Goal: Task Accomplishment & Management: Use online tool/utility

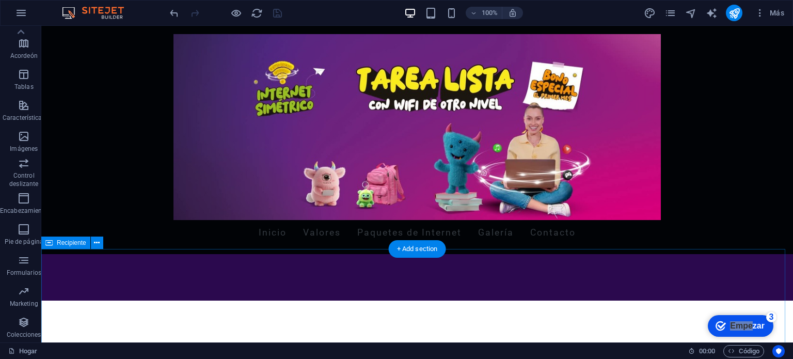
scroll to position [239, 0]
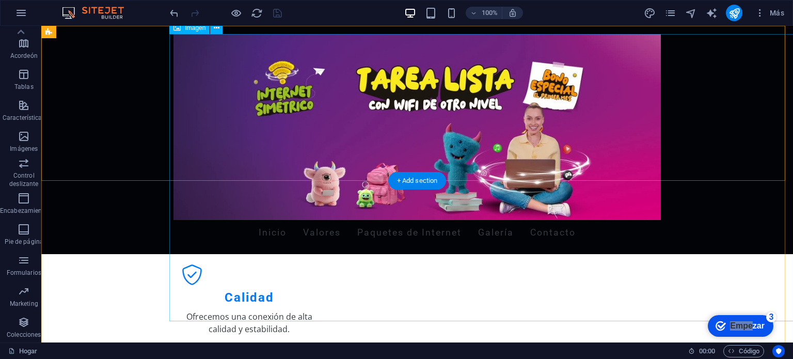
click at [184, 220] on figure at bounding box center [416, 127] width 487 height 186
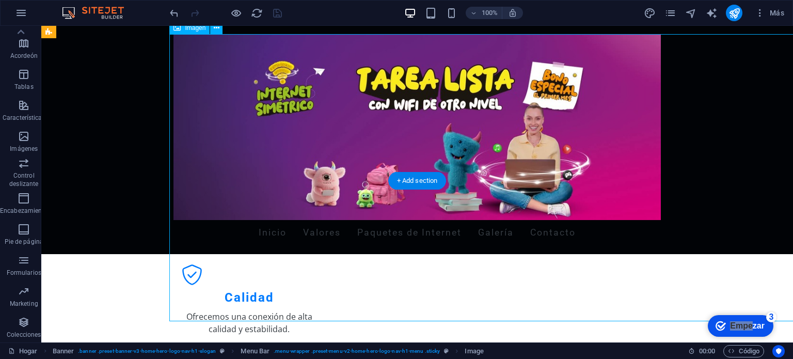
click at [183, 85] on figure at bounding box center [416, 127] width 487 height 186
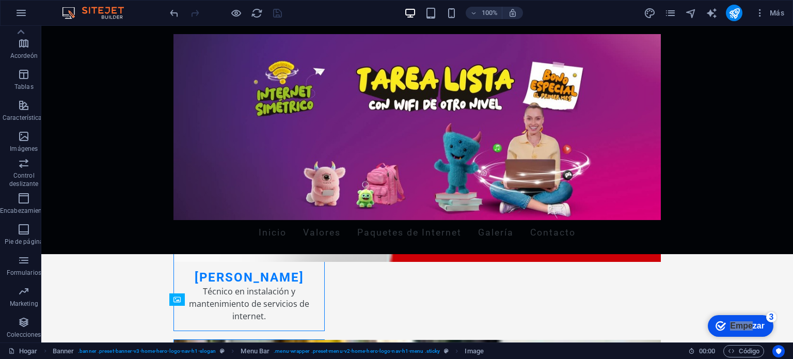
scroll to position [885, 0]
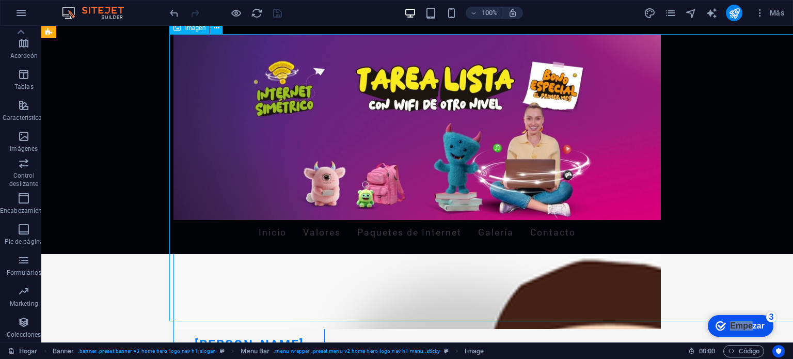
drag, startPoint x: 784, startPoint y: 199, endPoint x: 784, endPoint y: 156, distance: 43.4
click at [661, 156] on figure at bounding box center [416, 127] width 487 height 186
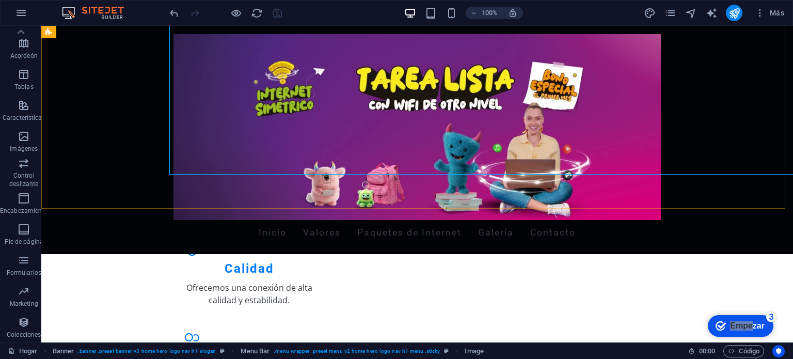
scroll to position [415, 0]
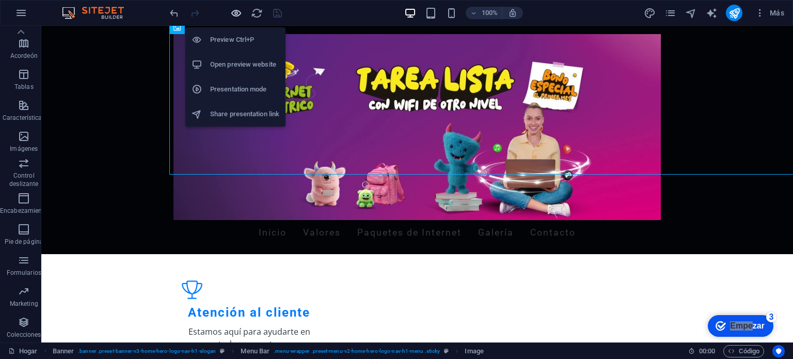
click at [235, 18] on icon "button" at bounding box center [236, 13] width 12 height 12
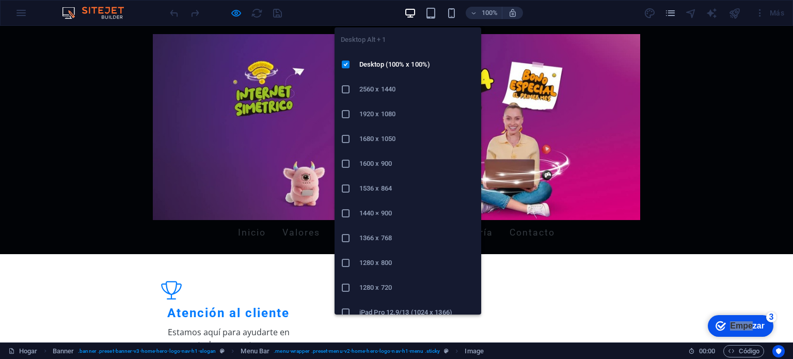
click at [405, 11] on icon "button" at bounding box center [410, 13] width 12 height 12
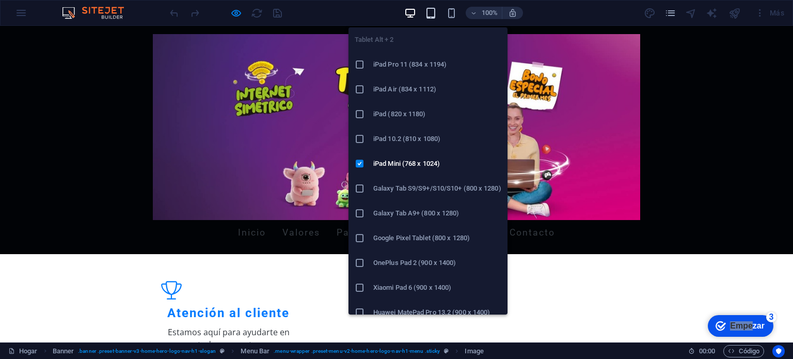
click at [433, 13] on icon "button" at bounding box center [431, 13] width 12 height 12
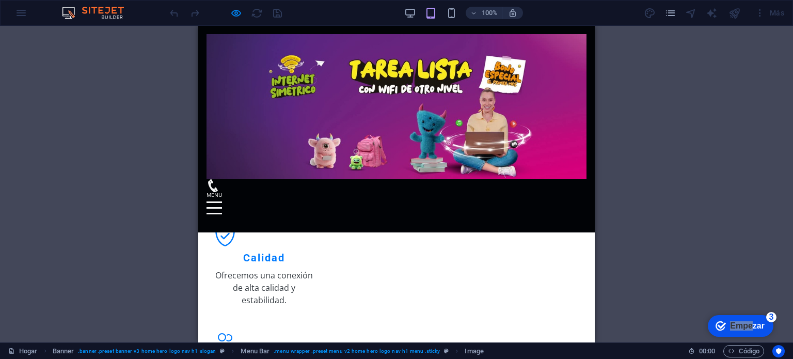
scroll to position [242, 0]
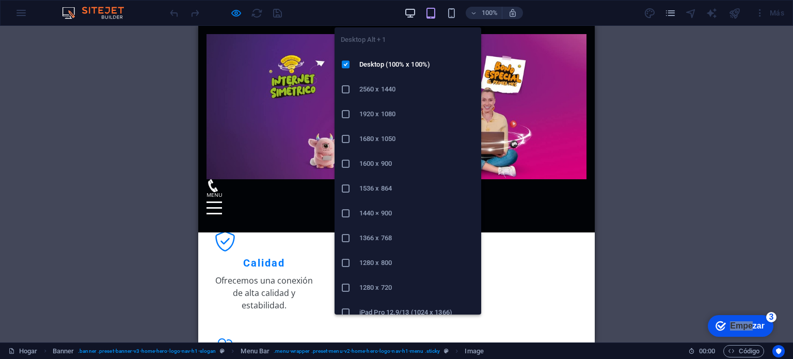
click at [408, 16] on icon "button" at bounding box center [410, 13] width 12 height 12
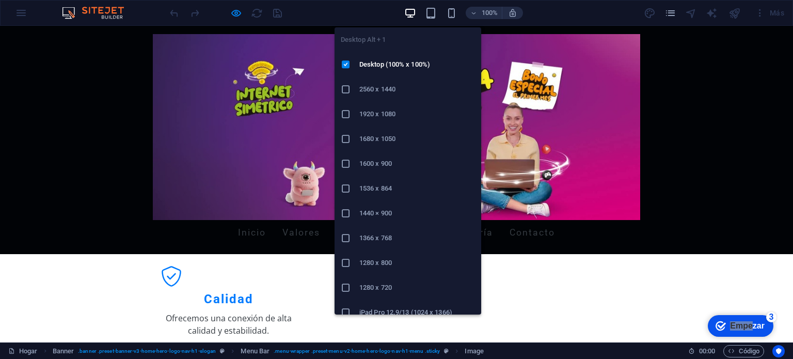
scroll to position [250, 0]
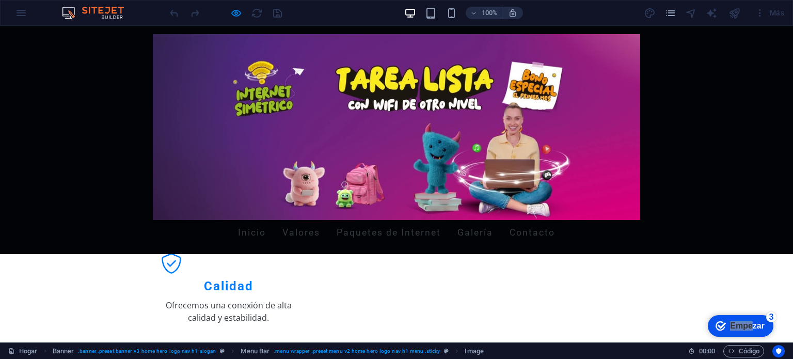
click at [95, 97] on div "Inicio Valores Paquetes de Internet Galería Contacto" at bounding box center [396, 140] width 793 height 228
click at [506, 78] on img at bounding box center [396, 127] width 487 height 186
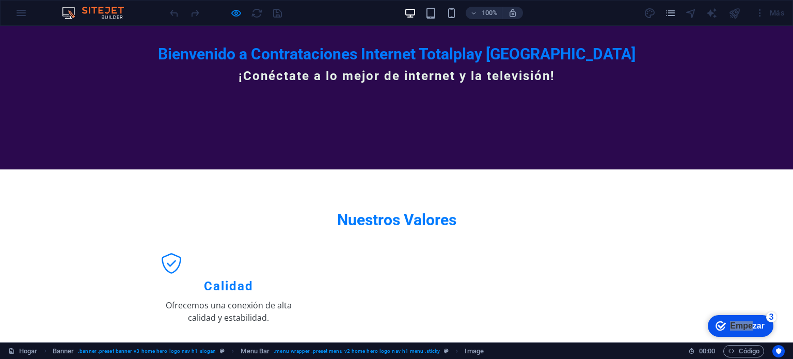
scroll to position [39, 0]
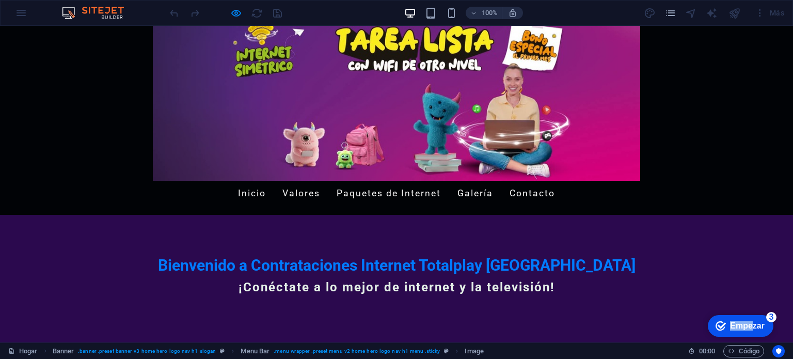
click at [745, 326] on font "Empezar" at bounding box center [747, 325] width 35 height 9
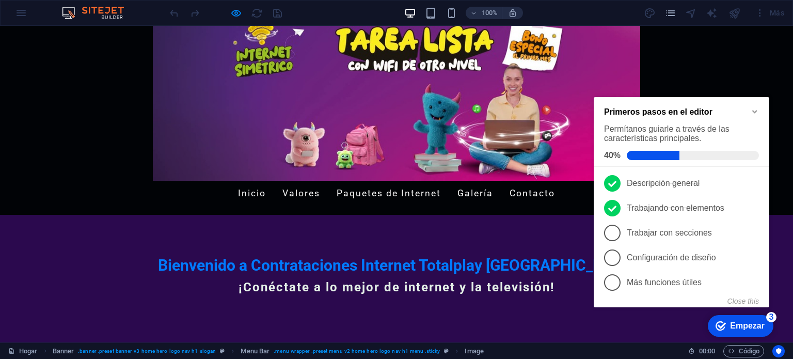
click at [755, 110] on icon "Minimize checklist" at bounding box center [754, 111] width 5 height 3
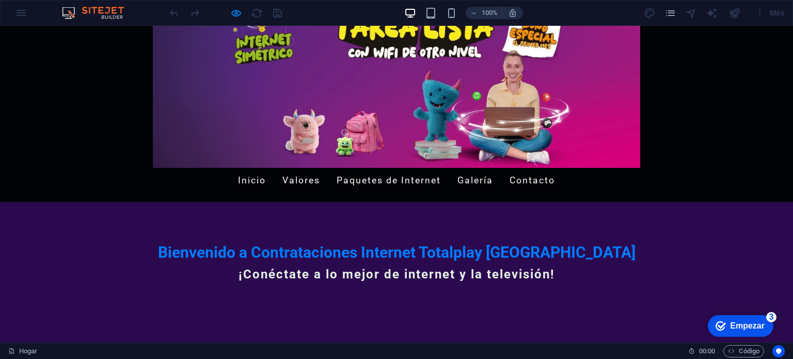
scroll to position [0, 0]
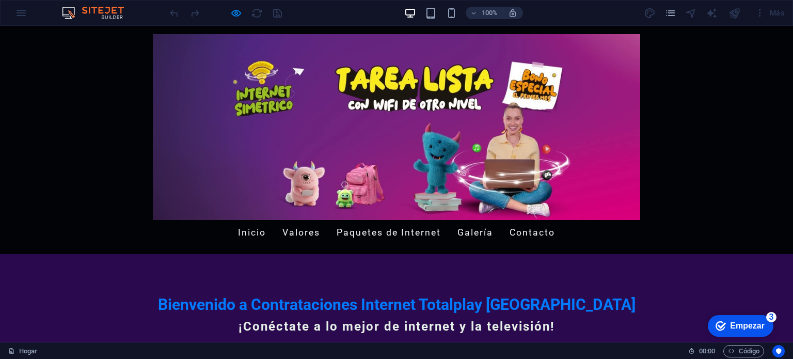
click at [361, 237] on font "Paquetes de Internet" at bounding box center [389, 232] width 104 height 10
drag, startPoint x: 361, startPoint y: 237, endPoint x: 367, endPoint y: 233, distance: 7.4
click at [367, 233] on font "Paquetes de Internet" at bounding box center [389, 232] width 104 height 10
click at [370, 233] on font "Paquetes de Internet" at bounding box center [389, 232] width 104 height 10
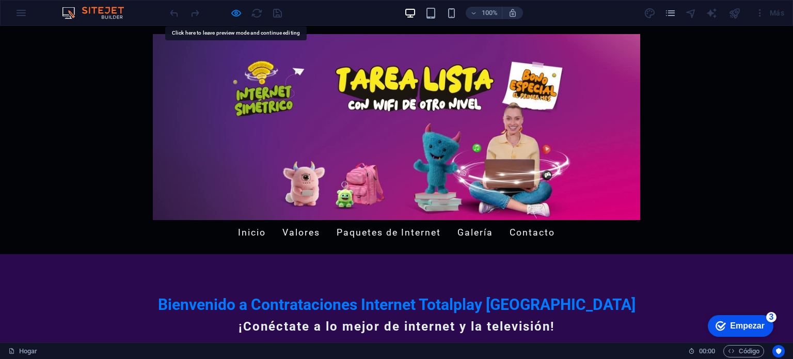
click at [370, 233] on font "Paquetes de Internet" at bounding box center [389, 232] width 104 height 10
click at [302, 231] on font "Valores" at bounding box center [301, 232] width 38 height 10
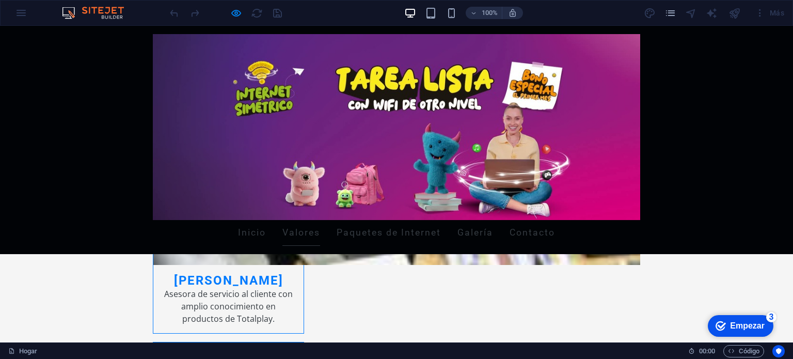
scroll to position [1526, 0]
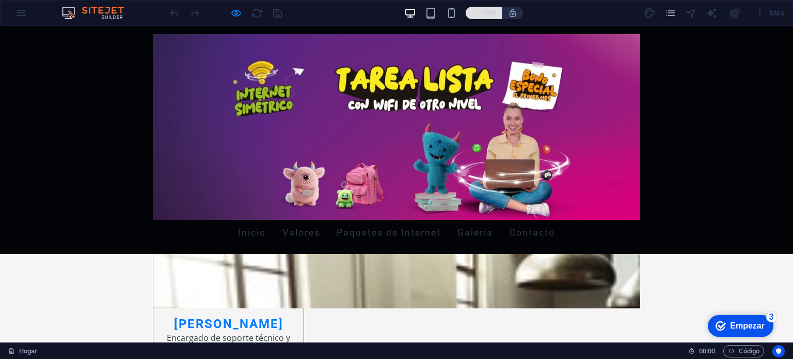
click at [485, 12] on font "100%" at bounding box center [490, 13] width 16 height 8
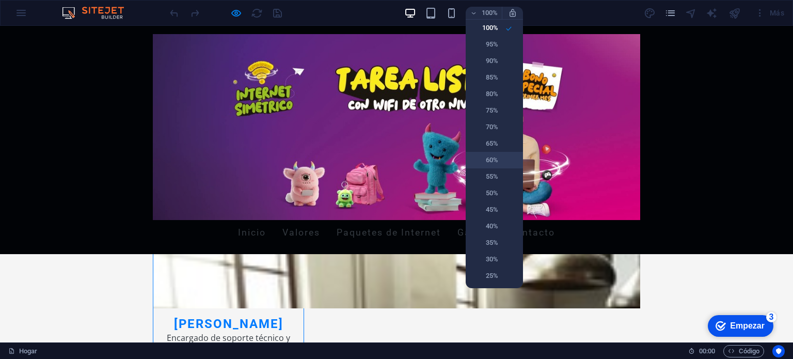
click at [493, 163] on h6 "60%" at bounding box center [485, 160] width 26 height 12
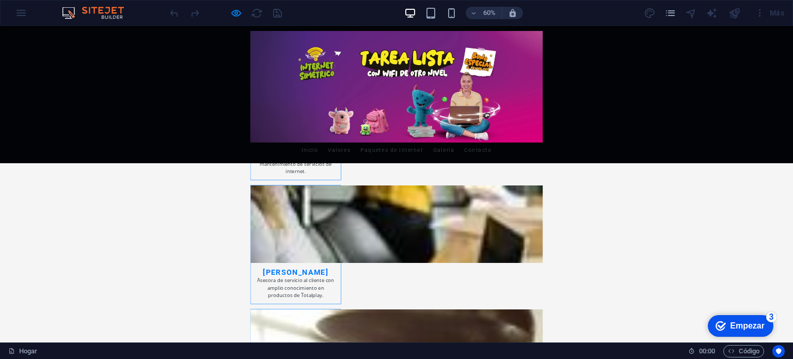
scroll to position [1739, 0]
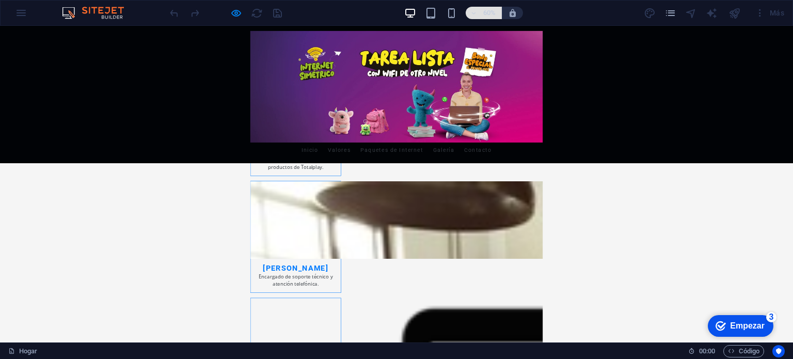
click at [492, 11] on h6 "60%" at bounding box center [489, 13] width 17 height 12
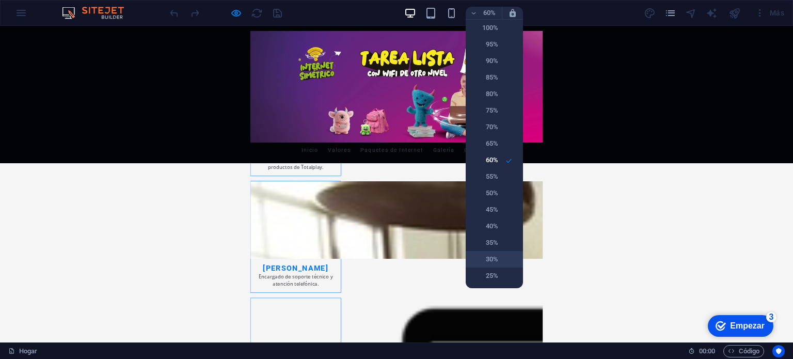
click at [486, 253] on h6 "30%" at bounding box center [485, 259] width 26 height 12
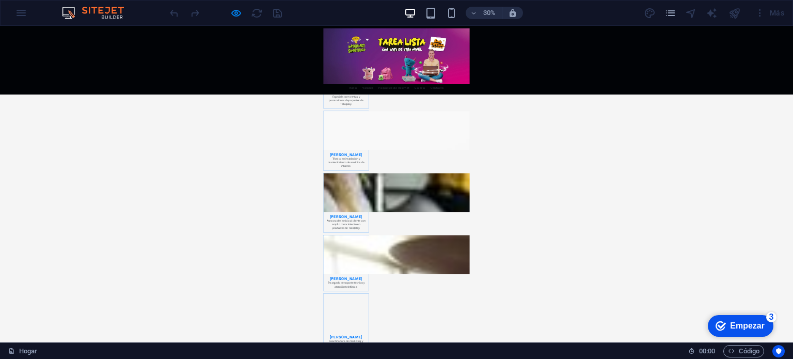
scroll to position [1796, 0]
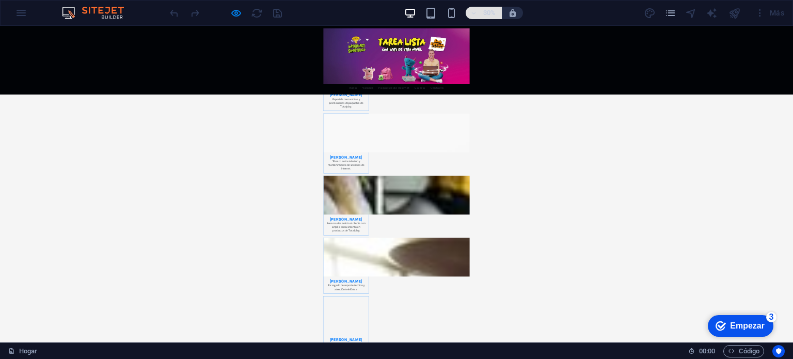
click at [485, 13] on h6 "30%" at bounding box center [489, 13] width 17 height 12
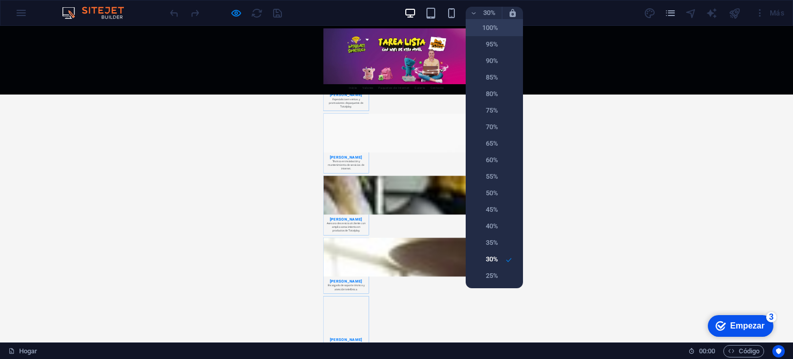
click at [487, 22] on h6 "100%" at bounding box center [485, 28] width 26 height 12
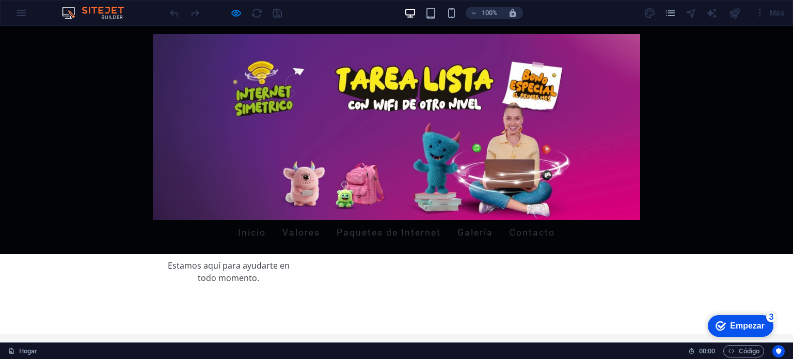
scroll to position [599, 0]
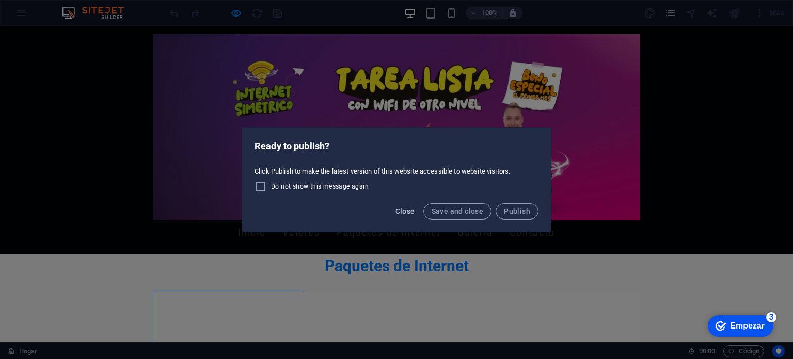
click at [408, 210] on span "Close" at bounding box center [405, 211] width 20 height 8
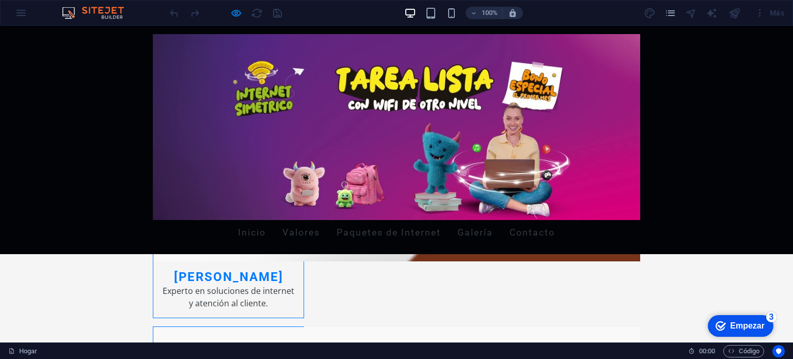
scroll to position [758, 0]
drag, startPoint x: 192, startPoint y: 65, endPoint x: 445, endPoint y: 51, distance: 252.8
click at [445, 51] on img at bounding box center [396, 127] width 487 height 186
click at [513, 202] on img at bounding box center [396, 127] width 487 height 186
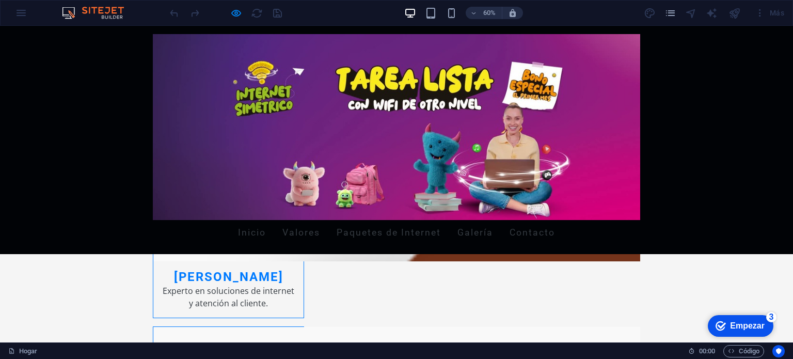
click at [640, 44] on img at bounding box center [396, 127] width 487 height 186
click at [640, 56] on img at bounding box center [396, 127] width 487 height 186
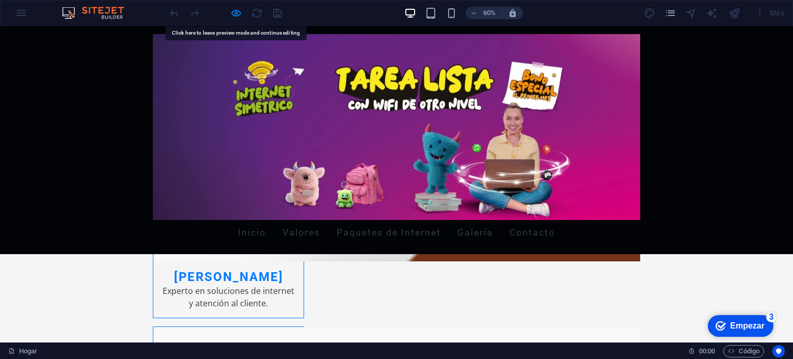
click at [640, 56] on img at bounding box center [396, 127] width 487 height 186
drag, startPoint x: 688, startPoint y: 30, endPoint x: 235, endPoint y: 12, distance: 452.6
click at [235, 12] on icon "button" at bounding box center [236, 13] width 12 height 12
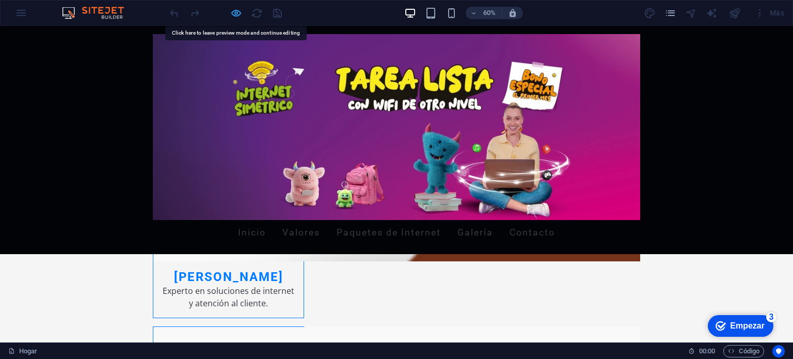
scroll to position [859, 0]
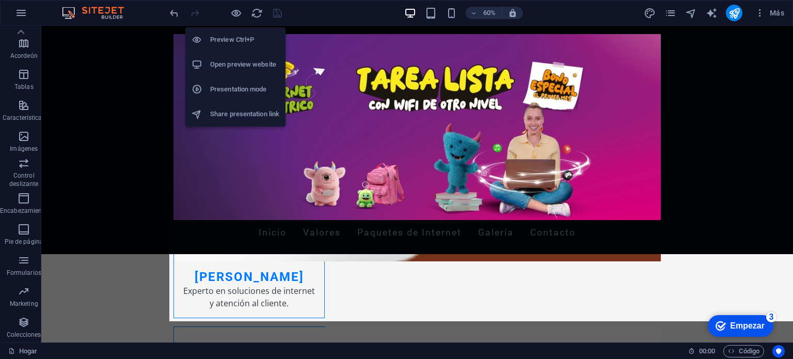
click at [247, 63] on h6 "Open preview website" at bounding box center [244, 64] width 69 height 12
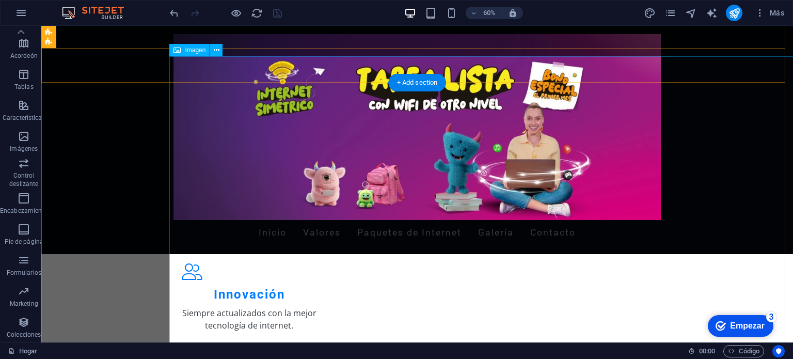
scroll to position [438, 0]
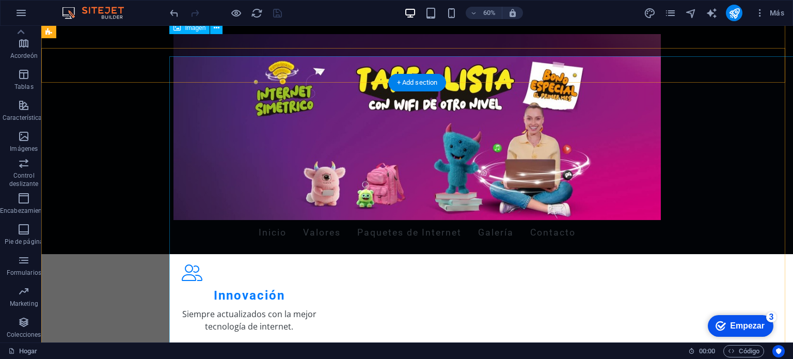
click at [328, 155] on figure at bounding box center [416, 127] width 487 height 186
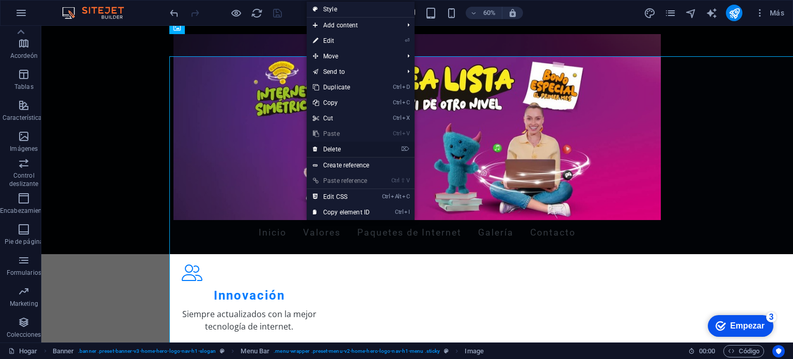
click at [334, 148] on link "⌦ Delete" at bounding box center [341, 148] width 69 height 15
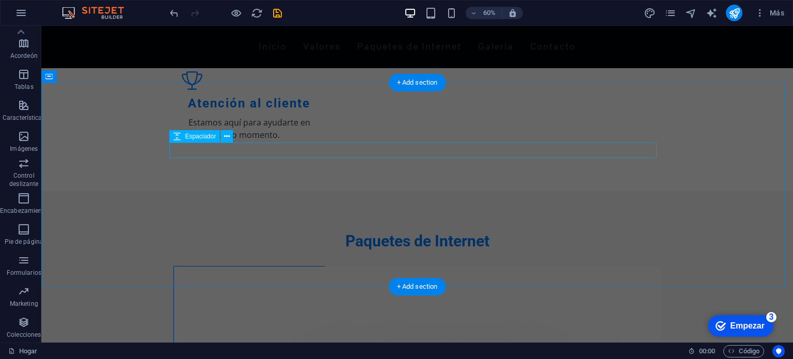
scroll to position [151, 0]
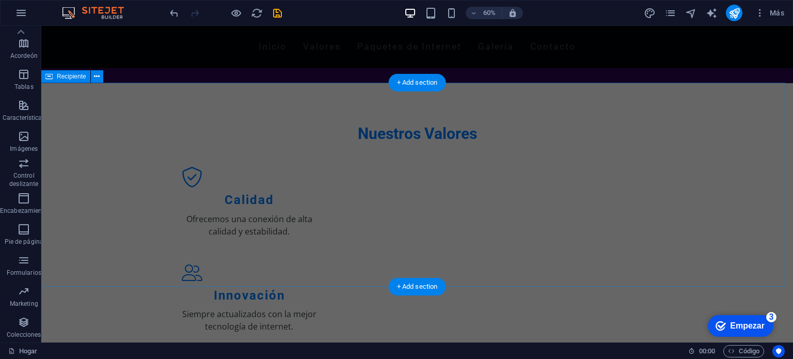
click at [575, 102] on div "Nuestros Valores Calidad Ofrecemos una conexión de alta calidad y estabilidad. …" at bounding box center [417, 280] width 752 height 394
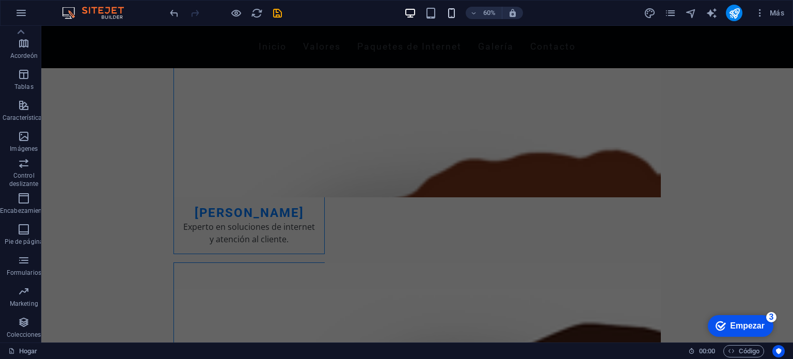
scroll to position [506, 0]
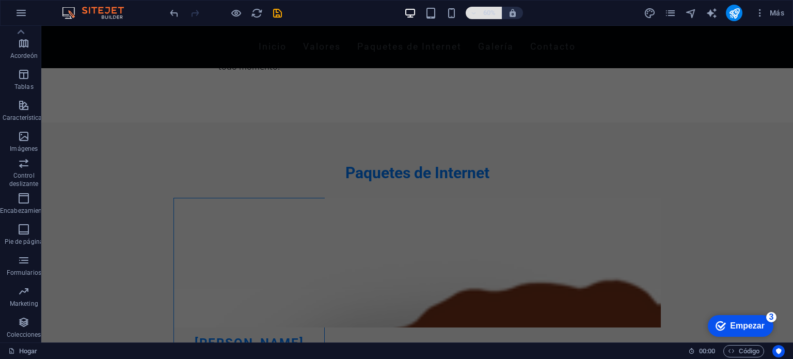
click at [494, 12] on font "60%" at bounding box center [489, 13] width 12 height 8
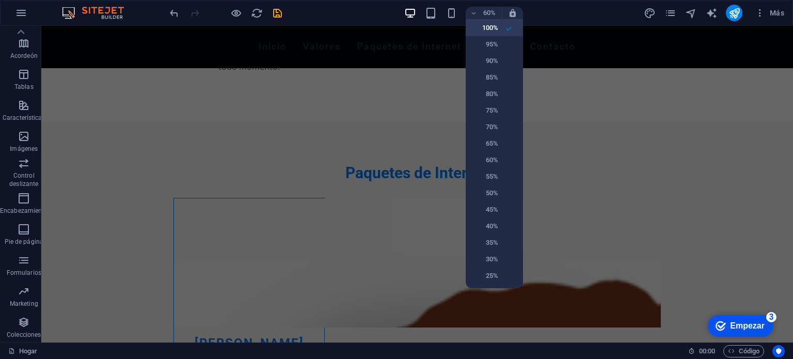
click at [492, 23] on h6 "100%" at bounding box center [485, 28] width 26 height 12
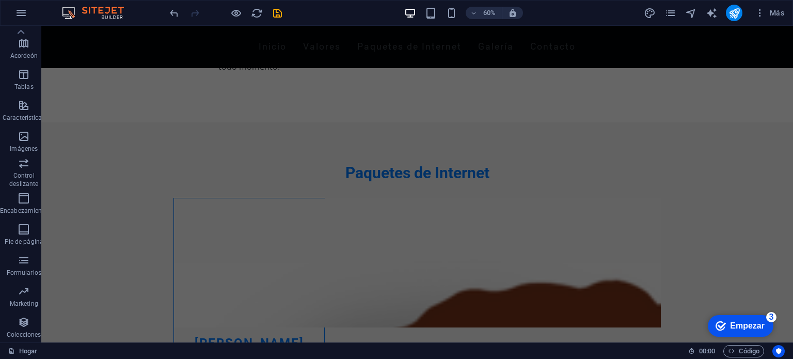
scroll to position [450, 0]
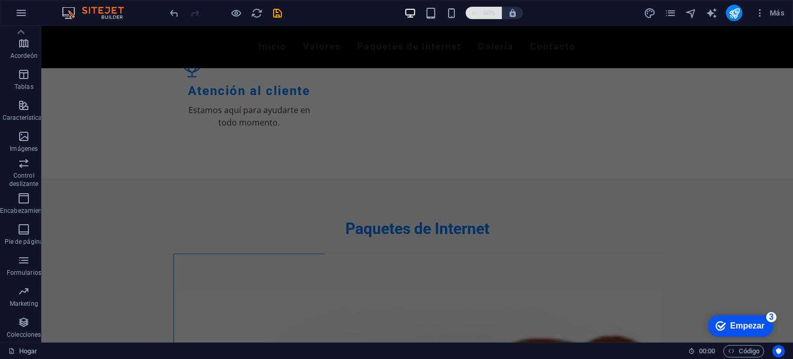
click at [490, 14] on font "60%" at bounding box center [489, 13] width 12 height 8
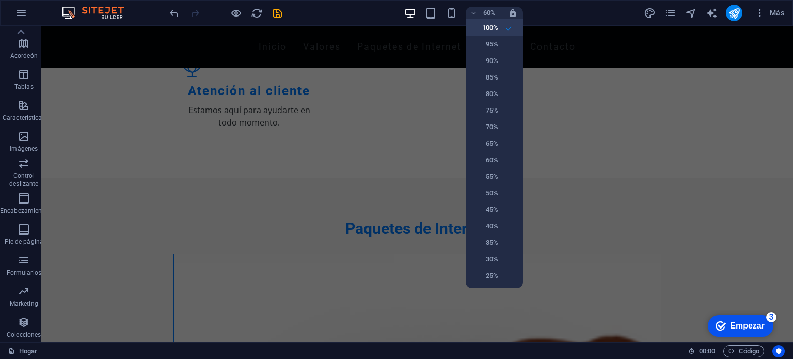
click at [483, 34] on h6 "100%" at bounding box center [485, 28] width 26 height 12
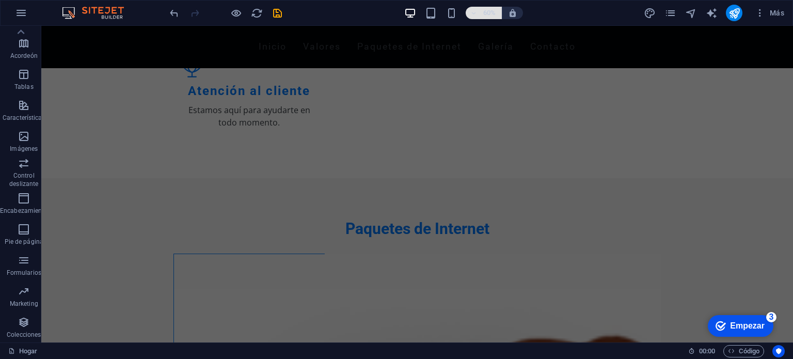
click at [472, 14] on icon "button" at bounding box center [473, 13] width 7 height 7
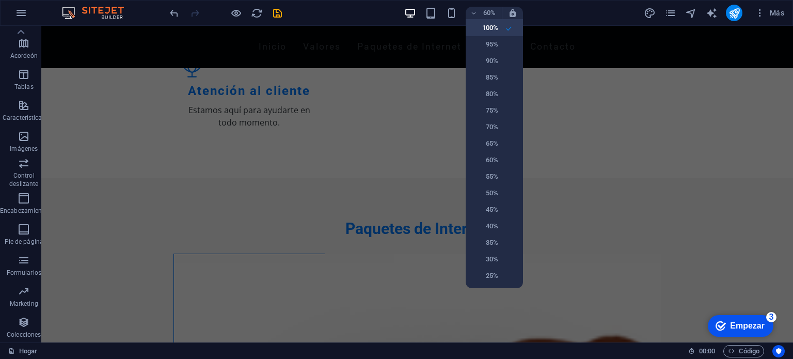
drag, startPoint x: 492, startPoint y: 59, endPoint x: 488, endPoint y: 31, distance: 28.1
click at [488, 31] on h6 "100%" at bounding box center [485, 28] width 26 height 12
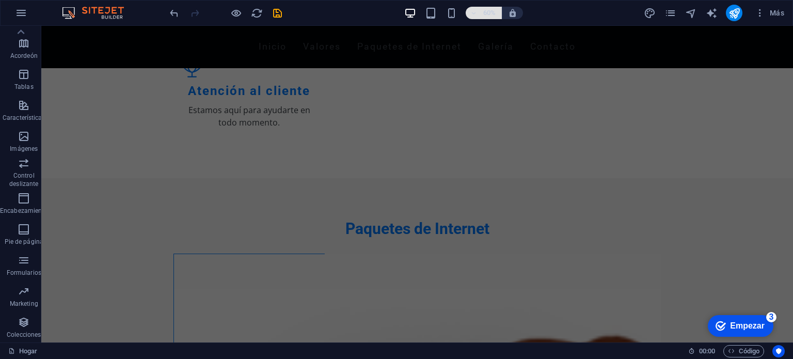
click at [493, 14] on font "60%" at bounding box center [489, 13] width 12 height 8
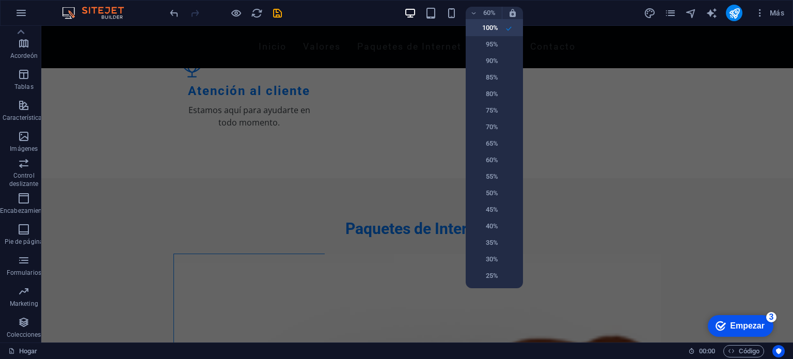
click at [493, 26] on h6 "100%" at bounding box center [485, 28] width 26 height 12
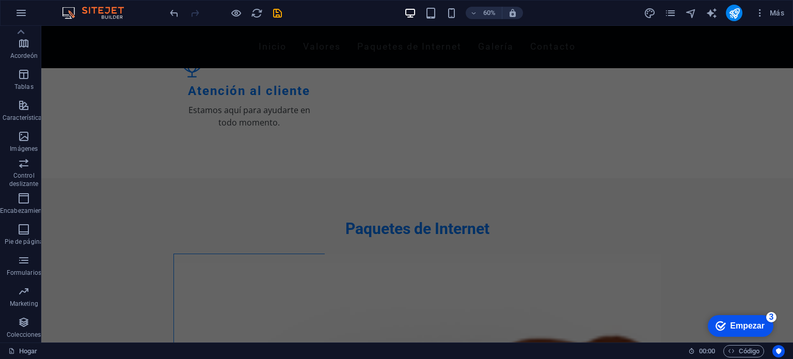
click at [493, 26] on h6 "100%" at bounding box center [488, 24] width 20 height 7
drag, startPoint x: 553, startPoint y: 38, endPoint x: 749, endPoint y: 215, distance: 263.2
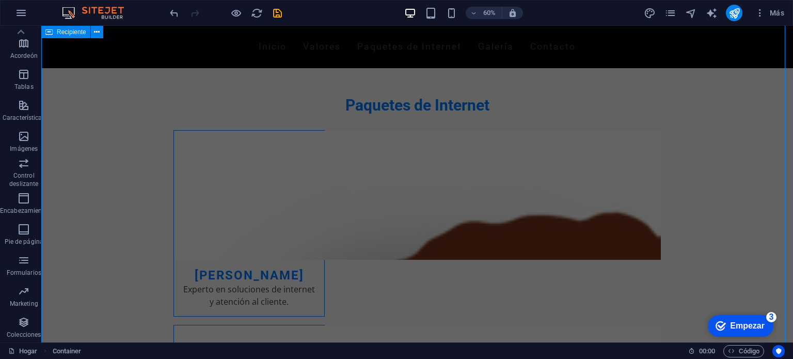
scroll to position [574, 0]
click at [432, 5] on div "60%" at bounding box center [463, 13] width 119 height 17
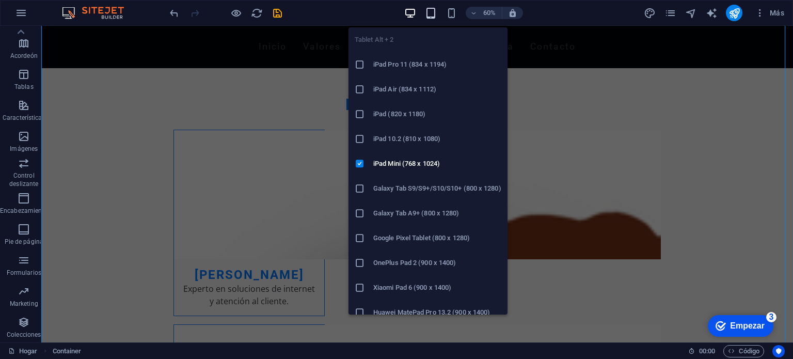
click at [432, 8] on icon "button" at bounding box center [431, 13] width 12 height 12
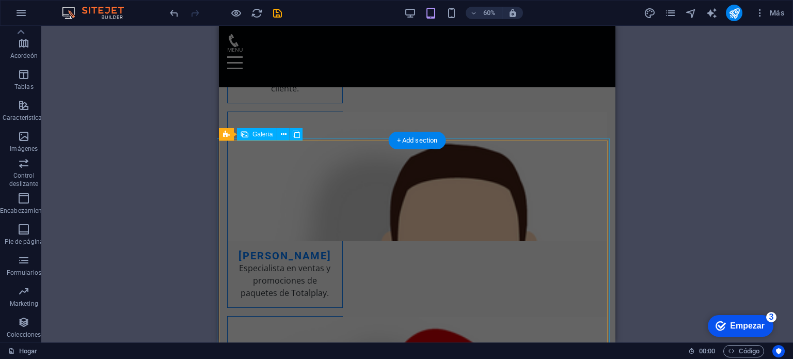
scroll to position [851, 0]
drag, startPoint x: 640, startPoint y: 165, endPoint x: 337, endPoint y: 116, distance: 307.4
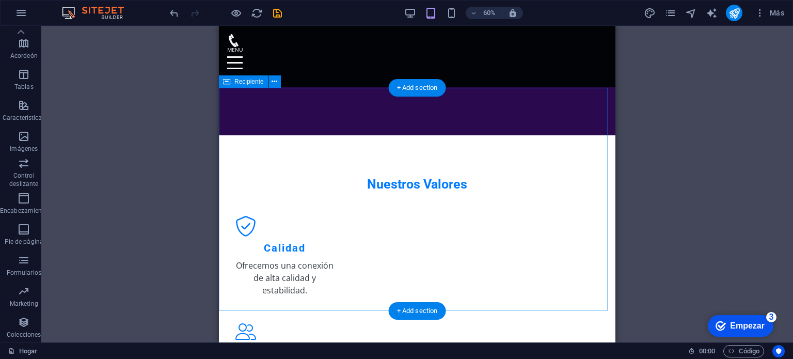
scroll to position [163, 0]
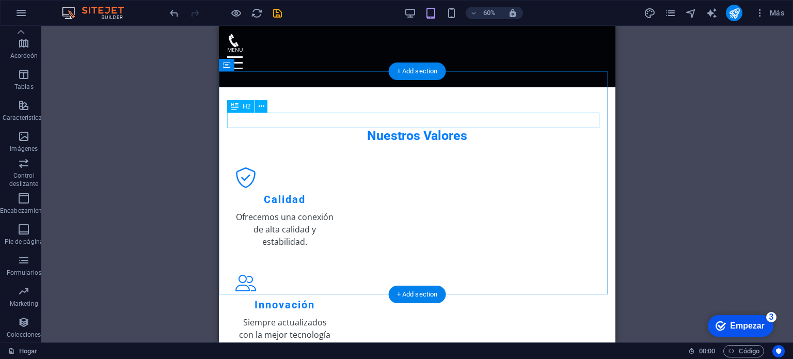
click at [337, 128] on div "Nuestros Valores" at bounding box center [417, 135] width 380 height 15
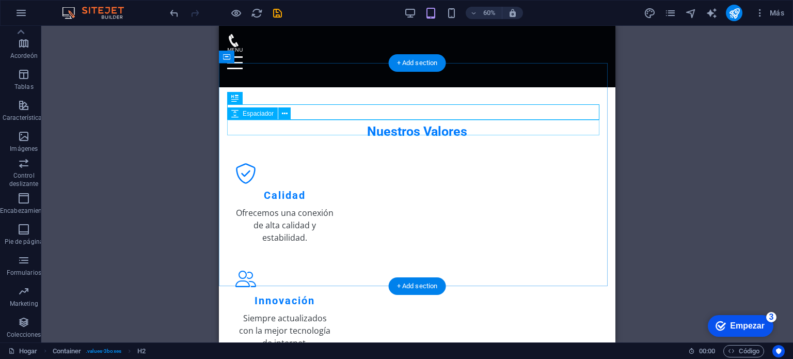
scroll to position [171, 0]
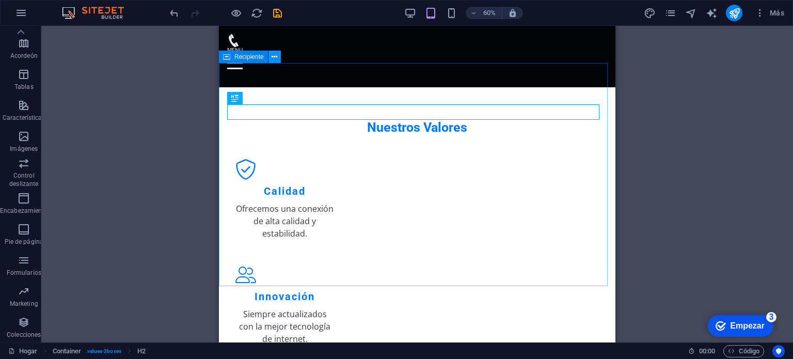
click at [0, 0] on icon at bounding box center [0, 0] width 0 height 0
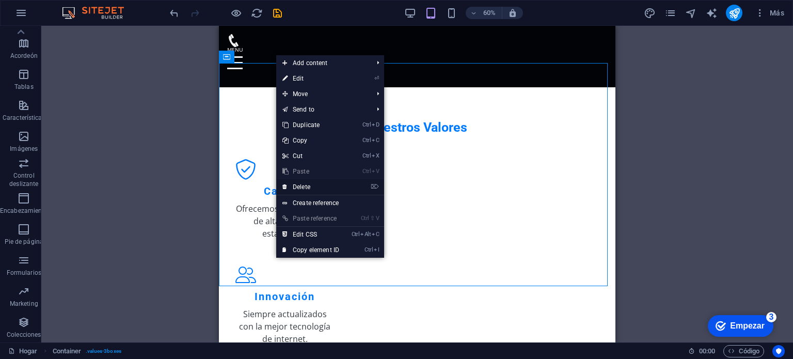
click at [313, 186] on link "⌦ Delete" at bounding box center [310, 186] width 69 height 15
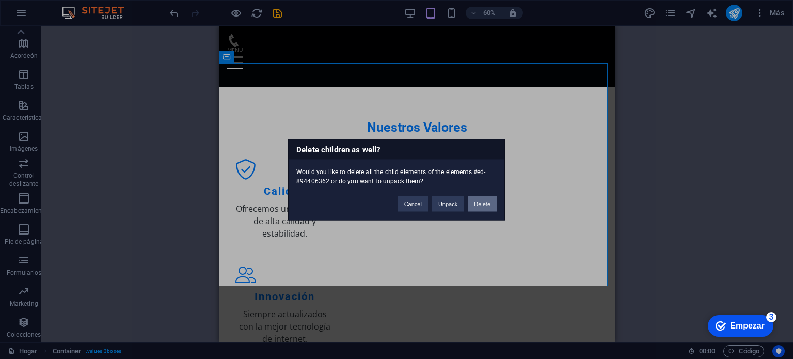
click at [483, 198] on button "Delete" at bounding box center [482, 203] width 29 height 15
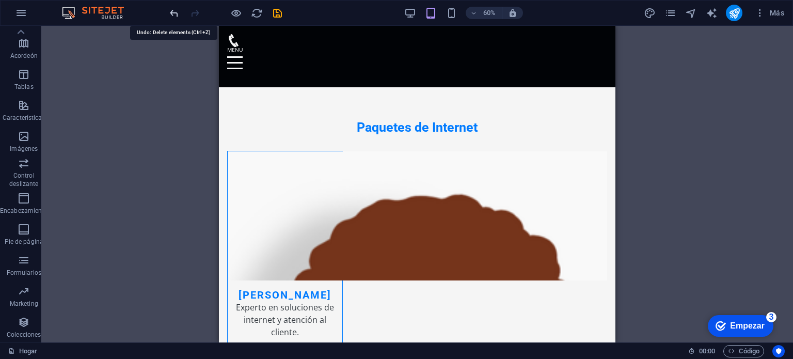
click at [176, 18] on icon "deshacer" at bounding box center [174, 13] width 12 height 12
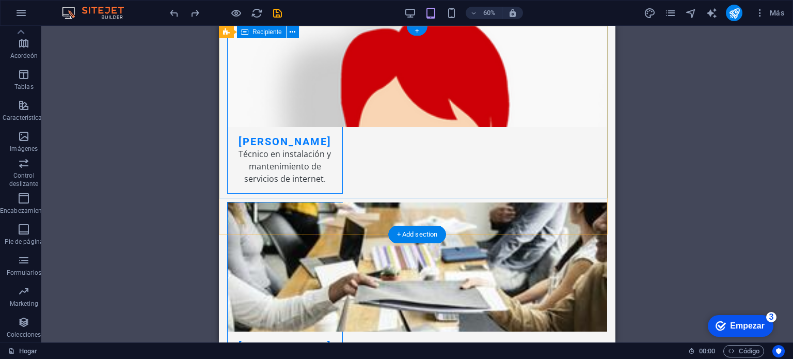
scroll to position [0, 0]
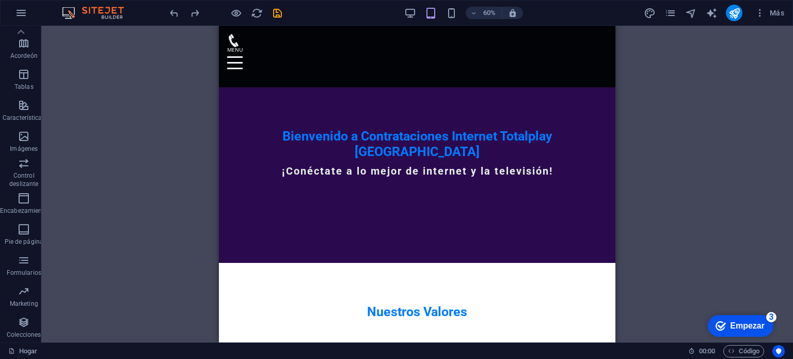
click at [708, 113] on div "Drag here to replace the existing content. Press “Ctrl” if you want to create a…" at bounding box center [417, 184] width 752 height 316
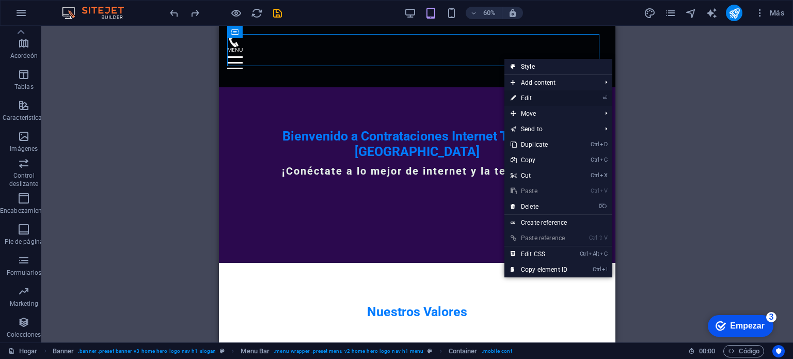
click at [526, 94] on link "⏎ Edit" at bounding box center [538, 97] width 69 height 15
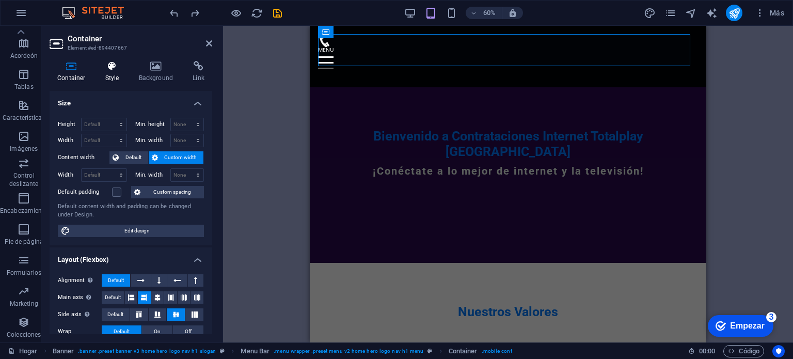
click at [115, 72] on h4 "Style" at bounding box center [115, 72] width 34 height 22
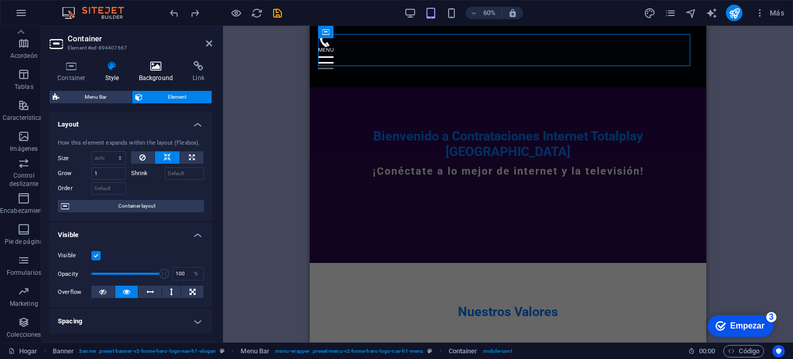
click at [158, 67] on icon at bounding box center [156, 66] width 50 height 10
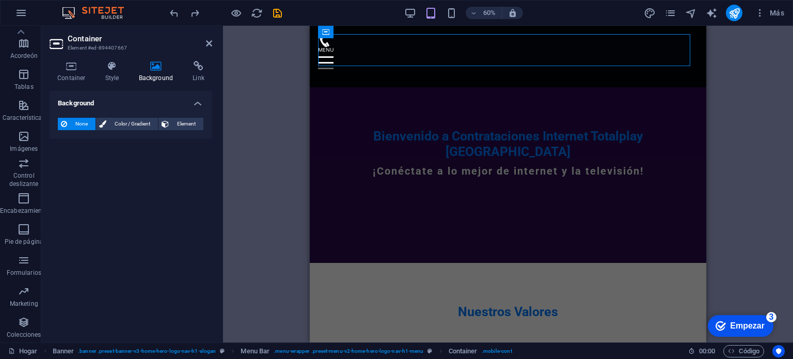
click at [764, 96] on div "H2 Bandera Recipiente Banner Barra de menú Menú H3 Recipiente Espaciador Recipi…" at bounding box center [508, 184] width 570 height 316
click at [719, 193] on div "H2 Bandera Recipiente Banner Barra de menú Menú H3 Recipiente Espaciador Recipi…" at bounding box center [508, 184] width 570 height 316
click at [320, 129] on div "Bienvenido a Contrataciones Internet Totalplay [GEOGRAPHIC_DATA]" at bounding box center [508, 144] width 380 height 31
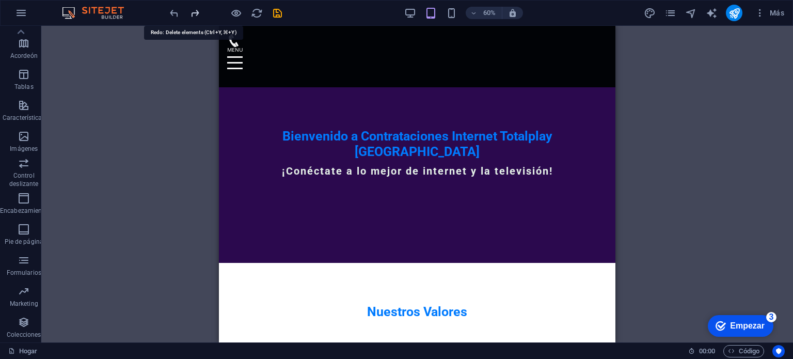
click at [198, 15] on icon "rehacer" at bounding box center [195, 13] width 12 height 12
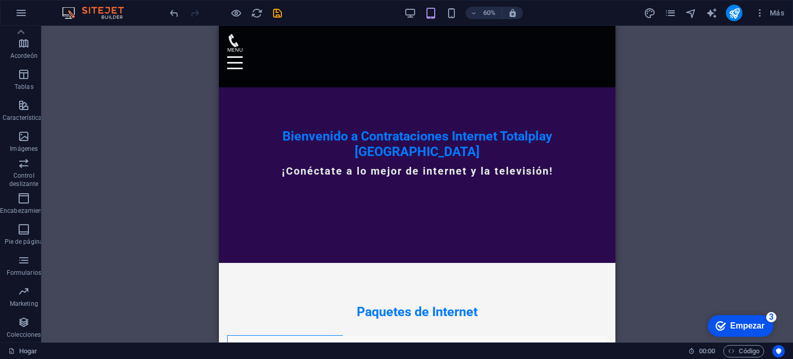
click at [198, 15] on div at bounding box center [226, 13] width 116 height 17
click at [171, 13] on icon "deshacer" at bounding box center [174, 13] width 12 height 12
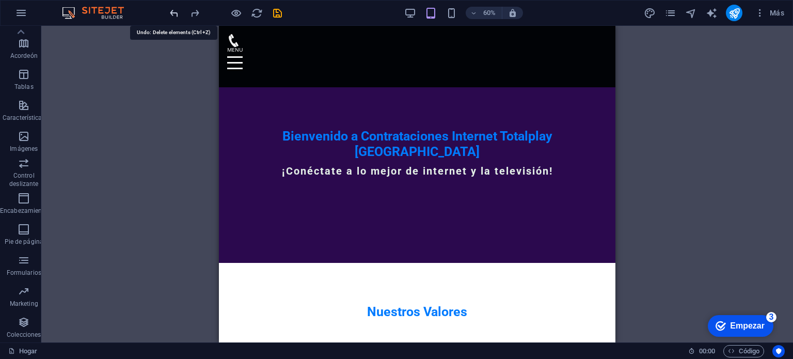
click at [171, 13] on icon "deshacer" at bounding box center [174, 13] width 12 height 12
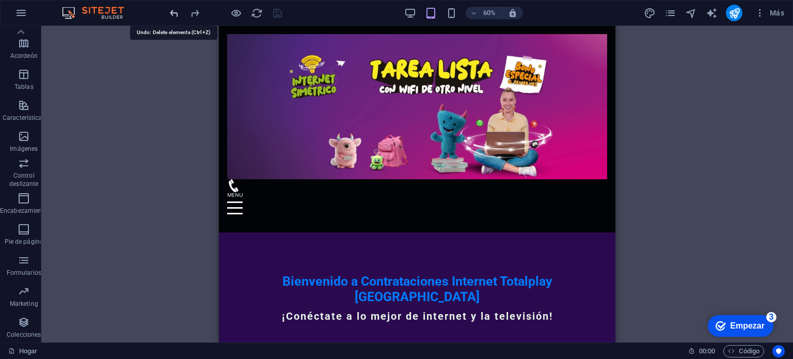
click at [171, 13] on icon "deshacer" at bounding box center [174, 13] width 12 height 12
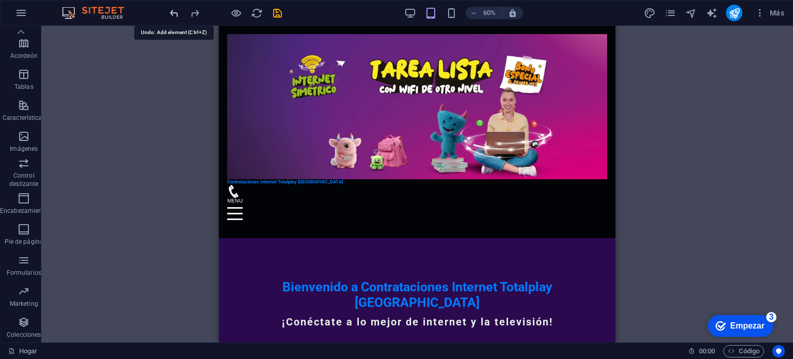
click at [171, 13] on icon "deshacer" at bounding box center [174, 13] width 12 height 12
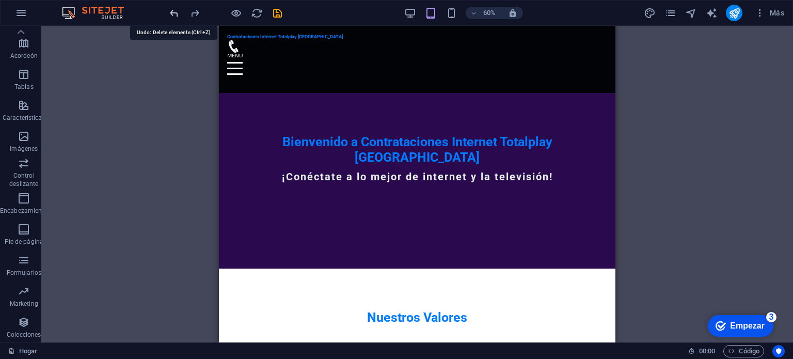
click at [171, 13] on icon "deshacer" at bounding box center [174, 13] width 12 height 12
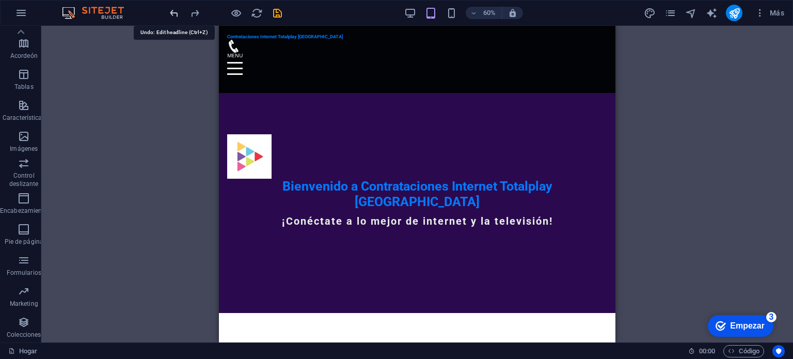
click at [171, 13] on icon "deshacer" at bounding box center [174, 13] width 12 height 12
click at [196, 10] on icon "rehacer" at bounding box center [195, 13] width 12 height 12
drag, startPoint x: 196, startPoint y: 10, endPoint x: 184, endPoint y: 77, distance: 68.1
click at [184, 77] on div "H2 Bandera Recipiente Banner Barra de menú Menú H3 Recipiente Espaciador Boxes …" at bounding box center [417, 184] width 752 height 316
click at [178, 12] on icon "deshacer" at bounding box center [174, 13] width 12 height 12
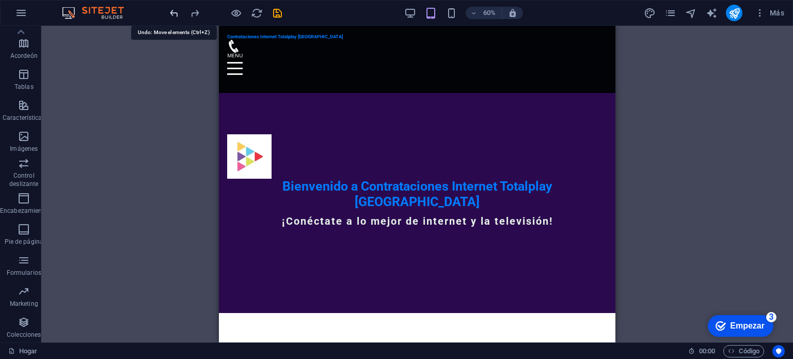
click at [178, 12] on icon "deshacer" at bounding box center [174, 13] width 12 height 12
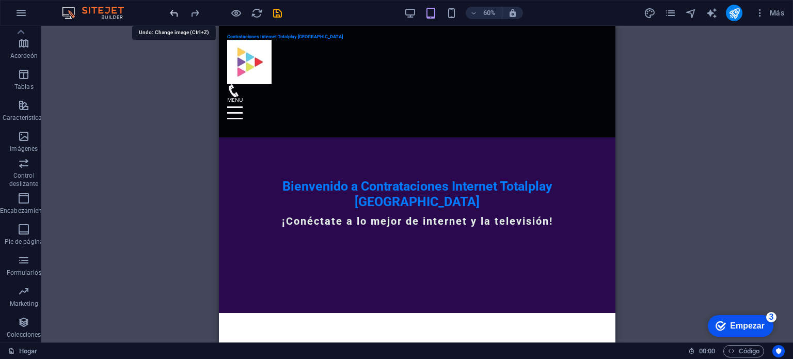
click at [178, 12] on icon "deshacer" at bounding box center [174, 13] width 12 height 12
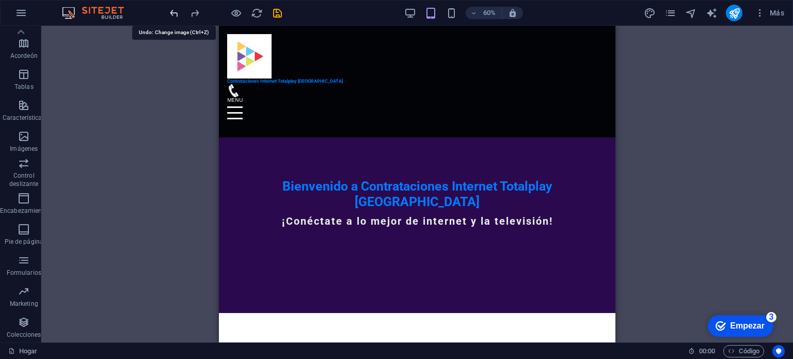
click at [178, 12] on icon "deshacer" at bounding box center [174, 13] width 12 height 12
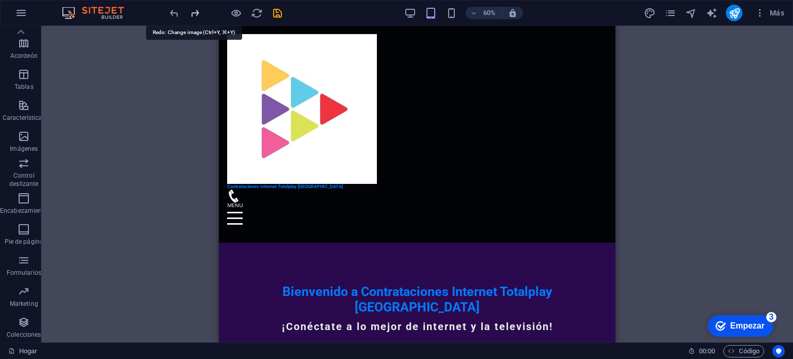
click at [198, 12] on icon "rehacer" at bounding box center [195, 13] width 12 height 12
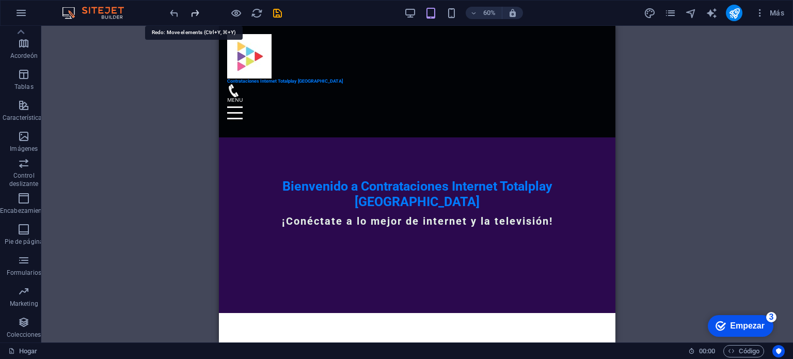
click at [198, 12] on icon "rehacer" at bounding box center [195, 13] width 12 height 12
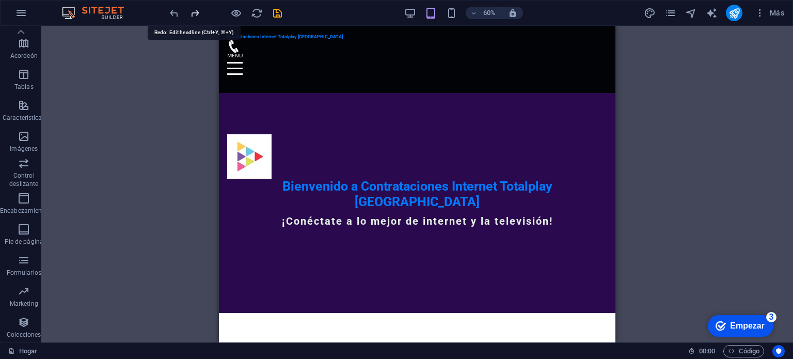
click at [198, 12] on icon "rehacer" at bounding box center [195, 13] width 12 height 12
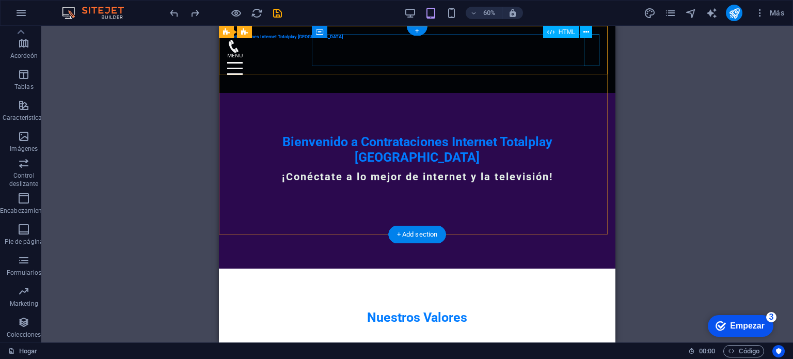
click at [591, 53] on div at bounding box center [417, 69] width 380 height 32
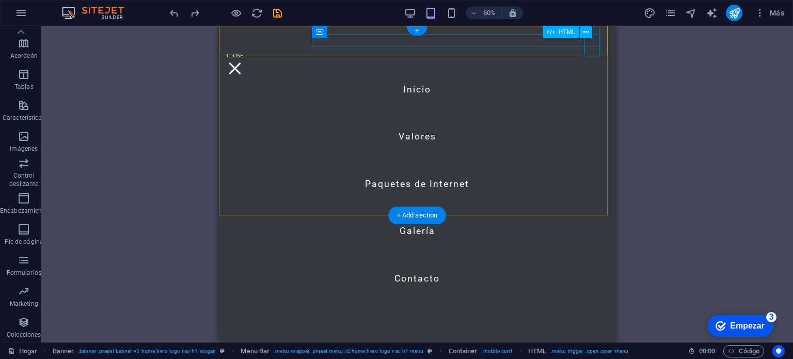
click at [243, 53] on div at bounding box center [234, 69] width 15 height 32
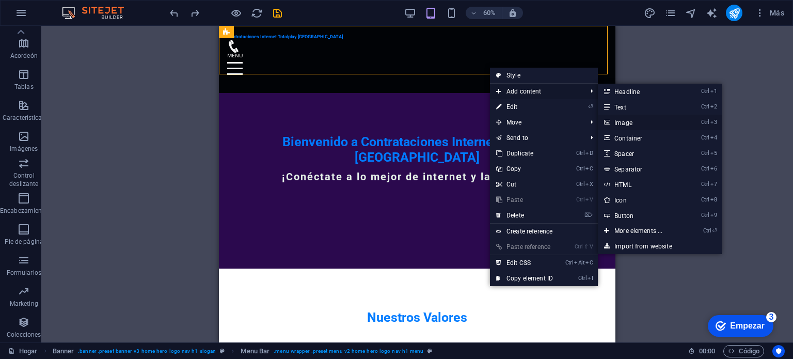
click at [634, 124] on link "Ctrl 3 Image" at bounding box center [640, 122] width 85 height 15
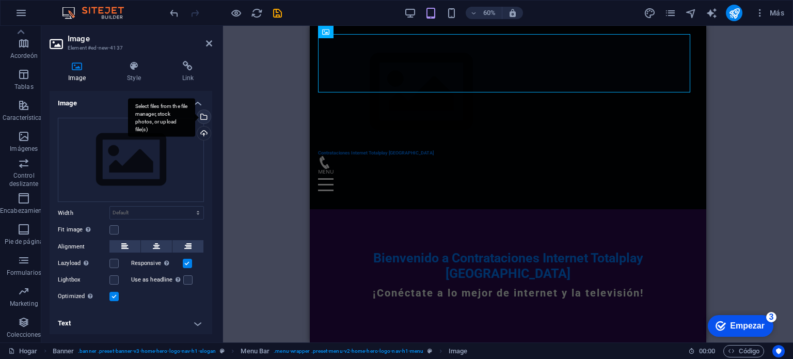
click at [203, 119] on div "Select files from the file manager, stock photos, or upload file(s)" at bounding box center [202, 117] width 15 height 15
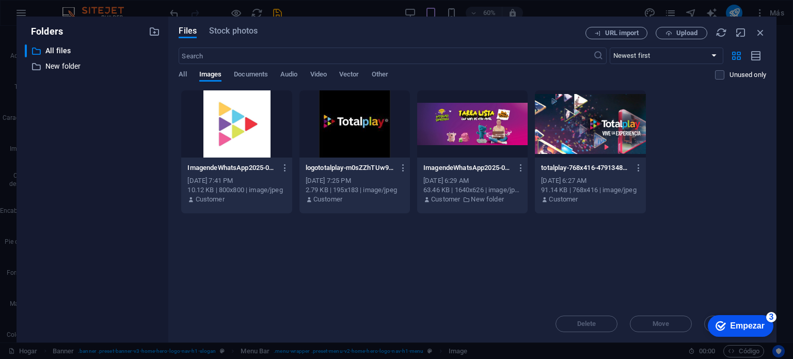
click at [442, 121] on div at bounding box center [472, 123] width 110 height 67
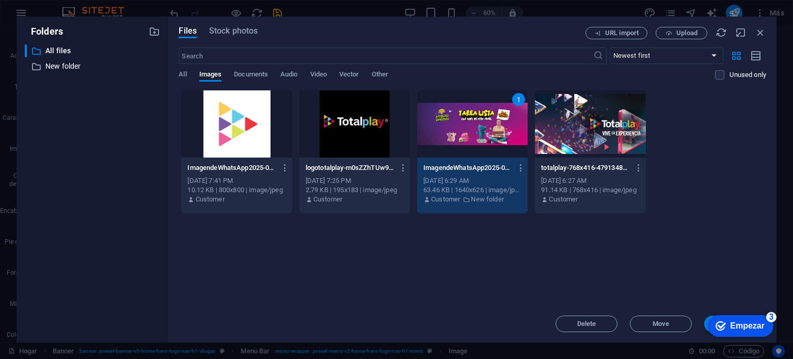
click at [442, 121] on div "1" at bounding box center [472, 123] width 110 height 67
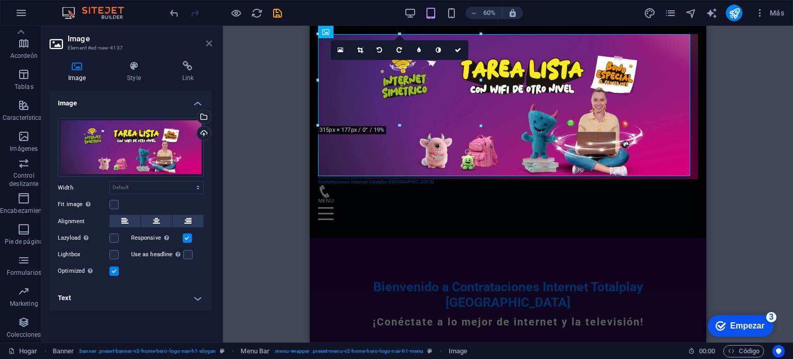
click at [209, 45] on icon at bounding box center [209, 43] width 6 height 8
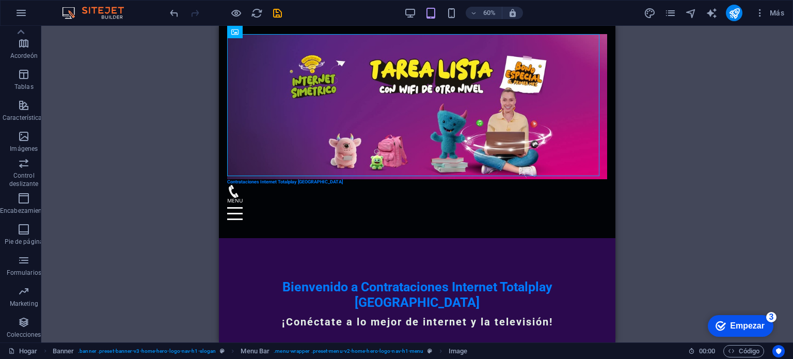
click at [646, 75] on div "Drag here to replace the existing content. Press “Ctrl” if you want to create a…" at bounding box center [417, 184] width 752 height 316
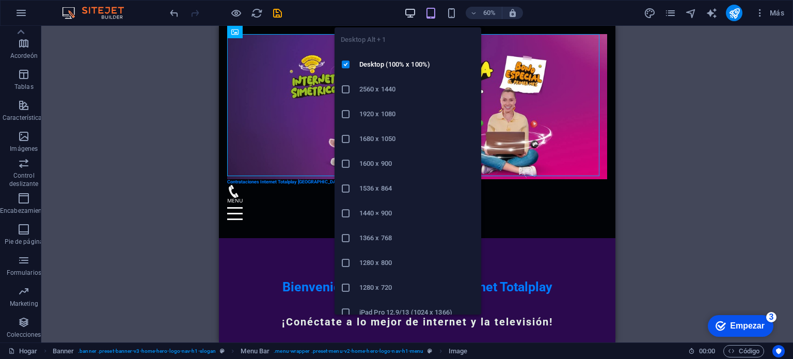
click at [413, 12] on icon "button" at bounding box center [410, 13] width 12 height 12
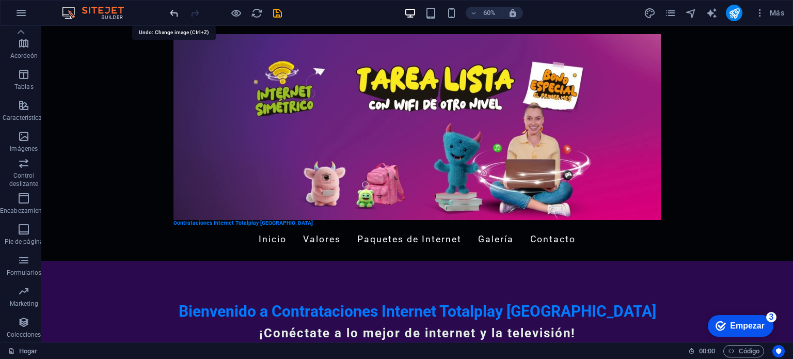
click at [177, 12] on icon "deshacer" at bounding box center [174, 13] width 12 height 12
click at [173, 10] on icon "deshacer" at bounding box center [174, 13] width 12 height 12
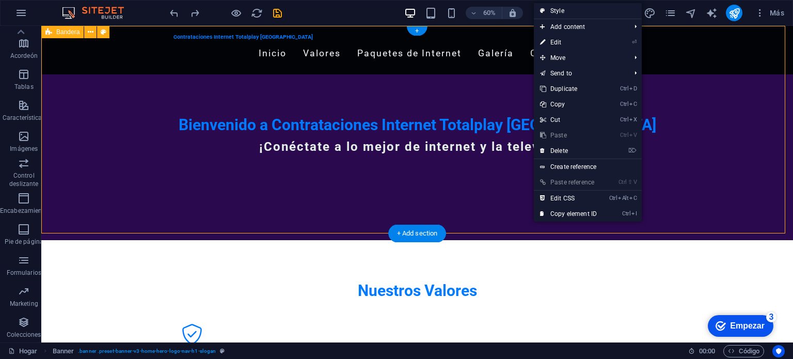
click at [533, 223] on div "Contrataciones Internet Totalplay [GEOGRAPHIC_DATA] Inicio Valores Paquetes de …" at bounding box center [417, 133] width 752 height 214
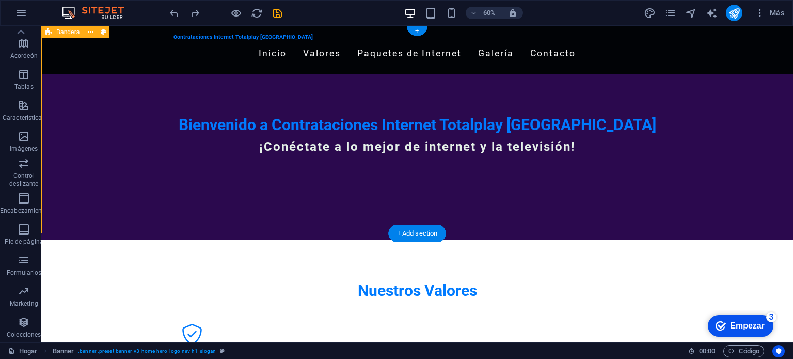
click at [488, 229] on div "Contrataciones Internet Totalplay [GEOGRAPHIC_DATA] Inicio Valores Paquetes de …" at bounding box center [417, 133] width 752 height 214
click at [579, 85] on div "Bienvenido a Contrataciones Internet Totalplay Mérida ¡Conéctate a lo mejor de …" at bounding box center [417, 139] width 752 height 130
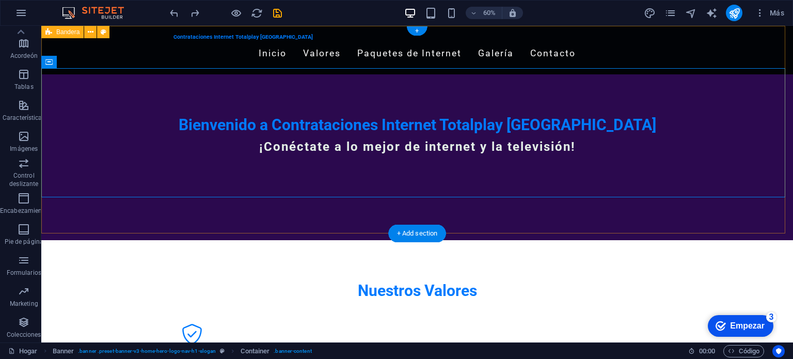
click at [618, 223] on div "Contrataciones Internet Totalplay [GEOGRAPHIC_DATA] Inicio Valores Paquetes de …" at bounding box center [417, 133] width 752 height 214
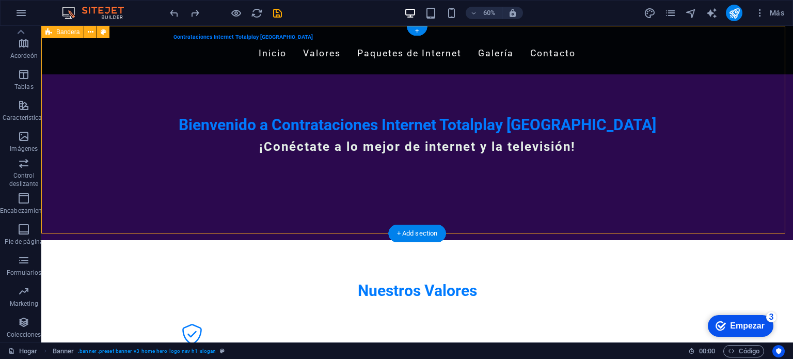
click at [618, 223] on div "Contrataciones Internet Totalplay [GEOGRAPHIC_DATA] Inicio Valores Paquetes de …" at bounding box center [417, 133] width 752 height 214
click at [515, 219] on div "Contrataciones Internet Totalplay [GEOGRAPHIC_DATA] Inicio Valores Paquetes de …" at bounding box center [417, 133] width 752 height 214
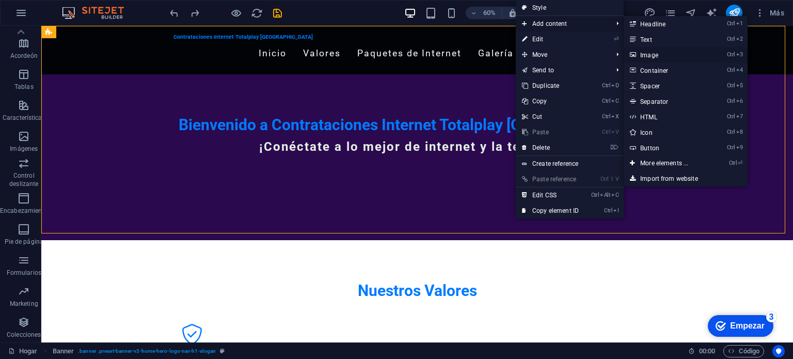
click at [657, 53] on link "Ctrl 3 Image" at bounding box center [666, 54] width 85 height 15
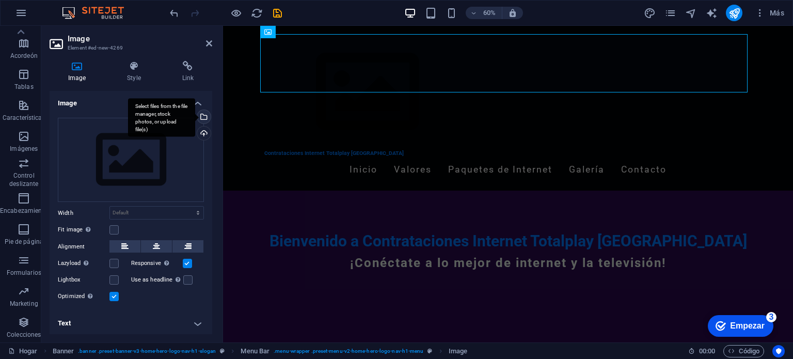
click at [206, 115] on div "Select files from the file manager, stock photos, or upload file(s)" at bounding box center [202, 117] width 15 height 15
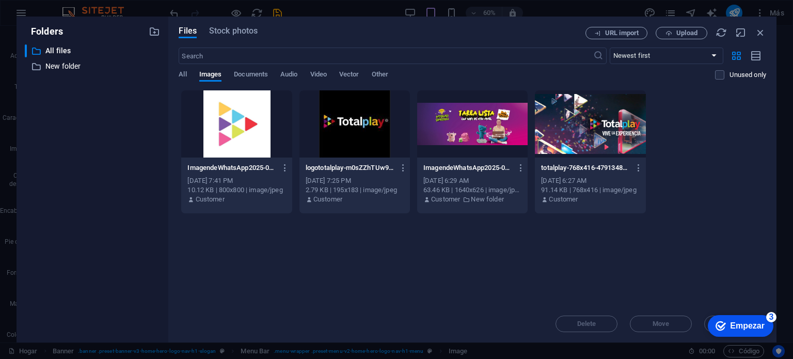
click at [442, 111] on div at bounding box center [472, 123] width 110 height 67
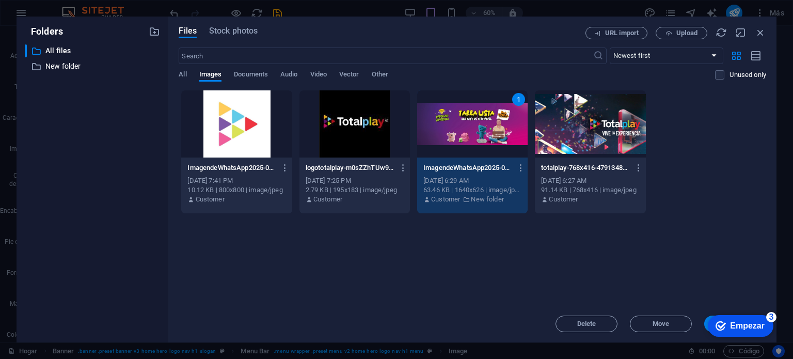
click at [524, 125] on div "1" at bounding box center [472, 123] width 110 height 67
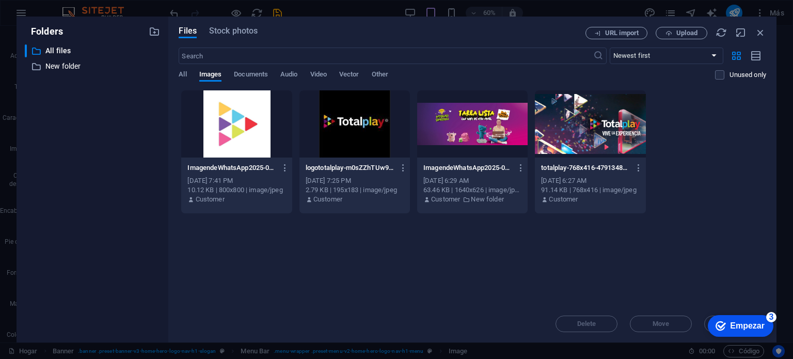
click at [524, 125] on div at bounding box center [472, 123] width 110 height 67
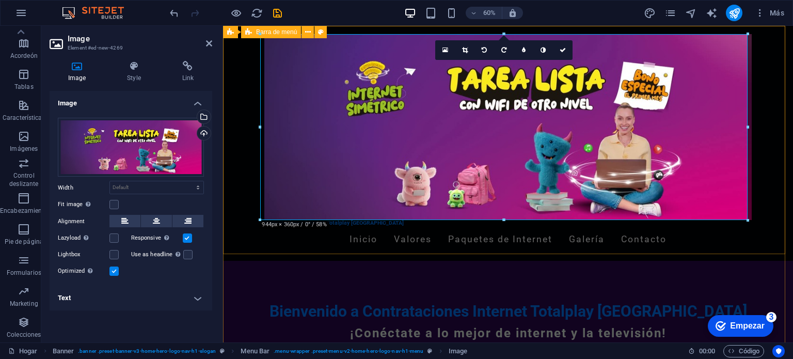
click at [758, 110] on div "Contrataciones Internet Totalplay [GEOGRAPHIC_DATA] Inicio Valores Paquetes de …" at bounding box center [508, 143] width 570 height 235
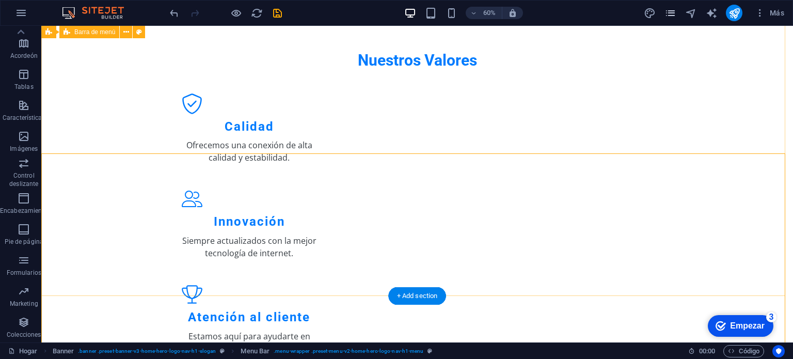
scroll to position [85, 0]
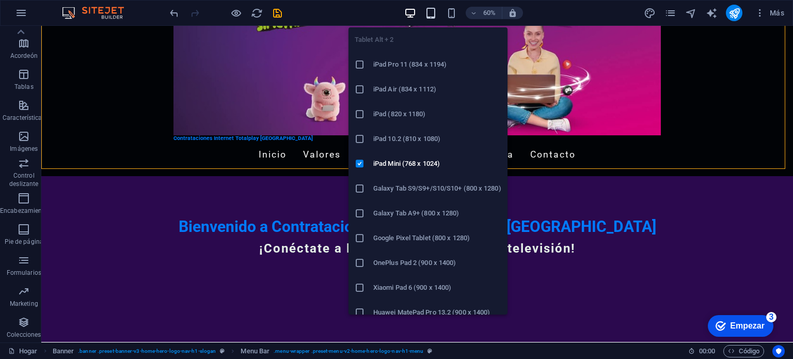
click at [426, 14] on icon "button" at bounding box center [431, 13] width 12 height 12
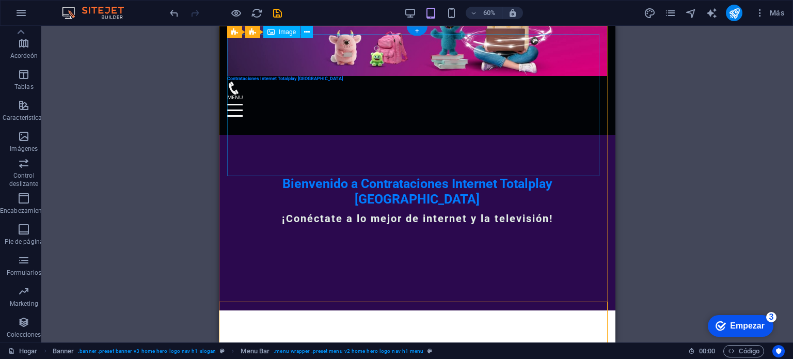
scroll to position [0, 0]
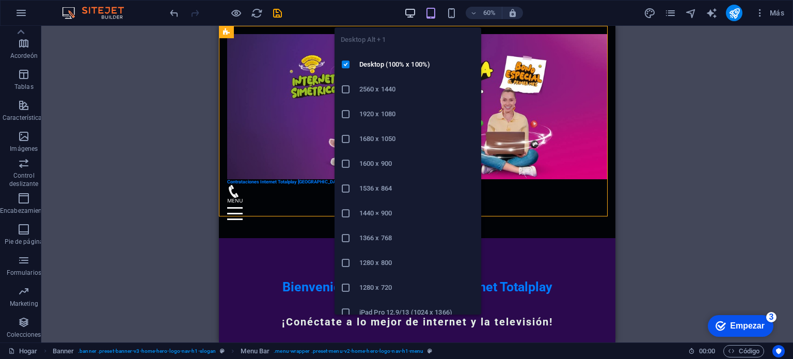
click at [409, 12] on icon "button" at bounding box center [410, 13] width 12 height 12
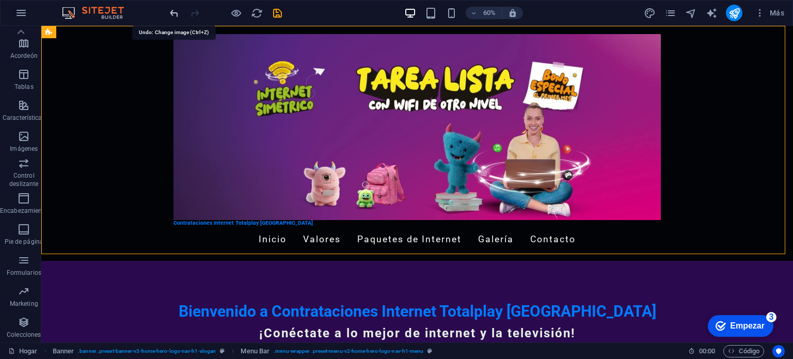
click at [174, 13] on icon "deshacer" at bounding box center [174, 13] width 12 height 12
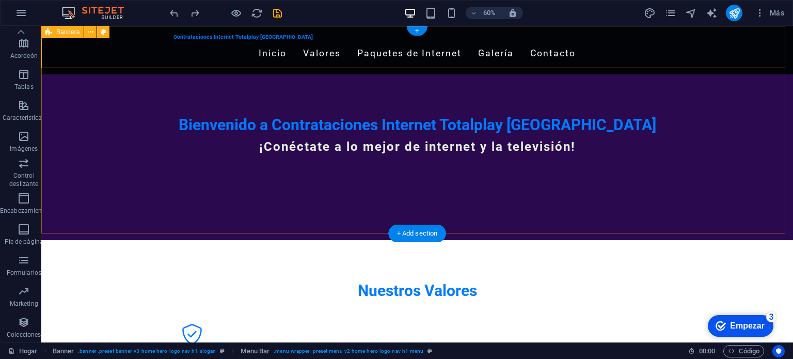
click at [665, 220] on div "Contrataciones Internet Totalplay [GEOGRAPHIC_DATA] Inicio Valores Paquetes de …" at bounding box center [417, 133] width 752 height 214
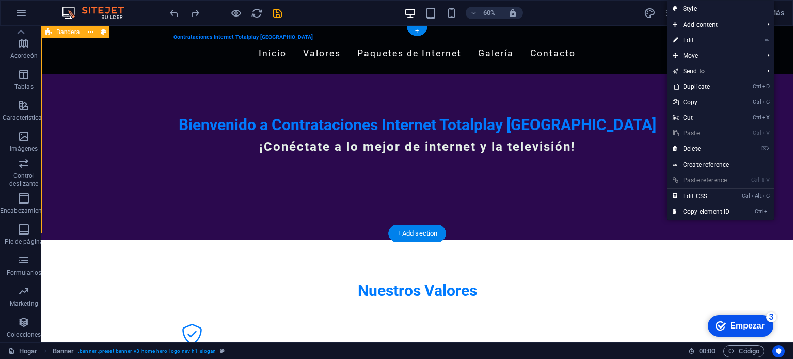
click at [616, 228] on div "Contrataciones Internet Totalplay [GEOGRAPHIC_DATA] Inicio Valores Paquetes de …" at bounding box center [417, 133] width 752 height 214
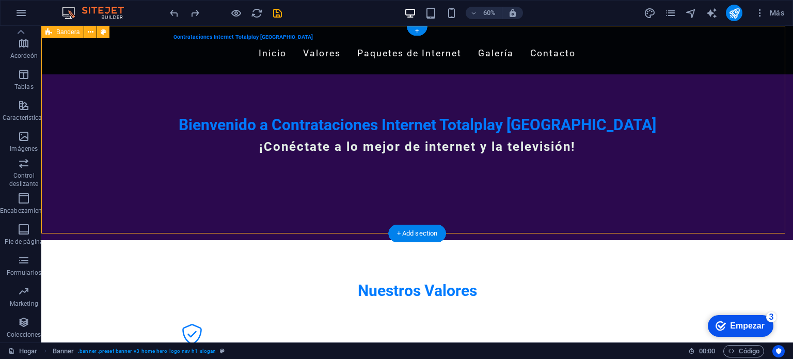
click at [616, 228] on div "Contrataciones Internet Totalplay [GEOGRAPHIC_DATA] Inicio Valores Paquetes de …" at bounding box center [417, 133] width 752 height 214
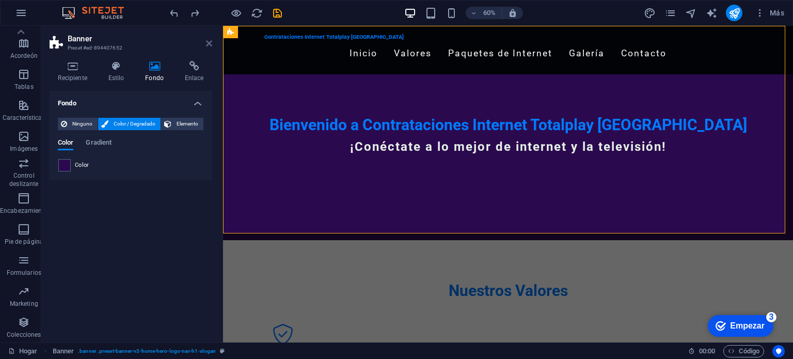
click at [210, 43] on icon at bounding box center [209, 43] width 6 height 8
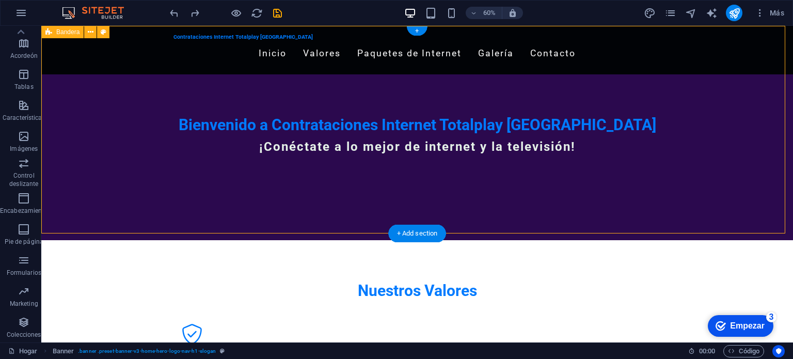
click at [298, 227] on div "Contrataciones Internet Totalplay [GEOGRAPHIC_DATA] Inicio Valores Paquetes de …" at bounding box center [417, 133] width 752 height 214
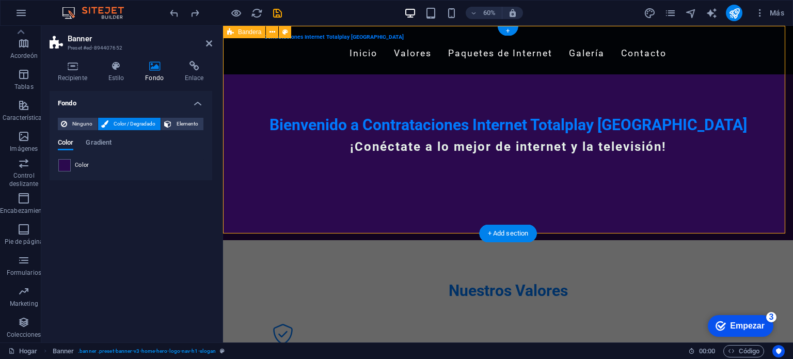
click at [298, 227] on div "Contrataciones Internet Totalplay [GEOGRAPHIC_DATA] Inicio Valores Paquetes de …" at bounding box center [508, 133] width 570 height 214
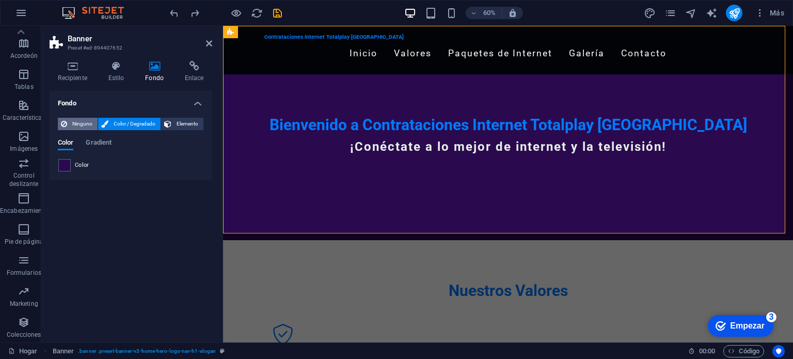
click at [80, 124] on font "Ninguno" at bounding box center [82, 124] width 20 height 6
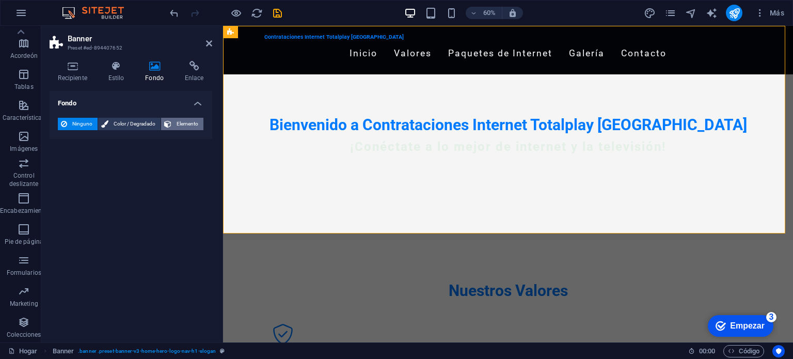
click at [180, 123] on font "Elemento" at bounding box center [188, 124] width 22 height 6
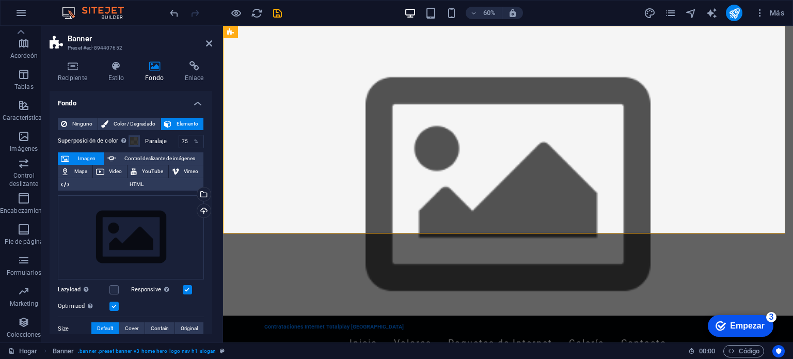
click at [180, 123] on font "Elemento" at bounding box center [188, 124] width 22 height 6
click at [195, 192] on div "Select files from the file manager, stock photos, or upload file(s)" at bounding box center [161, 195] width 67 height 39
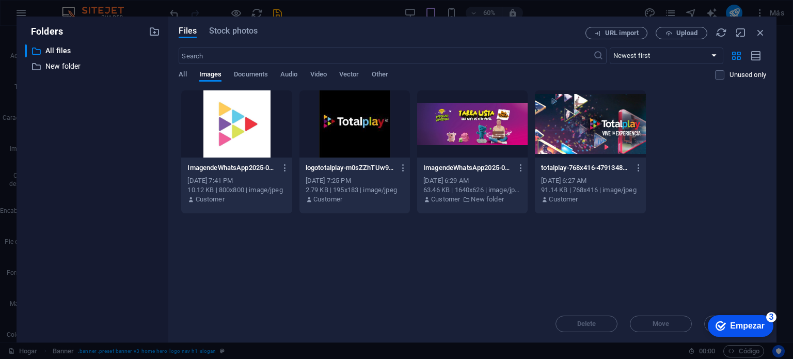
click at [418, 134] on div at bounding box center [472, 123] width 110 height 67
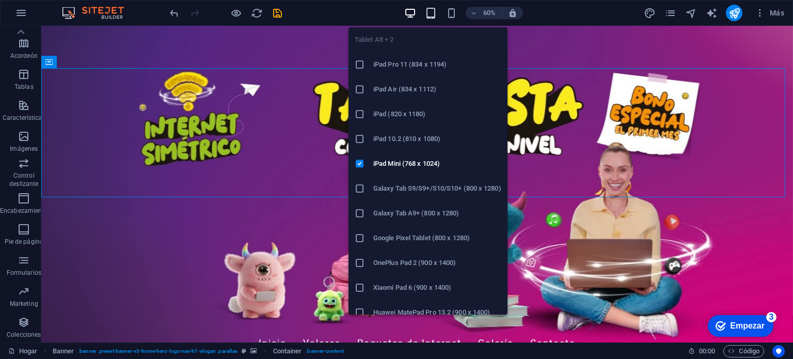
click at [426, 13] on icon "button" at bounding box center [431, 13] width 12 height 12
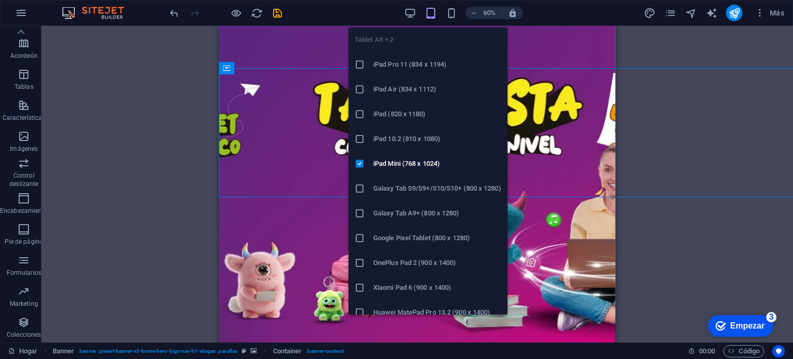
click at [426, 13] on icon "button" at bounding box center [431, 13] width 12 height 12
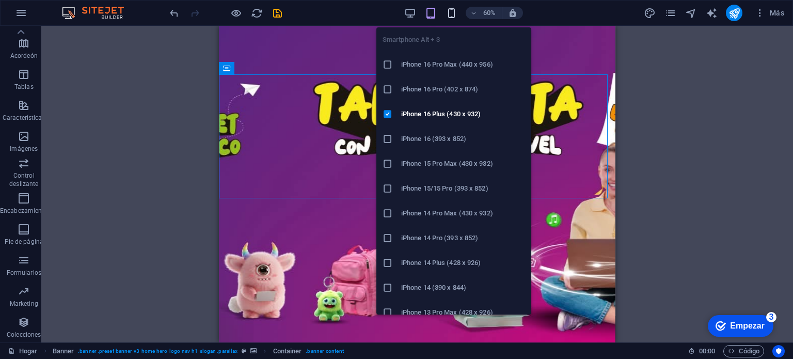
click at [450, 10] on icon "button" at bounding box center [452, 13] width 12 height 12
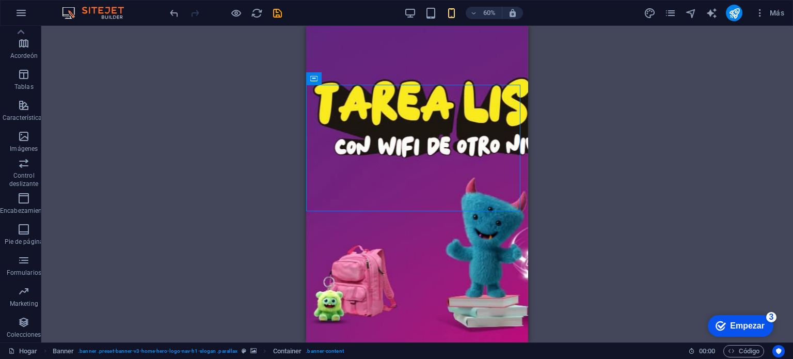
click at [624, 61] on div "Drag here to replace the existing content. Press “Ctrl” if you want to create a…" at bounding box center [417, 184] width 752 height 316
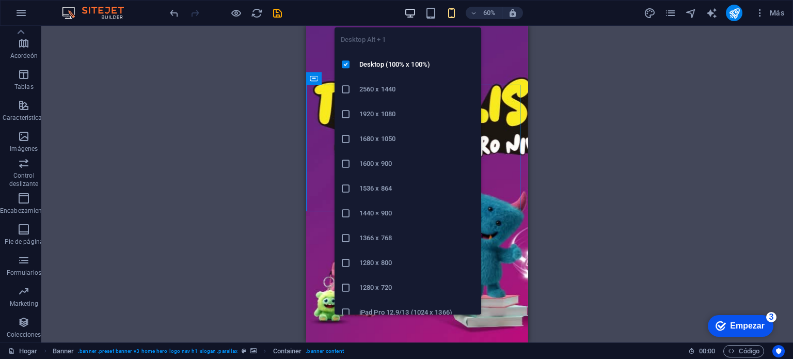
click at [413, 17] on icon "button" at bounding box center [410, 13] width 12 height 12
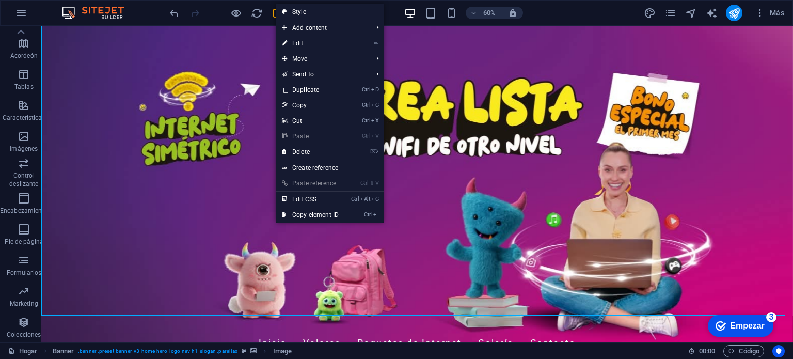
click at [205, 220] on figure at bounding box center [417, 184] width 752 height 316
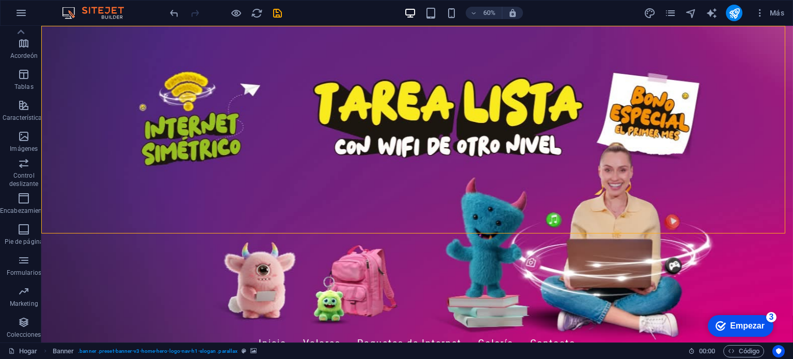
click at [205, 220] on figure at bounding box center [417, 184] width 752 height 316
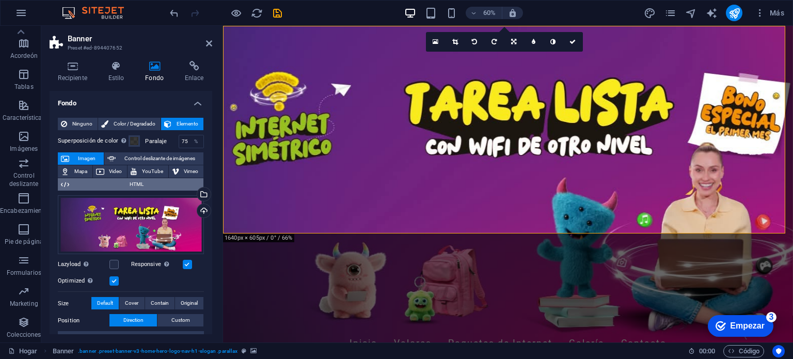
click at [139, 184] on font "HTML" at bounding box center [137, 184] width 14 height 6
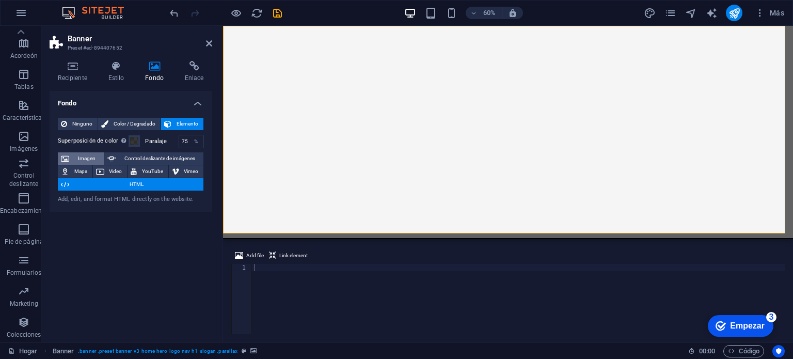
click at [89, 157] on font "Imagen" at bounding box center [87, 158] width 18 height 6
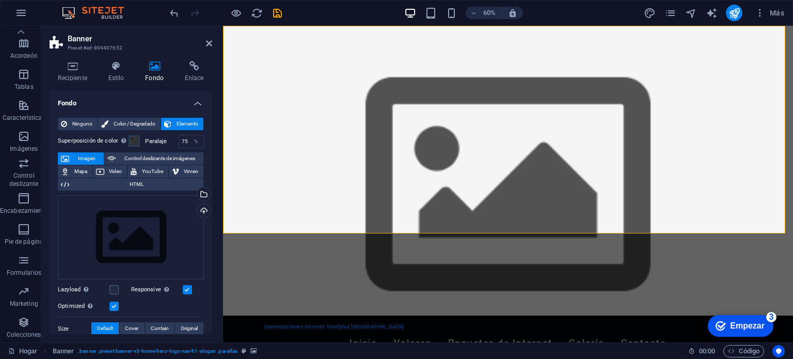
click at [89, 157] on font "Imagen" at bounding box center [87, 158] width 18 height 6
click at [203, 196] on div "Select files from the file manager, stock photos, or upload file(s)" at bounding box center [202, 194] width 15 height 15
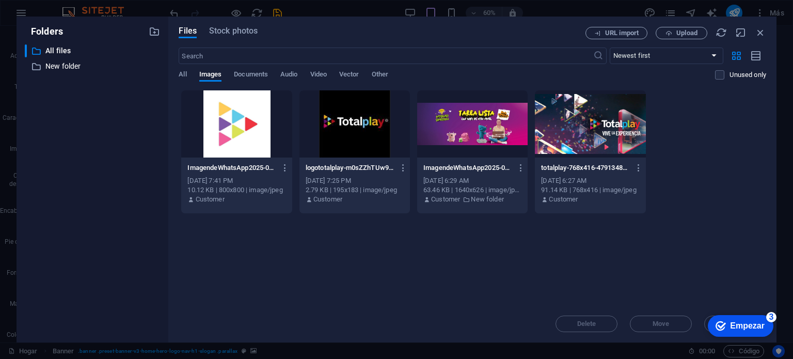
click at [430, 123] on div at bounding box center [472, 123] width 110 height 67
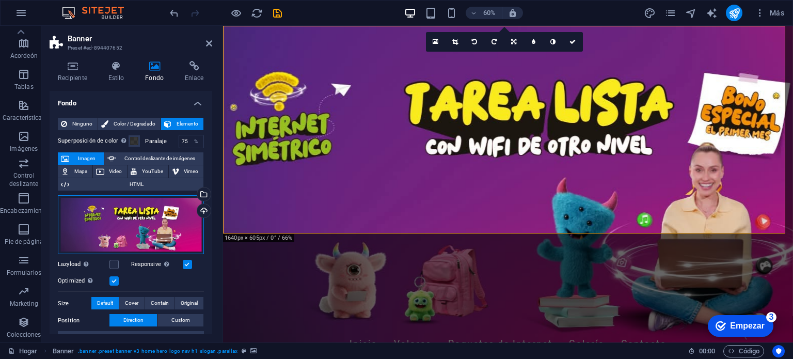
click at [174, 234] on div "Drag files here, click to choose files or select files from Files or our free s…" at bounding box center [131, 224] width 146 height 59
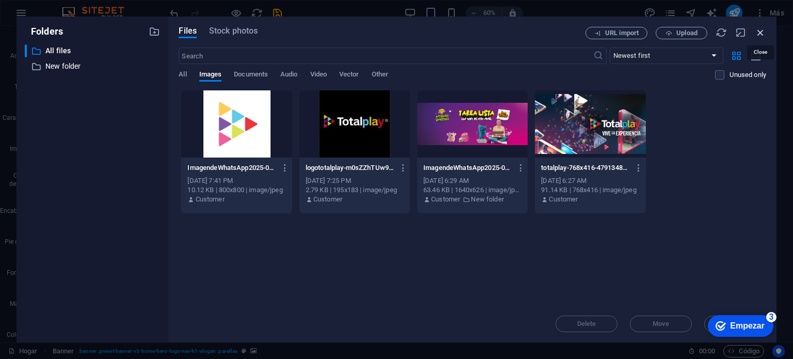
click at [762, 30] on icon "button" at bounding box center [760, 32] width 11 height 11
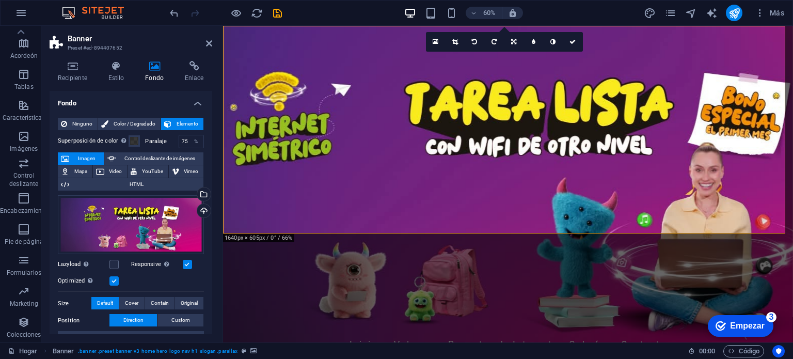
click at [416, 208] on figure at bounding box center [508, 184] width 570 height 316
click at [152, 156] on font "Control deslizante de imágenes" at bounding box center [159, 158] width 71 height 6
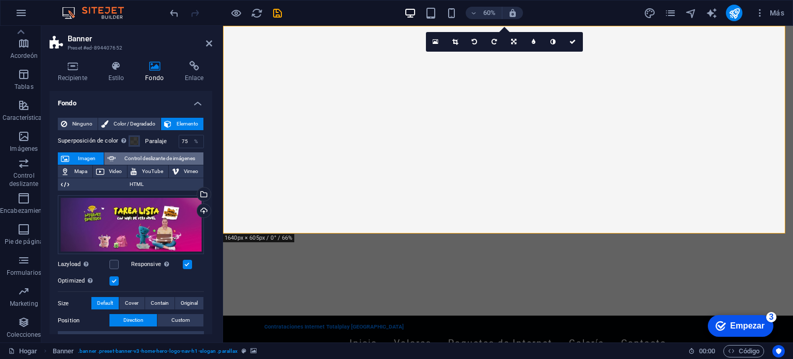
select select "ms"
select select "s"
select select "progressive"
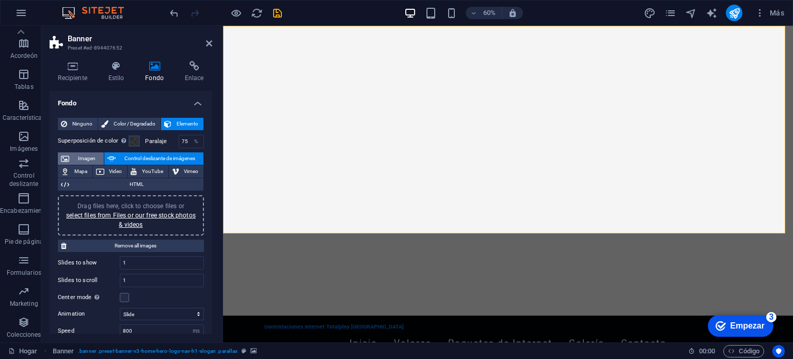
click at [83, 159] on font "Imagen" at bounding box center [87, 158] width 18 height 6
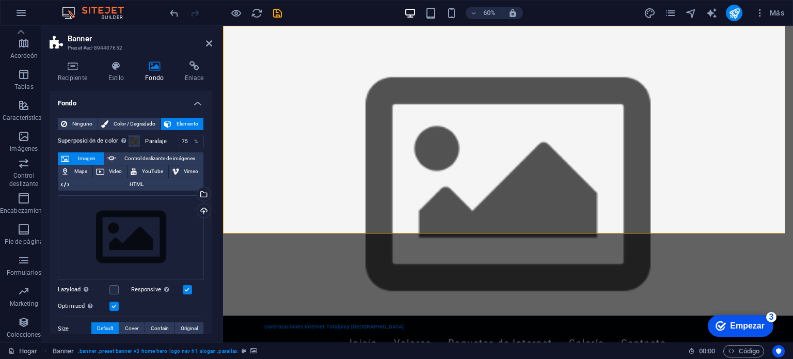
click at [83, 159] on font "Imagen" at bounding box center [87, 158] width 18 height 6
click at [202, 193] on div "Select files from the file manager, stock photos, or upload file(s)" at bounding box center [202, 194] width 15 height 15
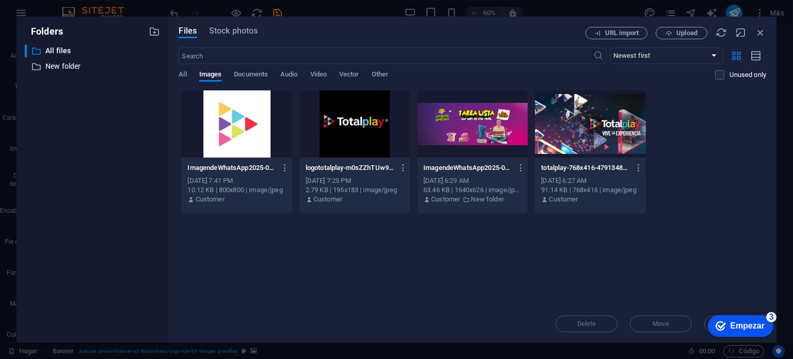
click at [462, 132] on div at bounding box center [472, 123] width 110 height 67
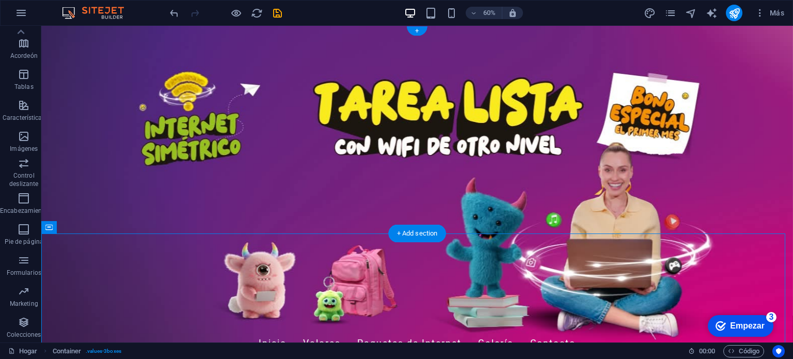
click at [756, 221] on figure at bounding box center [417, 184] width 752 height 316
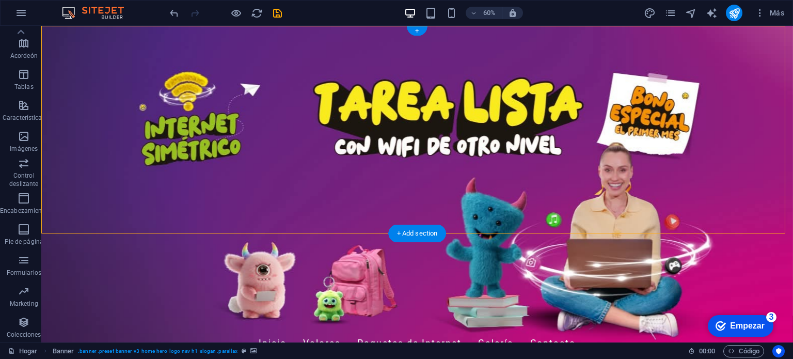
click at [236, 217] on figure at bounding box center [417, 184] width 752 height 316
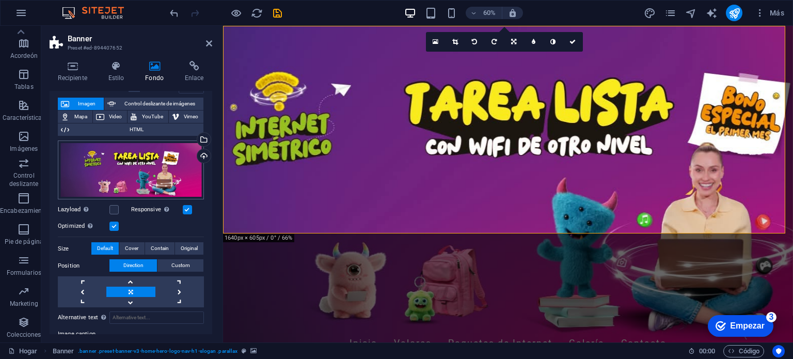
scroll to position [104, 0]
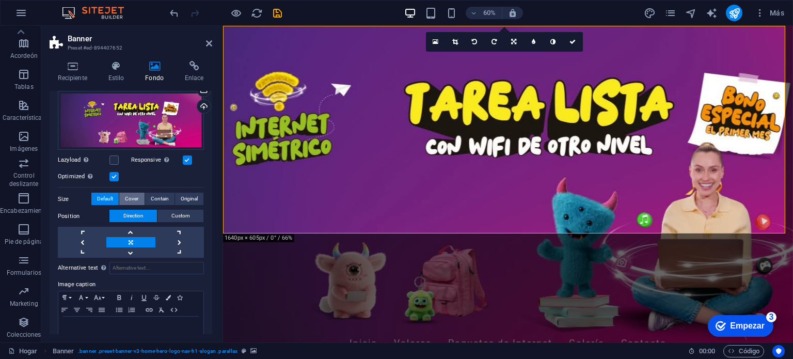
click at [137, 196] on span "Cover" at bounding box center [131, 199] width 13 height 12
click at [188, 198] on span "Original" at bounding box center [189, 199] width 17 height 12
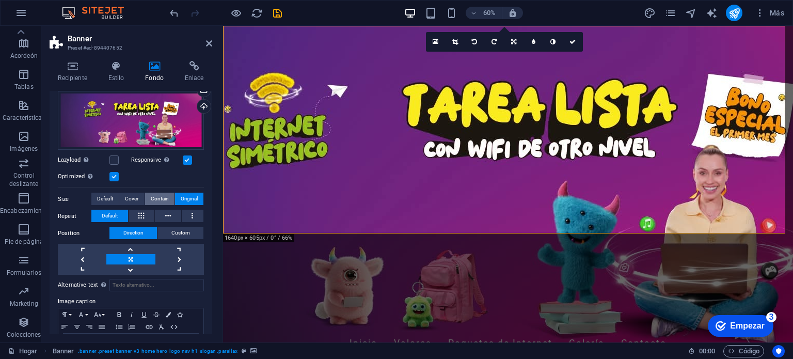
click at [159, 198] on span "Contain" at bounding box center [160, 199] width 18 height 12
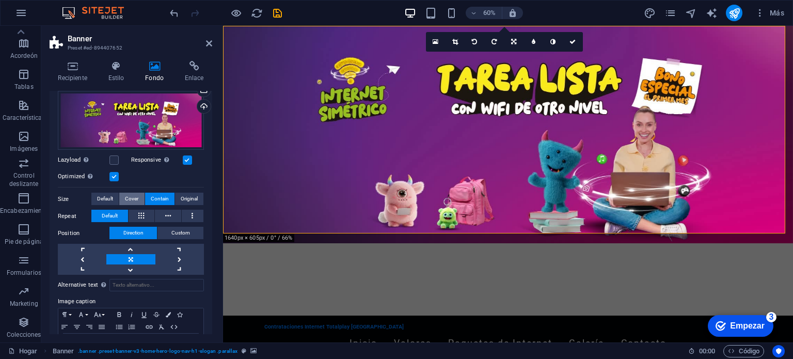
click at [134, 198] on span "Cover" at bounding box center [131, 199] width 13 height 12
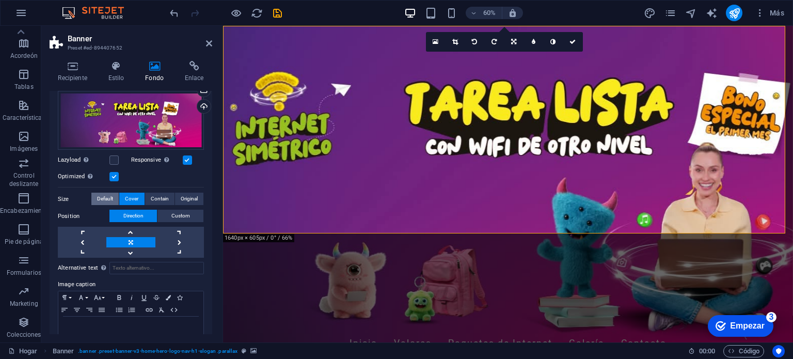
click at [114, 198] on button "Default" at bounding box center [104, 199] width 27 height 12
click at [113, 198] on span "Default" at bounding box center [105, 199] width 16 height 12
click at [139, 195] on button "Cover" at bounding box center [131, 199] width 25 height 12
click at [151, 196] on span "Contain" at bounding box center [160, 199] width 18 height 12
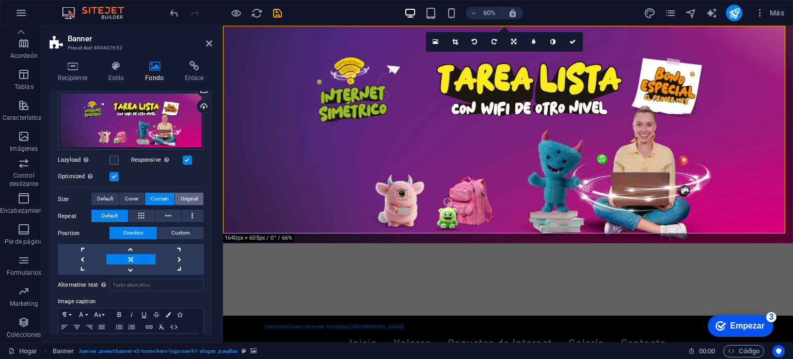
click at [181, 195] on span "Original" at bounding box center [189, 199] width 17 height 12
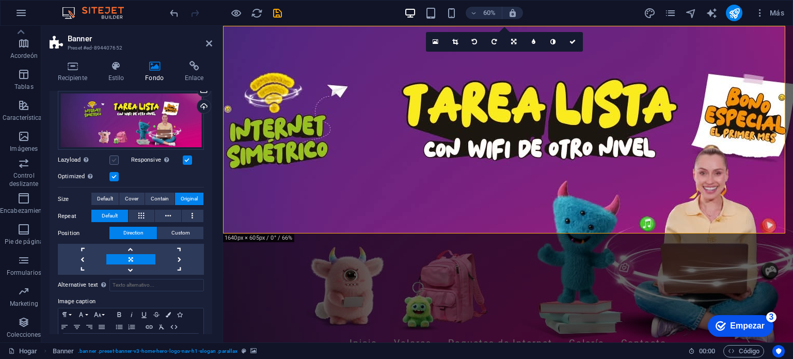
click at [113, 161] on label at bounding box center [113, 159] width 9 height 9
click at [0, 0] on input "Lazyload Loading images after the page loads improves page speed." at bounding box center [0, 0] width 0 height 0
click at [113, 161] on label at bounding box center [113, 159] width 9 height 9
click at [0, 0] on input "Lazyload Loading images after the page loads improves page speed." at bounding box center [0, 0] width 0 height 0
click at [113, 161] on label at bounding box center [113, 159] width 9 height 9
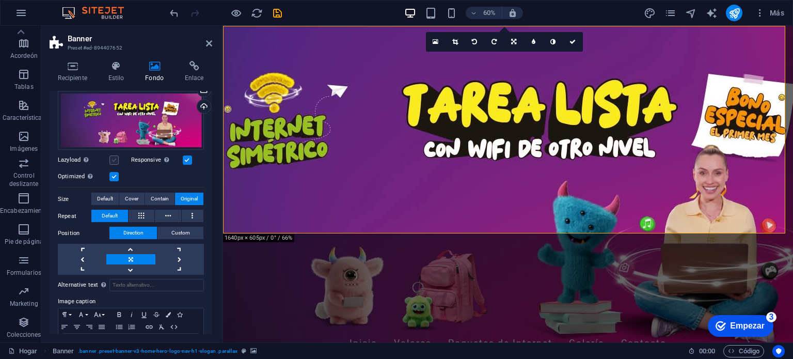
click at [0, 0] on input "Lazyload Loading images after the page loads improves page speed." at bounding box center [0, 0] width 0 height 0
click at [162, 106] on div "Drag files here, click to choose files or select files from Files or our free s…" at bounding box center [131, 120] width 146 height 59
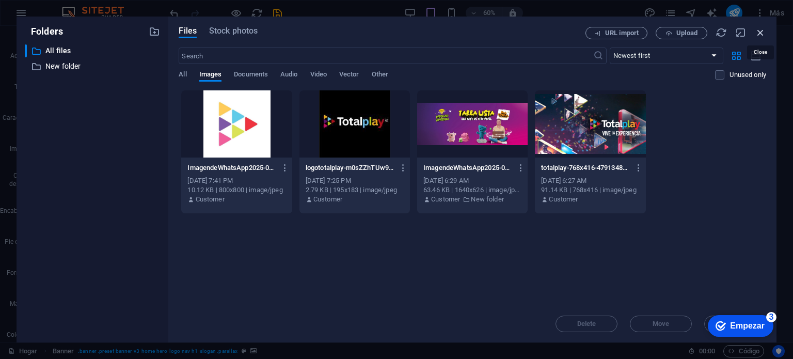
click at [755, 30] on icon "button" at bounding box center [760, 32] width 11 height 11
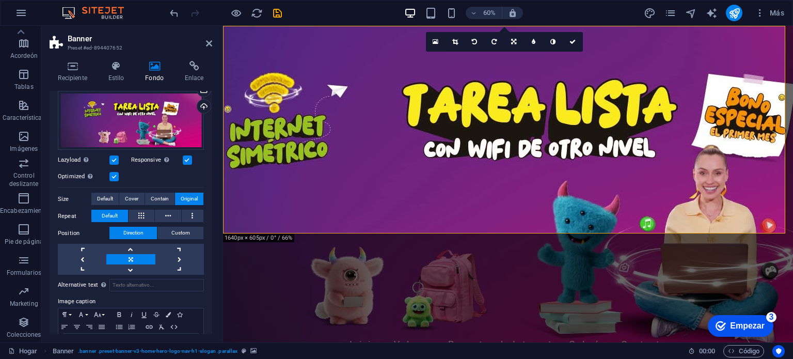
click at [531, 233] on figure at bounding box center [508, 184] width 570 height 316
click at [413, 227] on figure at bounding box center [508, 184] width 570 height 316
click at [178, 234] on span "Custom" at bounding box center [180, 233] width 19 height 12
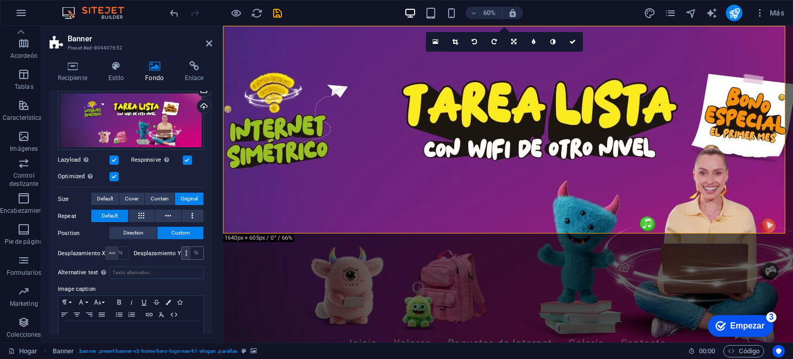
click at [186, 248] on span at bounding box center [186, 253] width 9 height 12
drag, startPoint x: 186, startPoint y: 248, endPoint x: 168, endPoint y: 249, distance: 17.6
click at [168, 250] on font "Desplazamiento Y" at bounding box center [157, 253] width 47 height 7
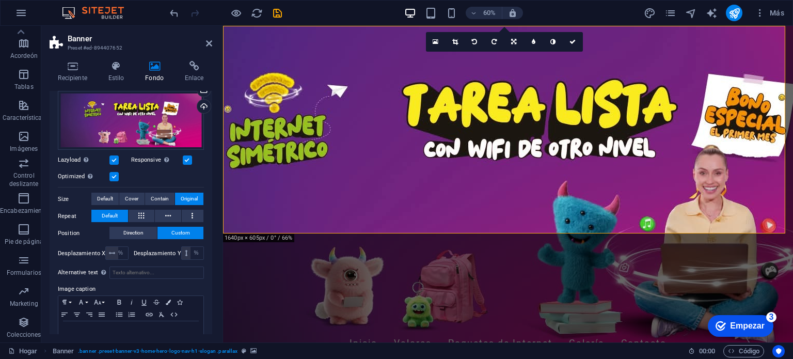
click at [168, 250] on font "Desplazamiento Y" at bounding box center [157, 253] width 47 height 7
click at [185, 250] on icon at bounding box center [186, 253] width 3 height 6
click at [110, 251] on icon at bounding box center [112, 253] width 6 height 6
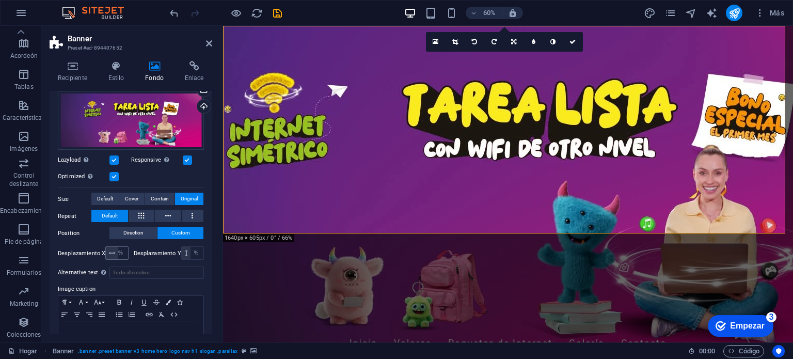
click at [110, 251] on icon at bounding box center [112, 253] width 6 height 6
click at [127, 251] on div "50 píxeles movimiento rápido del ojo % vh Volkswagen" at bounding box center [116, 252] width 23 height 13
click at [124, 251] on select "píxeles movimiento rápido del ojo % vh Volkswagen" at bounding box center [121, 253] width 14 height 12
click at [123, 249] on select "píxeles movimiento rápido del ojo % vh Volkswagen" at bounding box center [121, 253] width 14 height 12
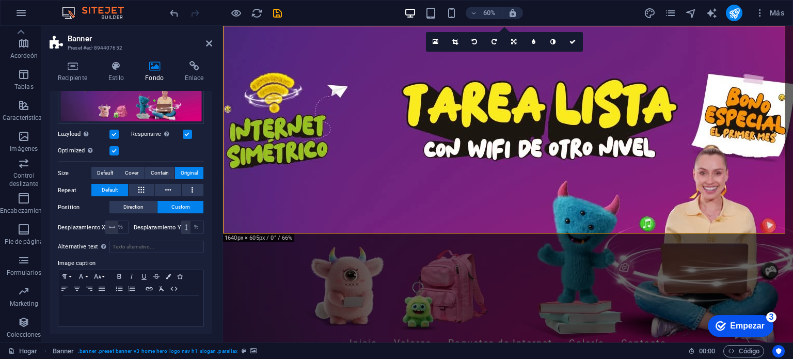
click at [117, 146] on label at bounding box center [113, 150] width 9 height 9
click at [0, 0] on input "Optimized Images are compressed to improve page speed." at bounding box center [0, 0] width 0 height 0
click at [116, 149] on label at bounding box center [113, 150] width 9 height 9
click at [0, 0] on input "Optimized Images are compressed to improve page speed." at bounding box center [0, 0] width 0 height 0
click at [116, 149] on label at bounding box center [113, 150] width 9 height 9
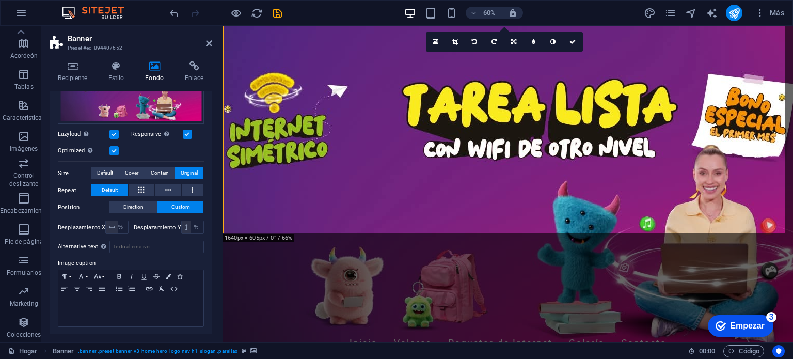
click at [0, 0] on input "Optimized Images are compressed to improve page speed." at bounding box center [0, 0] width 0 height 0
click at [116, 149] on label at bounding box center [113, 150] width 9 height 9
click at [0, 0] on input "Optimized Images are compressed to improve page speed." at bounding box center [0, 0] width 0 height 0
click at [185, 130] on label at bounding box center [187, 134] width 9 height 9
click at [0, 0] on input "Responsive Automatically load retina image and smartphone optimized sizes." at bounding box center [0, 0] width 0 height 0
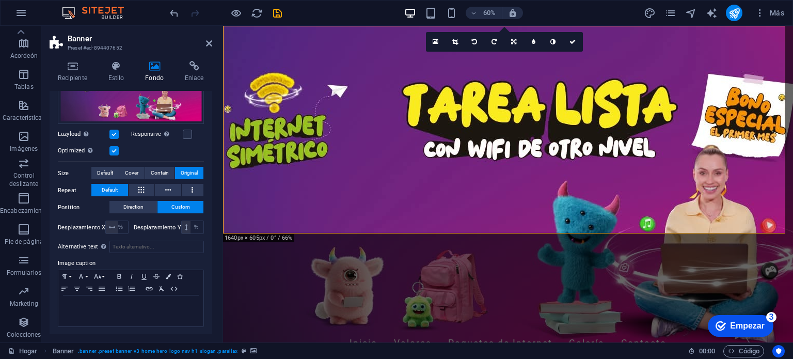
click at [115, 145] on div "Optimized Images are compressed to improve page speed." at bounding box center [131, 151] width 146 height 12
click at [117, 150] on label at bounding box center [113, 150] width 9 height 9
click at [0, 0] on input "Optimizado Las imágenes se comprimen para mejorar la velocidad de la página." at bounding box center [0, 0] width 0 height 0
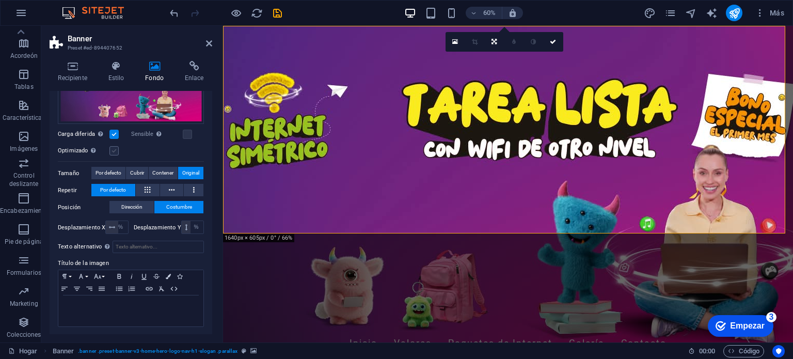
click at [117, 150] on label at bounding box center [113, 150] width 9 height 9
click at [0, 0] on input "Optimizado Las imágenes se comprimen para mejorar la velocidad de la página." at bounding box center [0, 0] width 0 height 0
click at [117, 150] on label at bounding box center [113, 150] width 9 height 9
click at [0, 0] on input "Optimizado Las imágenes se comprimen para mejorar la velocidad de la página." at bounding box center [0, 0] width 0 height 0
click at [117, 150] on label at bounding box center [113, 150] width 9 height 9
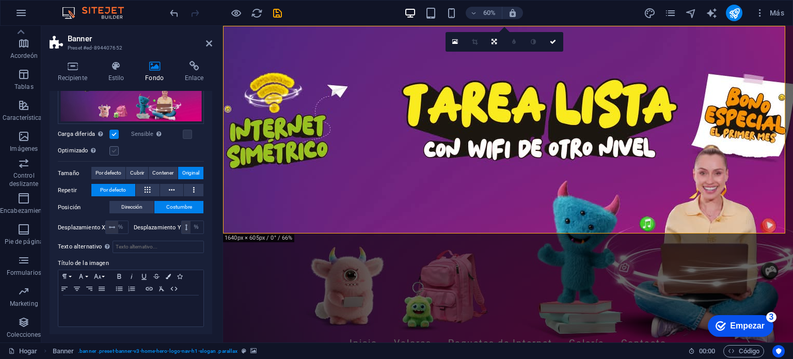
click at [0, 0] on input "Optimizado Las imágenes se comprimen para mejorar la velocidad de la página." at bounding box center [0, 0] width 0 height 0
click at [117, 150] on label at bounding box center [113, 150] width 9 height 9
click at [0, 0] on input "Optimizado Las imágenes se comprimen para mejorar la velocidad de la página." at bounding box center [0, 0] width 0 height 0
click at [112, 74] on h4 "Estilo" at bounding box center [118, 72] width 37 height 22
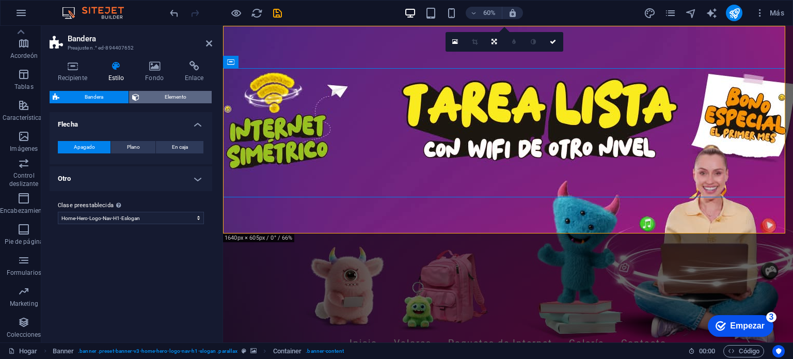
click at [180, 96] on font "Elemento" at bounding box center [176, 97] width 22 height 6
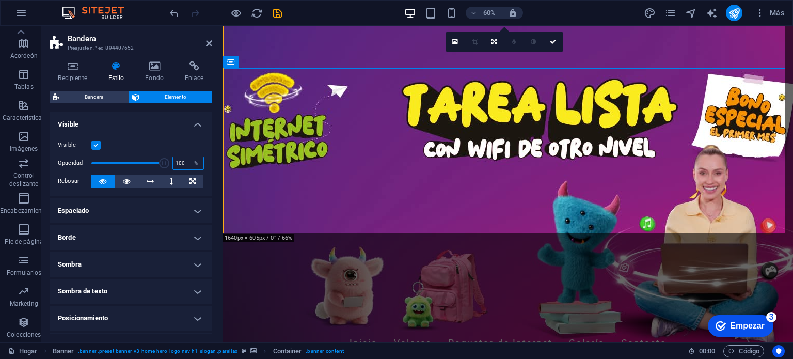
click at [181, 163] on input "100" at bounding box center [188, 163] width 30 height 12
drag, startPoint x: 163, startPoint y: 160, endPoint x: 155, endPoint y: 162, distance: 8.4
click at [155, 162] on span at bounding box center [157, 163] width 10 height 10
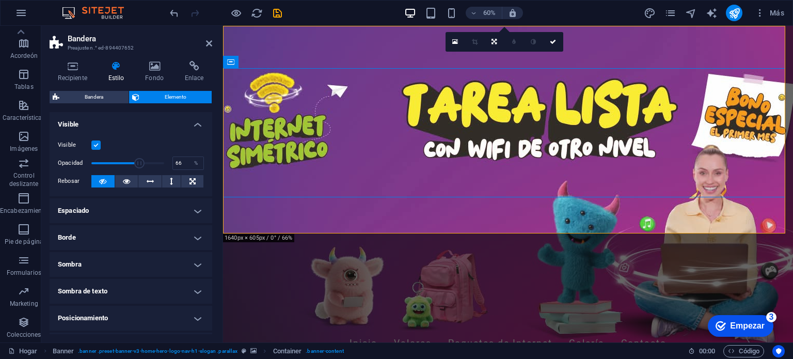
drag, startPoint x: 155, startPoint y: 162, endPoint x: 131, endPoint y: 168, distance: 24.5
click at [134, 168] on span at bounding box center [139, 163] width 10 height 10
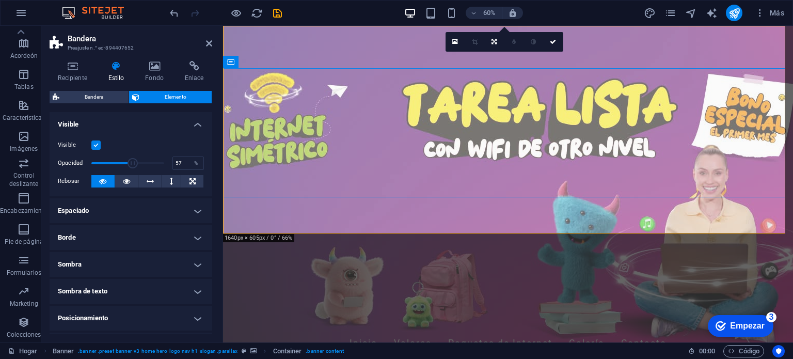
click at [131, 168] on span at bounding box center [133, 163] width 10 height 10
drag, startPoint x: 131, startPoint y: 168, endPoint x: 105, endPoint y: 168, distance: 25.8
click at [105, 168] on span at bounding box center [105, 163] width 10 height 10
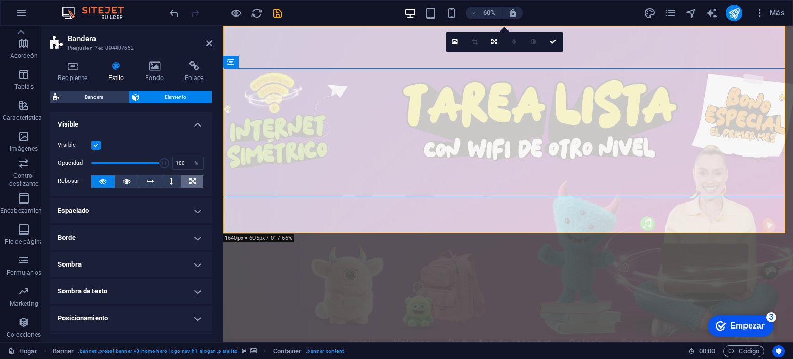
drag, startPoint x: 105, startPoint y: 168, endPoint x: 188, endPoint y: 179, distance: 83.8
click at [188, 179] on div "Visible Opacidad 100 % Rebosar" at bounding box center [131, 164] width 163 height 66
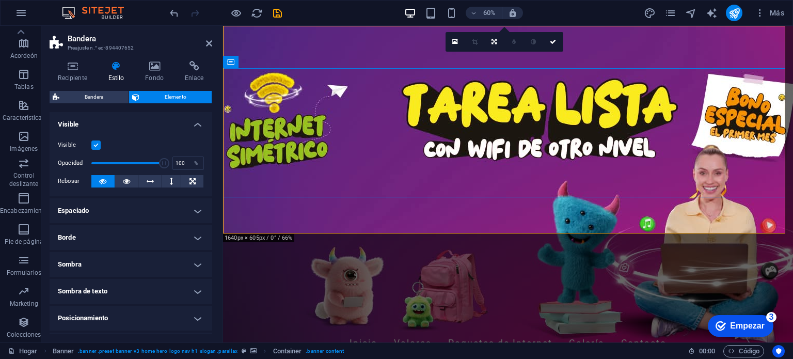
click at [97, 145] on label at bounding box center [95, 144] width 9 height 9
click at [0, 0] on input "Visible" at bounding box center [0, 0] width 0 height 0
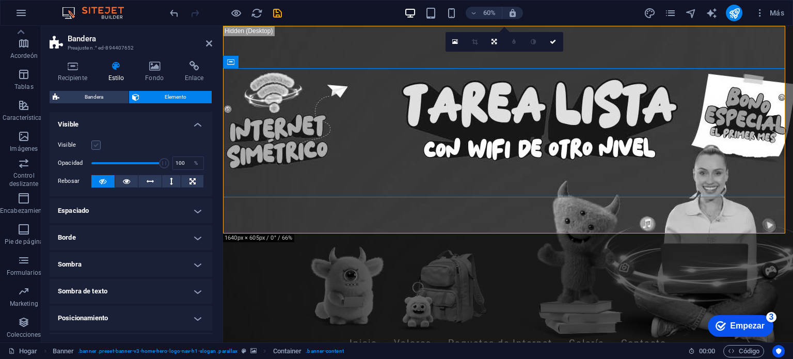
click at [97, 145] on label at bounding box center [95, 144] width 9 height 9
click at [0, 0] on input "Visible" at bounding box center [0, 0] width 0 height 0
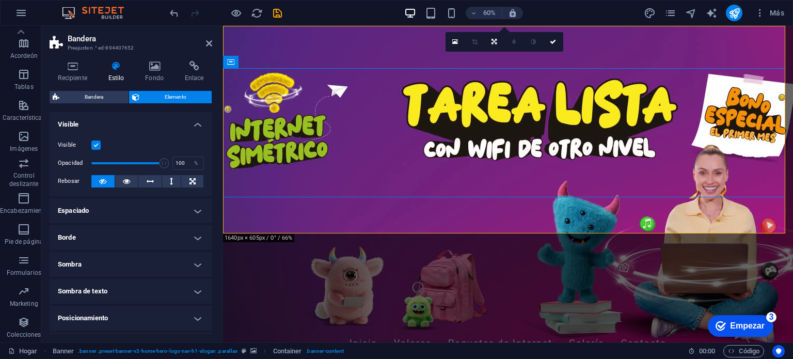
click at [194, 208] on h4 "Espaciado" at bounding box center [131, 210] width 163 height 25
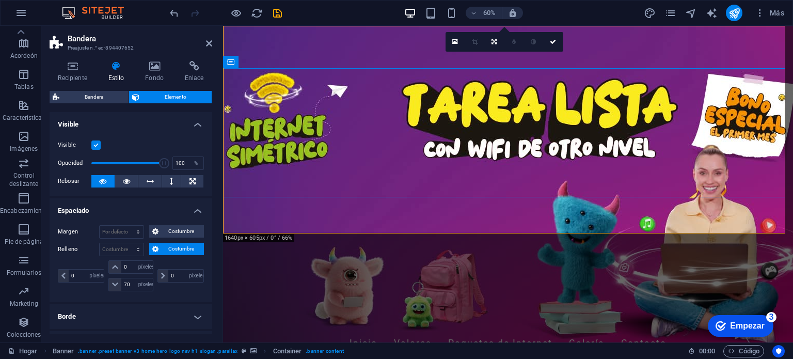
click at [186, 247] on font "Costumbre" at bounding box center [181, 249] width 26 height 6
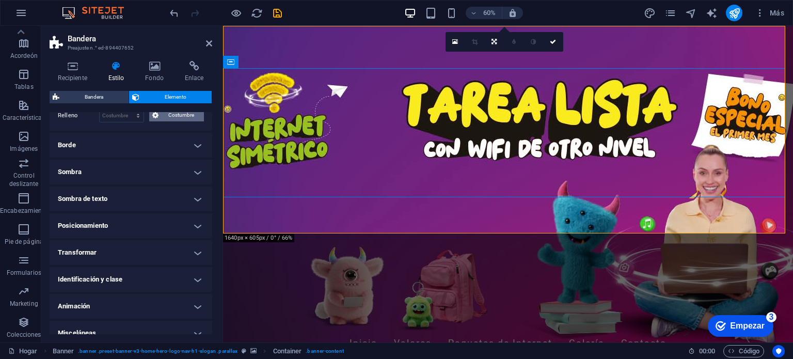
scroll to position [145, 0]
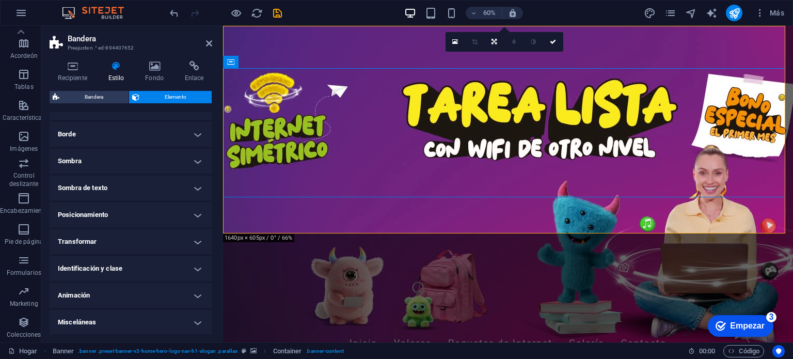
click at [197, 296] on h4 "Animación" at bounding box center [131, 295] width 163 height 25
click at [197, 326] on select "No animar Mostrar / Ocultar Deslizarse hacia arriba/abajo Acercar/alejar Deslic…" at bounding box center [131, 327] width 146 height 12
select select "flash"
click at [58, 321] on select "No animar Mostrar / Ocultar Deslizarse hacia arriba/abajo Acercar/alejar Deslic…" at bounding box center [131, 327] width 146 height 12
select select "scroll"
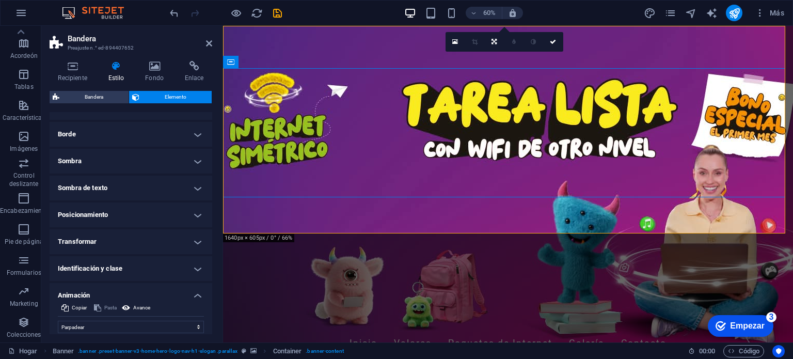
click at [112, 297] on h4 "Animación" at bounding box center [131, 292] width 163 height 19
click at [99, 239] on h4 "Transformar" at bounding box center [131, 241] width 163 height 25
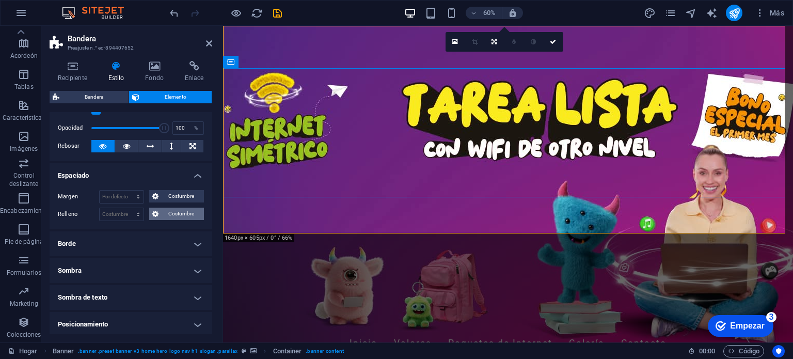
scroll to position [0, 0]
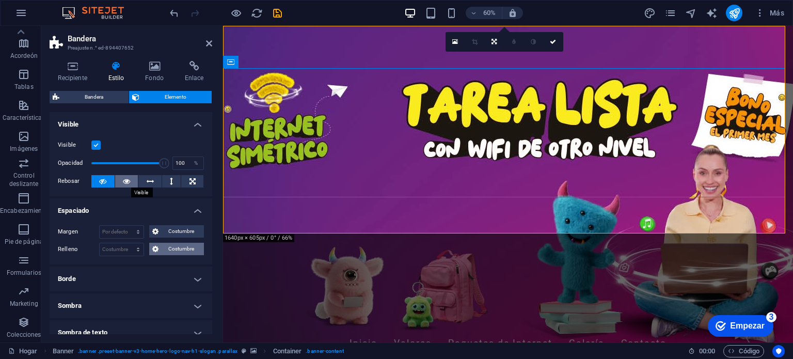
click at [123, 181] on icon at bounding box center [126, 181] width 7 height 12
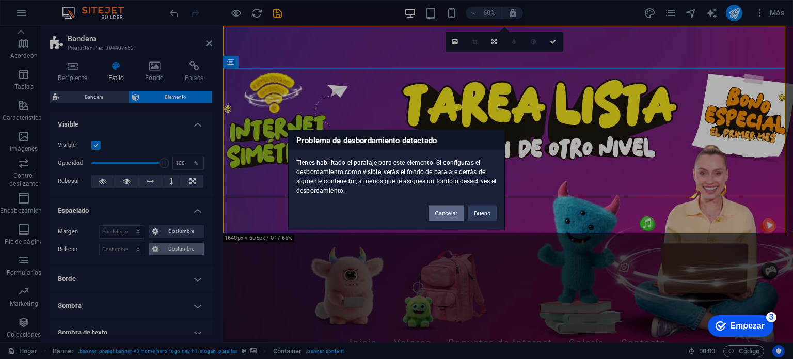
click at [443, 216] on button "Cancelar" at bounding box center [446, 212] width 35 height 15
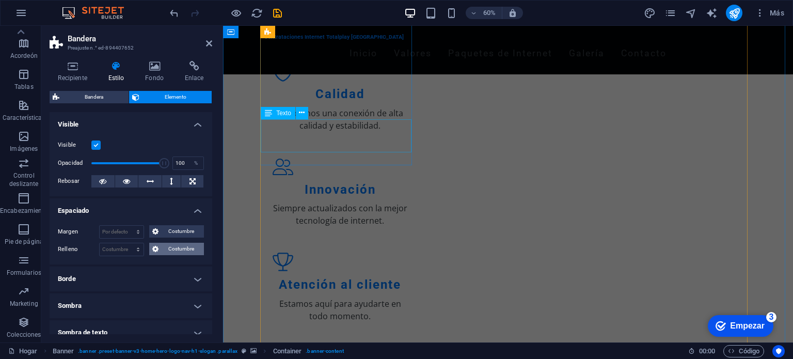
scroll to position [547, 0]
click at [207, 43] on icon at bounding box center [209, 43] width 6 height 8
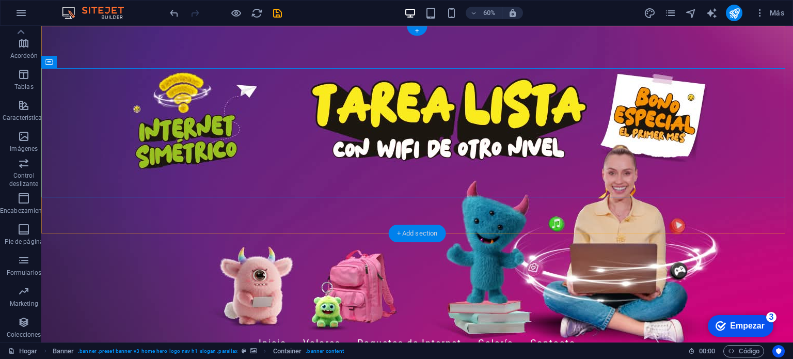
click at [410, 235] on div "+ Add section" at bounding box center [417, 234] width 57 height 18
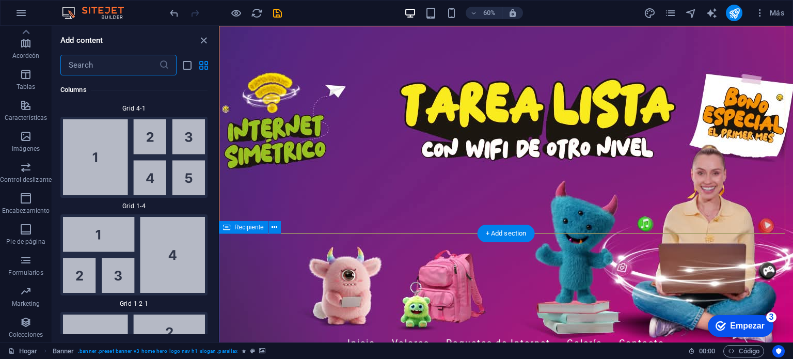
scroll to position [3498, 0]
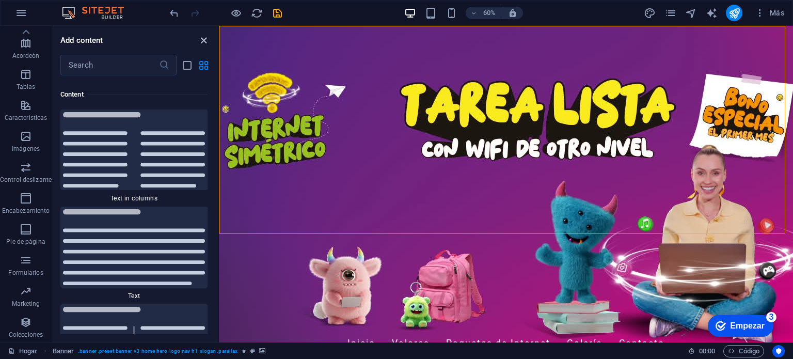
click at [207, 44] on icon "close panel" at bounding box center [204, 41] width 12 height 12
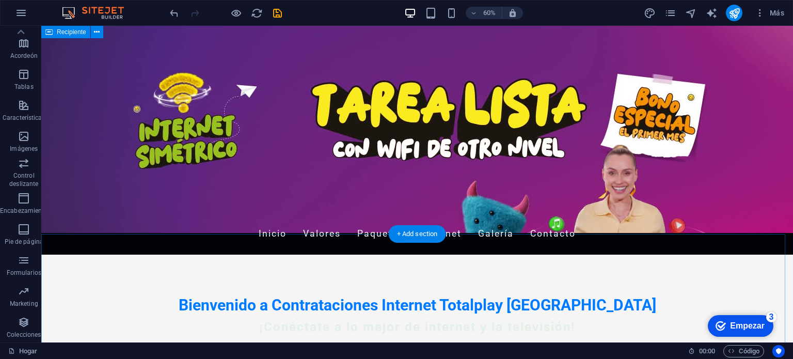
scroll to position [0, 0]
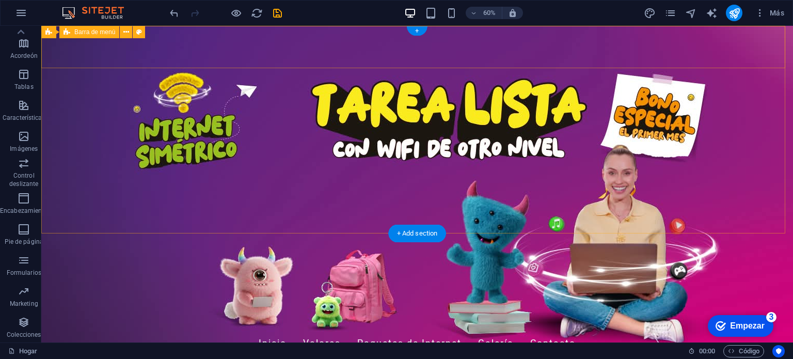
click at [689, 315] on div "Contrataciones Internet Totalplay [GEOGRAPHIC_DATA] Inicio Valores Paquetes de …" at bounding box center [417, 339] width 752 height 49
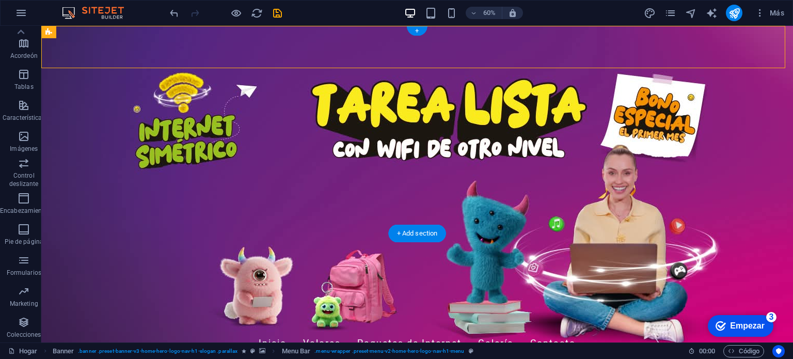
click at [727, 215] on figure at bounding box center [417, 184] width 752 height 316
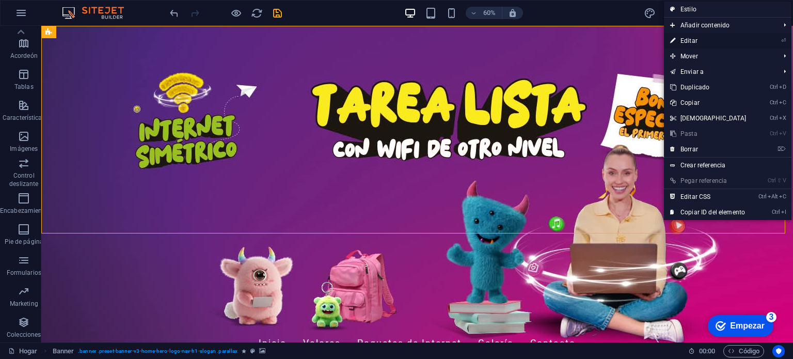
click at [695, 37] on font "Editar" at bounding box center [688, 40] width 17 height 7
select select "px"
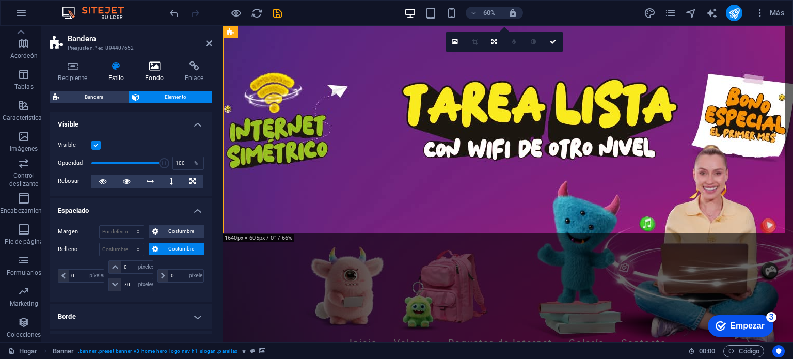
click at [155, 65] on icon at bounding box center [155, 66] width 36 height 10
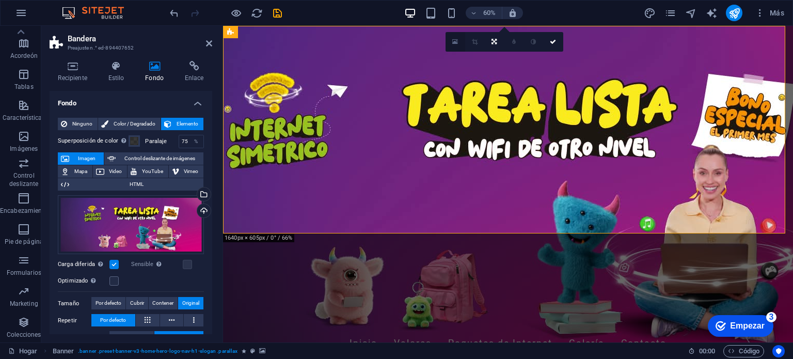
click at [454, 38] on icon at bounding box center [455, 41] width 6 height 7
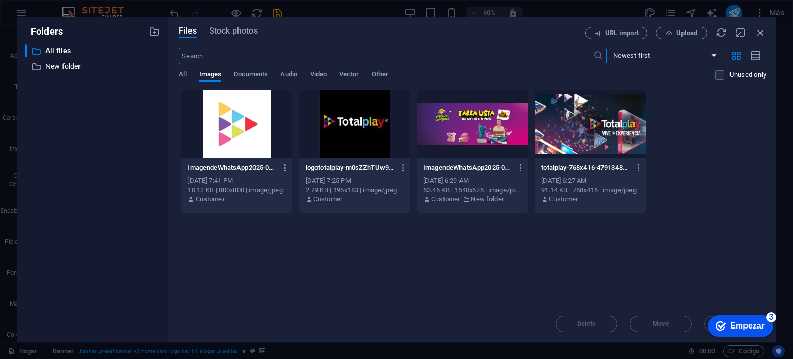
click at [475, 128] on div at bounding box center [472, 123] width 110 height 67
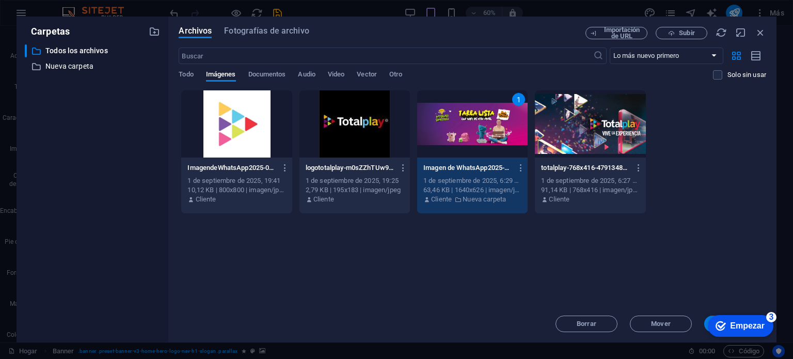
click at [475, 128] on div "1" at bounding box center [472, 123] width 110 height 67
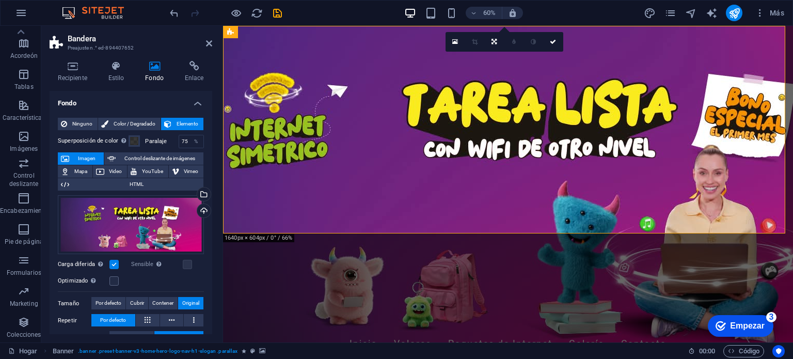
click at [378, 214] on figure at bounding box center [508, 184] width 570 height 316
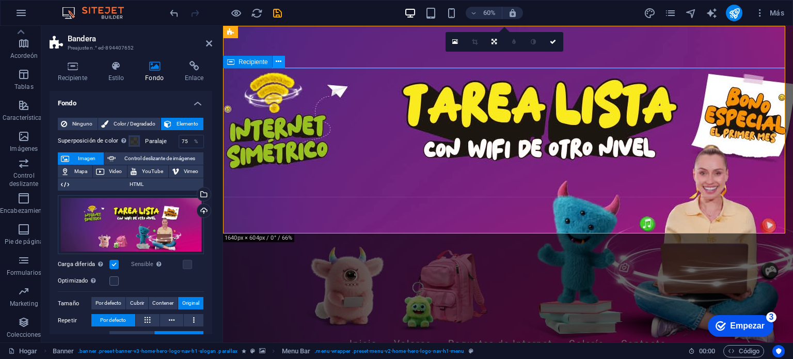
click at [0, 0] on icon at bounding box center [0, 0] width 0 height 0
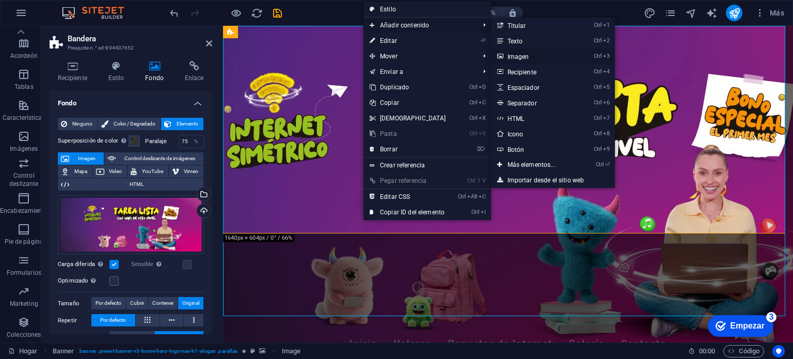
drag, startPoint x: 522, startPoint y: 56, endPoint x: 527, endPoint y: 56, distance: 5.2
click at [527, 56] on link "Ctrl 3 Imagen" at bounding box center [533, 56] width 85 height 15
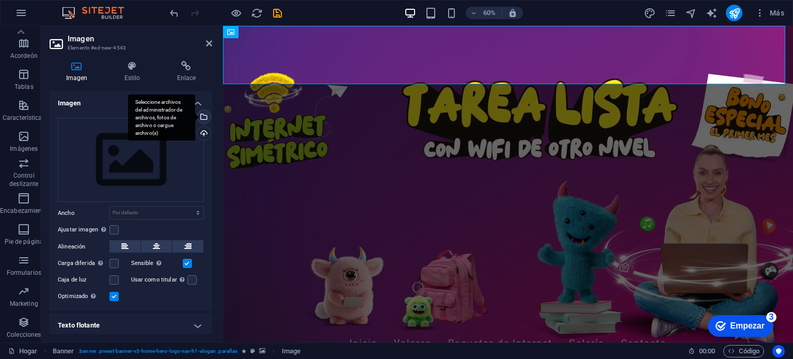
click at [204, 113] on div "Seleccione archivos del administrador de archivos, fotos de archivo o cargue ar…" at bounding box center [202, 117] width 15 height 15
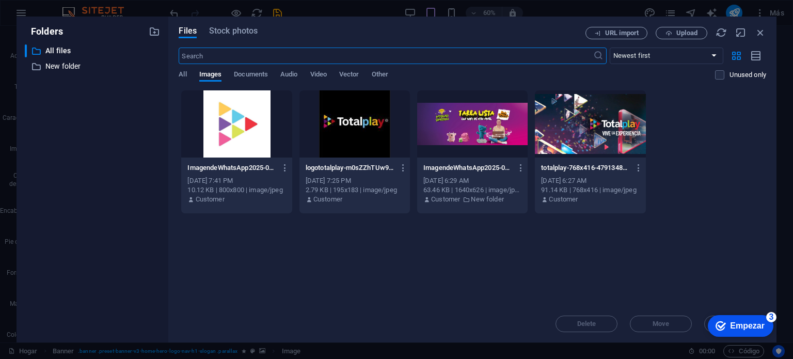
click at [438, 130] on div at bounding box center [472, 123] width 110 height 67
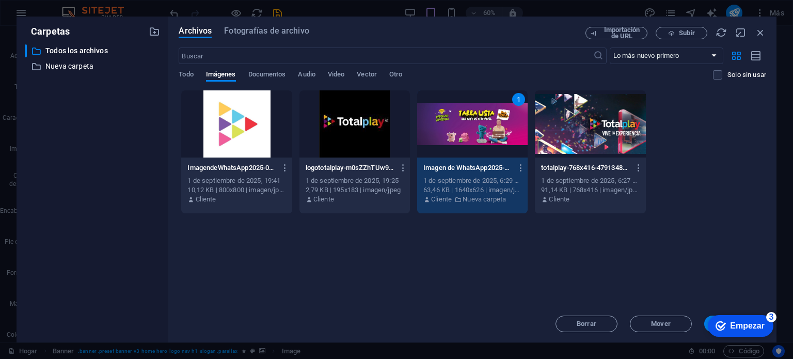
click at [438, 130] on div "1" at bounding box center [472, 123] width 110 height 67
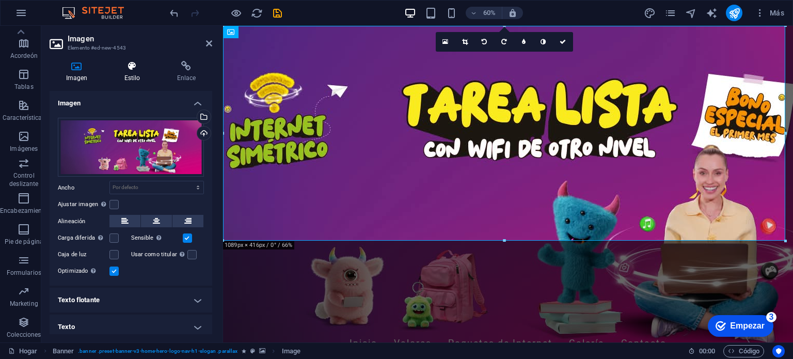
click at [126, 68] on icon at bounding box center [132, 66] width 49 height 10
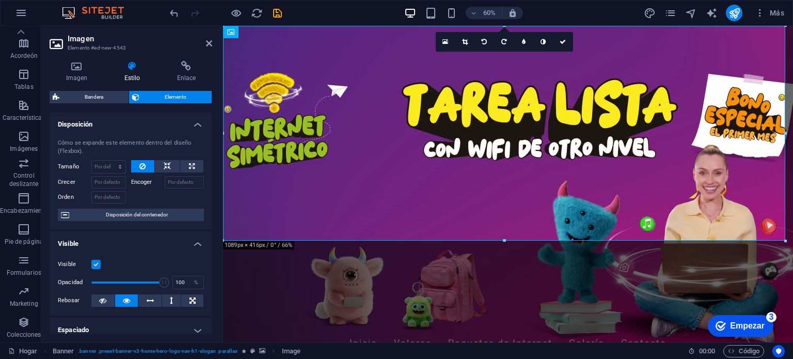
click at [335, 12] on div "60% Más" at bounding box center [478, 13] width 621 height 17
click at [212, 40] on icon at bounding box center [209, 43] width 6 height 8
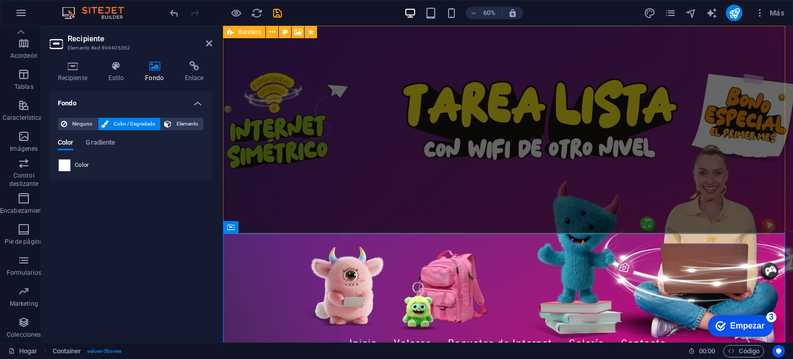
click at [412, 214] on figure at bounding box center [508, 184] width 570 height 316
select select "%"
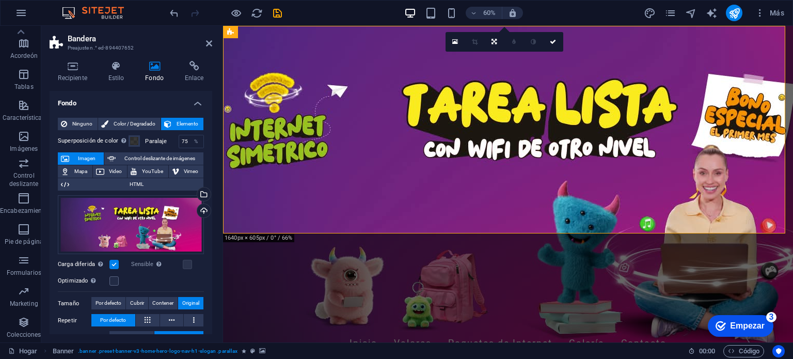
click at [153, 71] on icon at bounding box center [155, 66] width 36 height 10
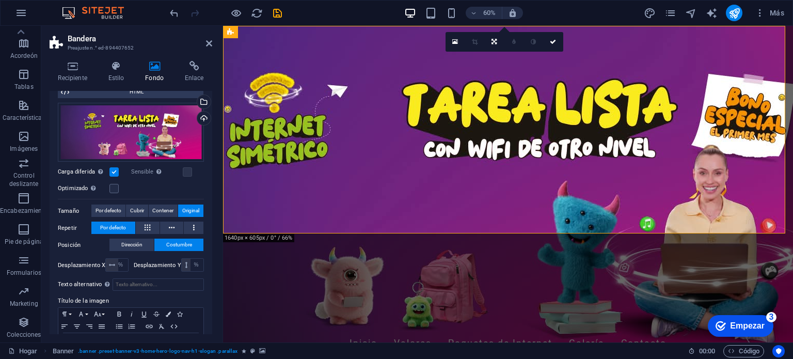
scroll to position [96, 0]
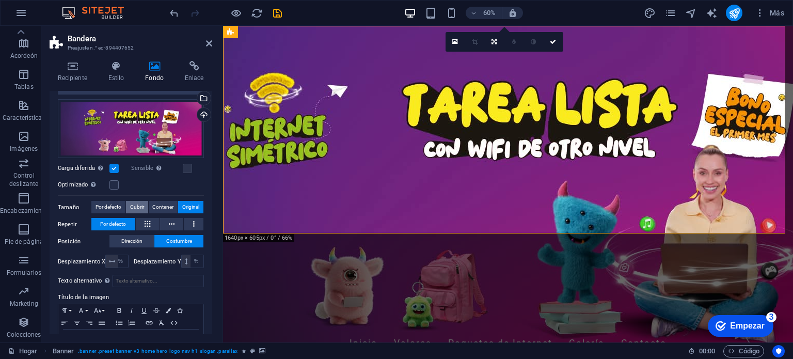
click at [138, 204] on font "Cubrir" at bounding box center [137, 207] width 14 height 6
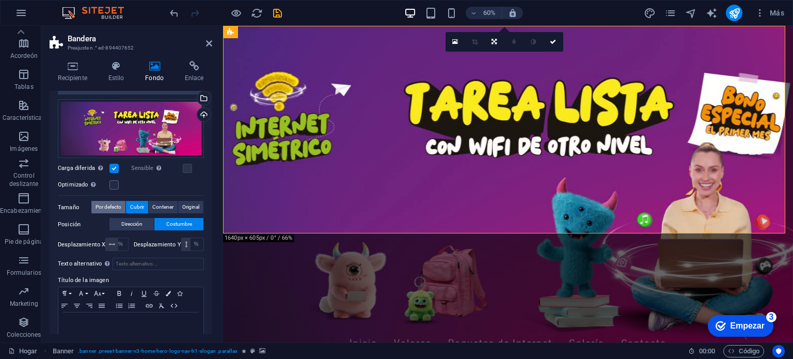
click at [116, 202] on span "Por defecto" at bounding box center [109, 207] width 26 height 12
click at [182, 210] on span "Original" at bounding box center [190, 207] width 17 height 12
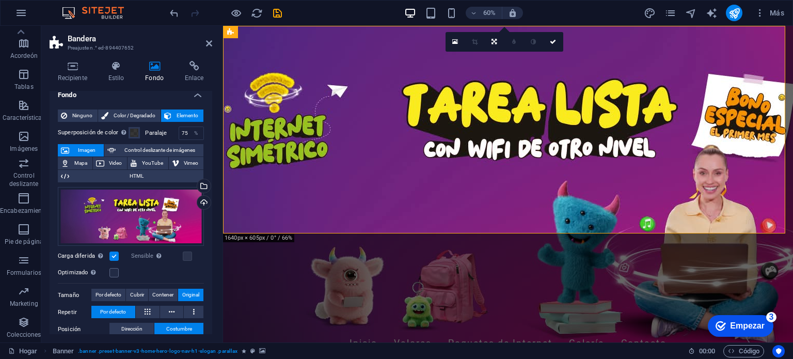
scroll to position [2, 0]
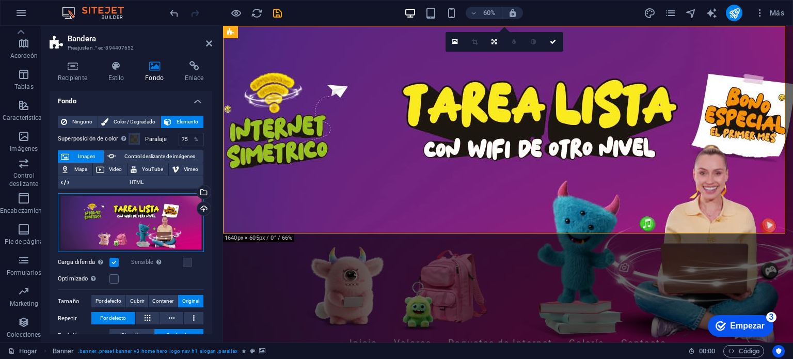
click at [182, 210] on div "Arrastre los archivos aquí, haga clic para elegir archivos o seleccione archivo…" at bounding box center [131, 222] width 146 height 59
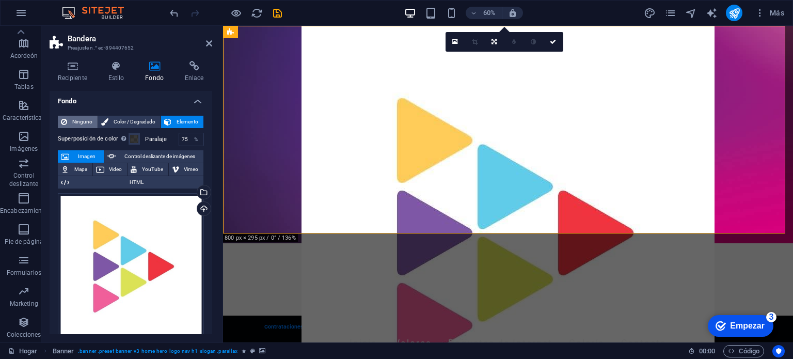
click at [91, 120] on font "Ninguno" at bounding box center [82, 122] width 20 height 6
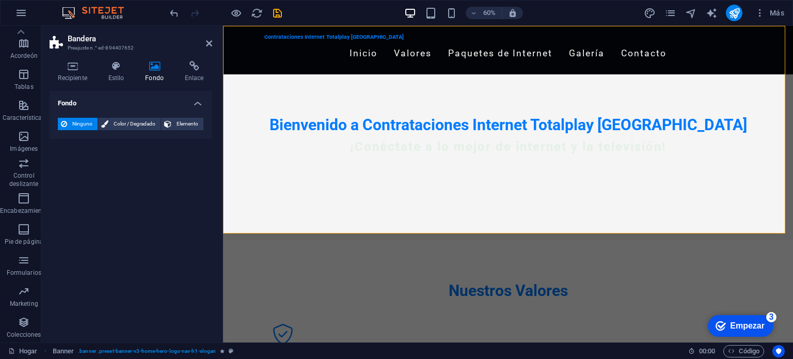
scroll to position [0, 0]
click at [124, 119] on span "Color / Degradado" at bounding box center [135, 124] width 46 height 12
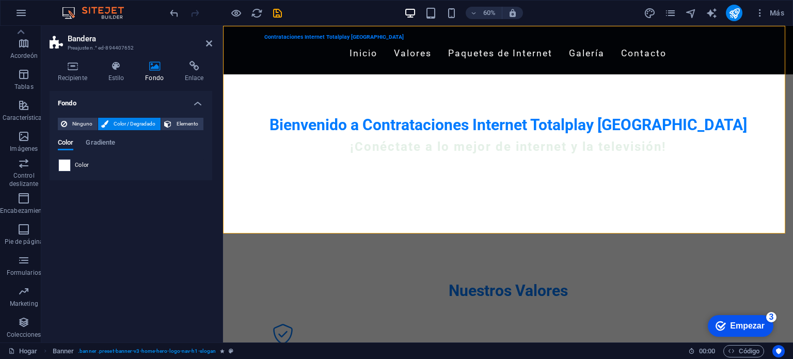
click at [66, 163] on span at bounding box center [64, 165] width 11 height 11
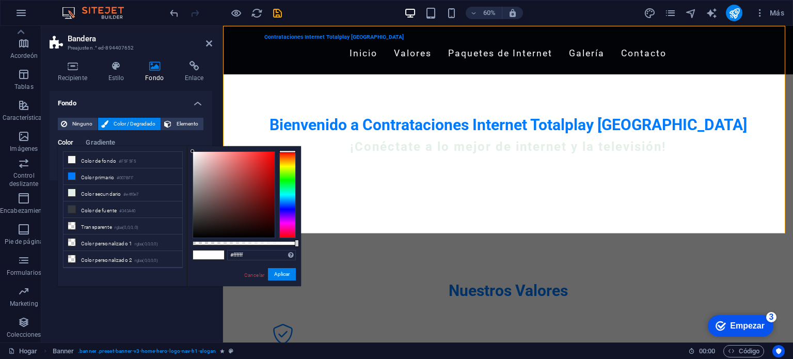
click at [66, 163] on li "Color de fondo #F5F5F5" at bounding box center [123, 160] width 119 height 17
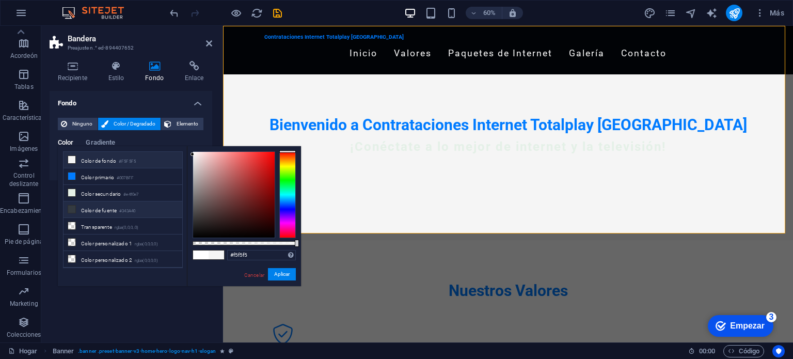
click at [112, 208] on font "Color de fuente" at bounding box center [99, 211] width 36 height 6
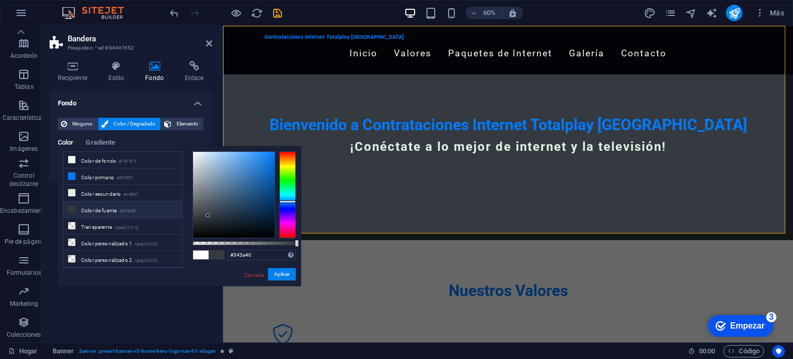
click at [297, 187] on div "#343a40 Formatos admitidos #0852ed rgb(8, 82, 237) rgba(8, 82, 237, 90%) hsv(22…" at bounding box center [244, 291] width 114 height 290
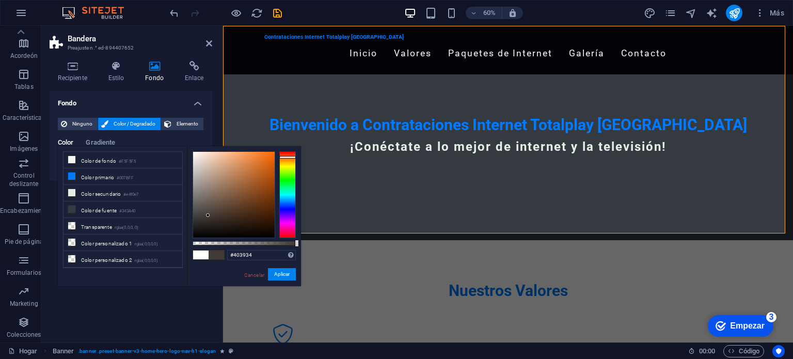
click at [285, 157] on div at bounding box center [287, 194] width 17 height 87
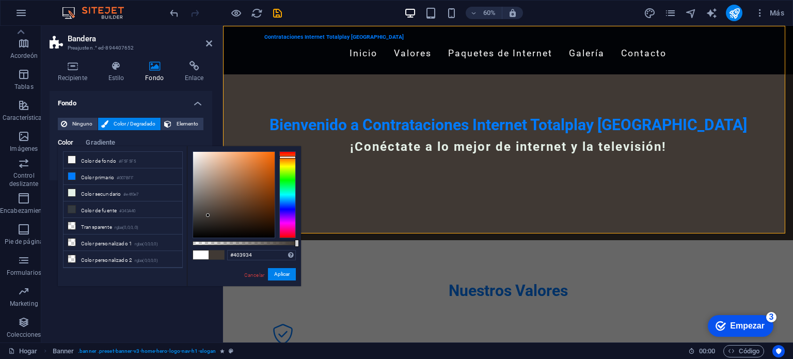
click at [285, 157] on div at bounding box center [287, 157] width 17 height 3
click at [286, 169] on div at bounding box center [287, 194] width 17 height 87
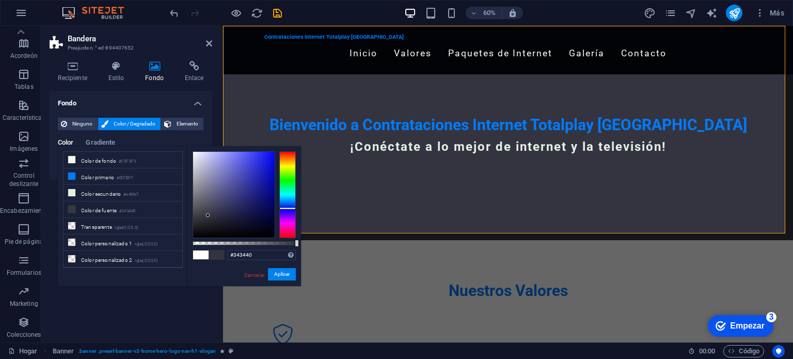
click at [287, 208] on div at bounding box center [287, 194] width 17 height 87
click at [287, 208] on div at bounding box center [287, 208] width 17 height 3
click at [289, 277] on font "Aplicar" at bounding box center [281, 274] width 15 height 6
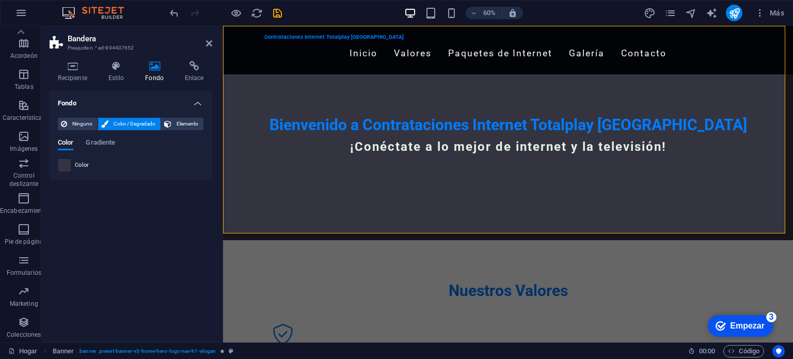
click at [64, 166] on span at bounding box center [64, 165] width 11 height 11
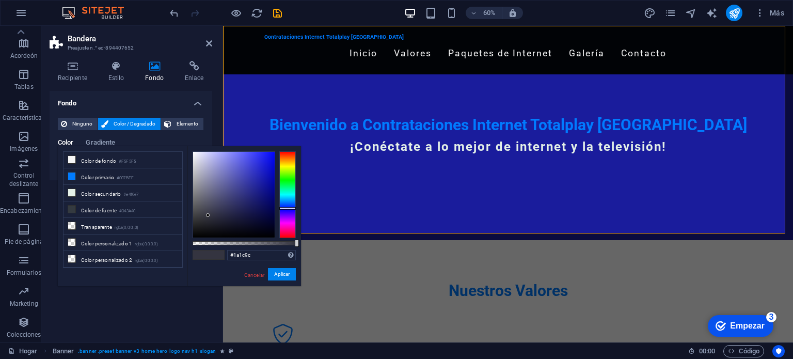
click at [261, 184] on div at bounding box center [234, 195] width 82 height 86
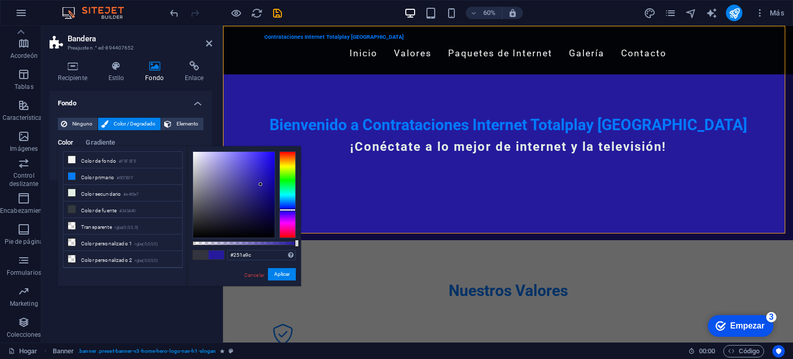
click at [287, 210] on div at bounding box center [287, 194] width 17 height 87
drag, startPoint x: 511, startPoint y: 244, endPoint x: 538, endPoint y: 253, distance: 29.1
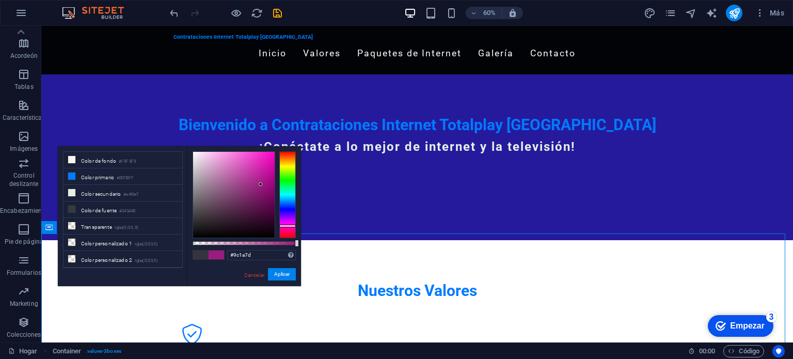
drag, startPoint x: 292, startPoint y: 210, endPoint x: 295, endPoint y: 226, distance: 16.3
click at [295, 226] on div at bounding box center [287, 226] width 17 height 3
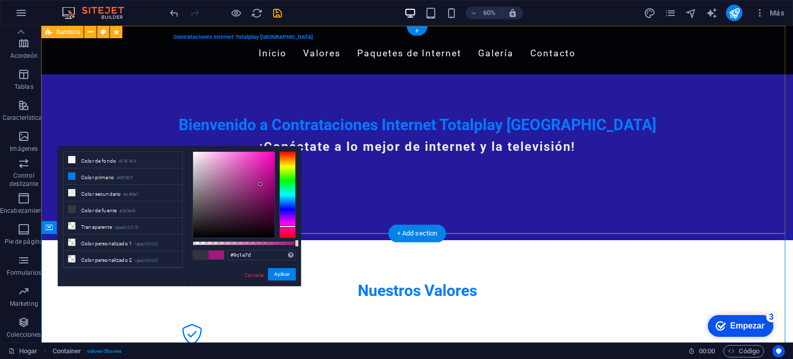
click at [350, 226] on div "Contrataciones Internet Totalplay [GEOGRAPHIC_DATA] Inicio Valores Paquetes de …" at bounding box center [417, 133] width 752 height 214
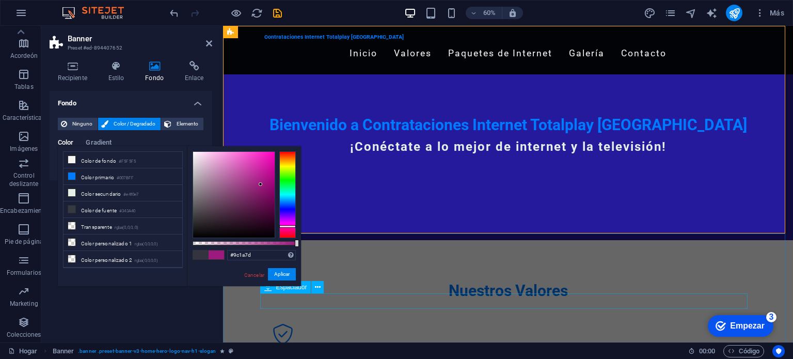
click at [385, 304] on div at bounding box center [507, 307] width 487 height 15
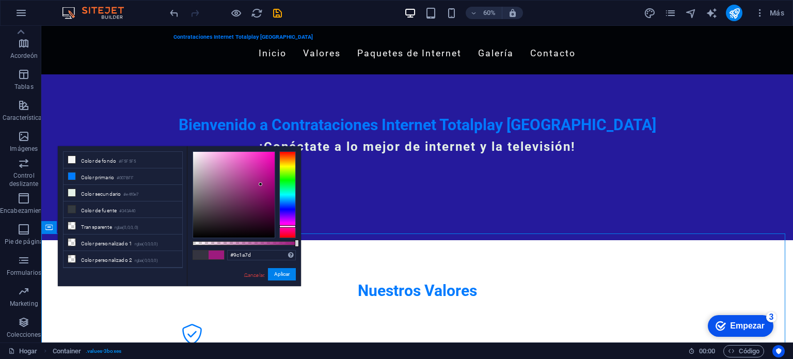
click at [256, 274] on font "Cancelar" at bounding box center [254, 275] width 20 height 6
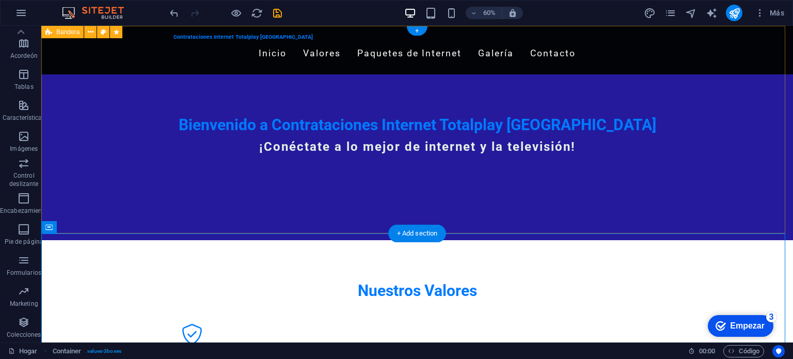
click at [290, 215] on div "Contrataciones Internet Totalplay [GEOGRAPHIC_DATA] Inicio Valores Paquetes de …" at bounding box center [417, 133] width 752 height 214
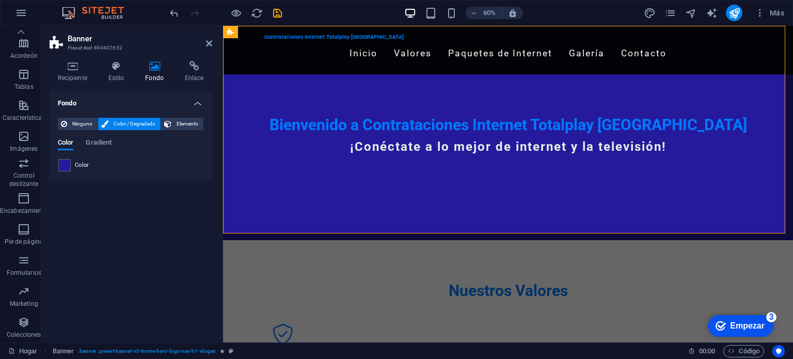
click at [81, 164] on span "Color" at bounding box center [82, 165] width 14 height 8
click at [70, 165] on div "Color" at bounding box center [130, 165] width 145 height 12
click at [78, 163] on font "Color" at bounding box center [82, 165] width 14 height 7
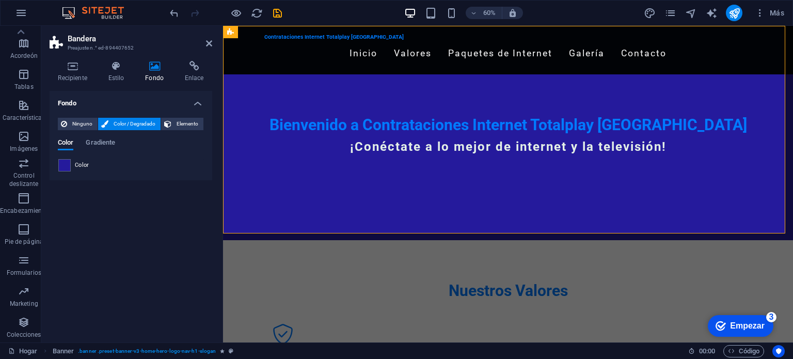
click at [78, 163] on font "Color" at bounding box center [82, 165] width 14 height 7
click at [157, 70] on icon at bounding box center [155, 66] width 36 height 10
click at [129, 121] on font "Color / Degradado" at bounding box center [135, 124] width 42 height 6
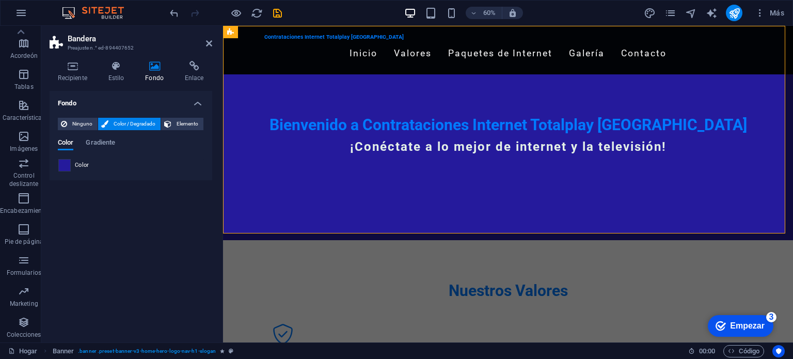
click at [68, 164] on span at bounding box center [64, 165] width 11 height 11
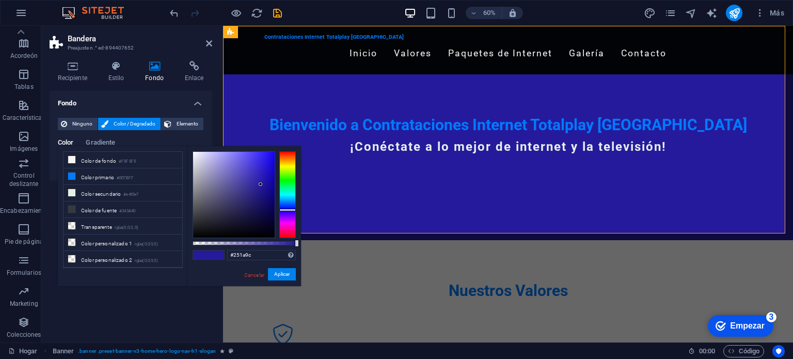
click at [68, 164] on li "Color de fondo #F5F5F5" at bounding box center [123, 160] width 119 height 17
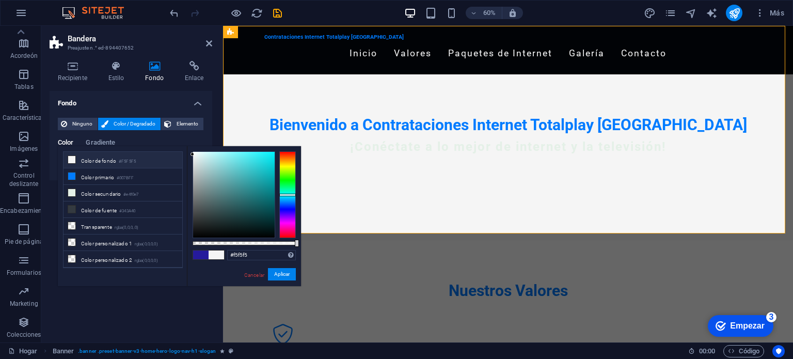
click at [285, 195] on div at bounding box center [287, 194] width 17 height 87
click at [287, 204] on div at bounding box center [287, 194] width 17 height 87
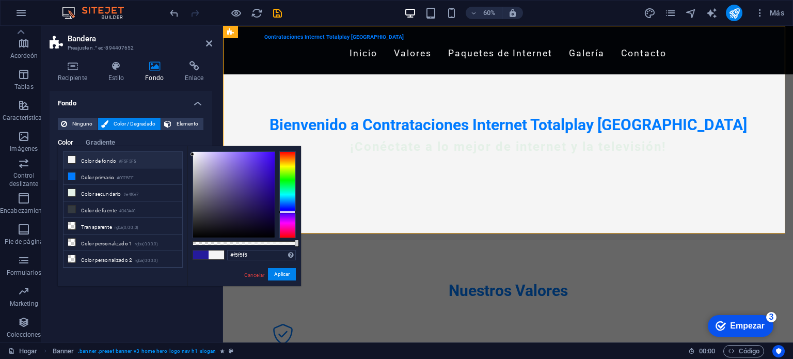
click at [289, 212] on div at bounding box center [287, 194] width 17 height 87
click at [289, 213] on div at bounding box center [287, 194] width 17 height 87
click at [286, 274] on font "Aplicar" at bounding box center [281, 274] width 15 height 6
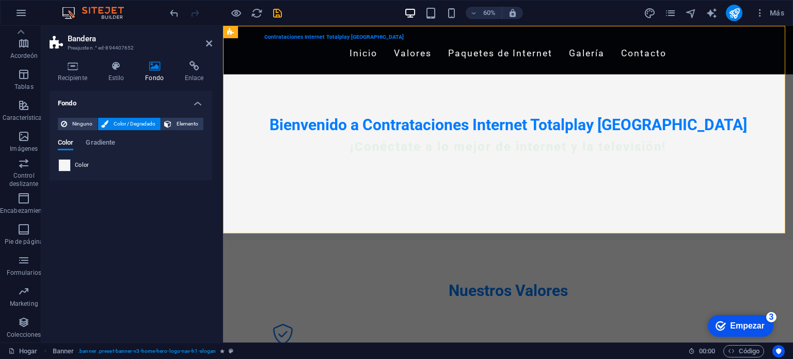
click at [65, 165] on span at bounding box center [64, 165] width 11 height 11
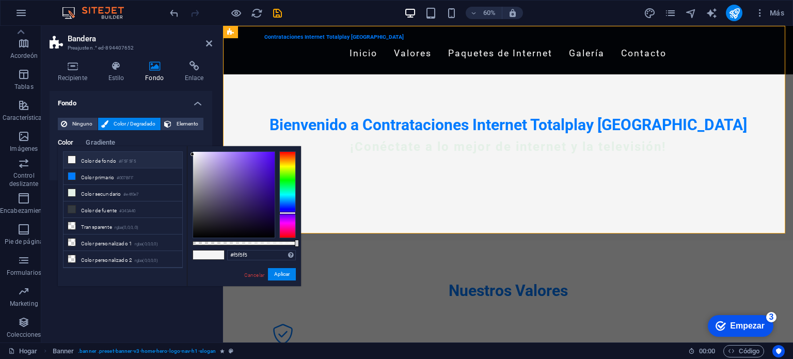
type input "#12052f"
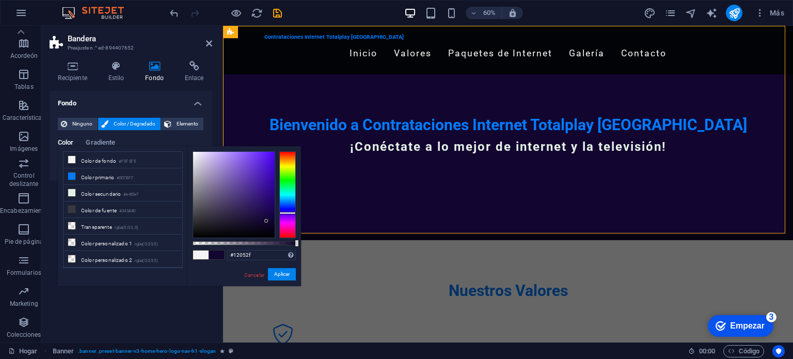
click at [266, 221] on div at bounding box center [234, 195] width 82 height 86
click at [285, 276] on font "Aplicar" at bounding box center [281, 274] width 15 height 6
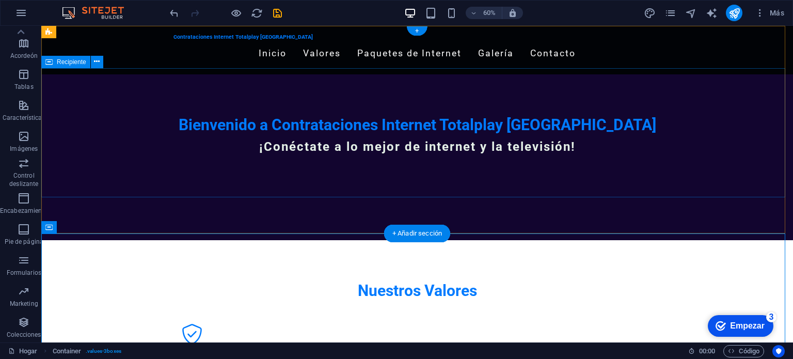
click at [359, 179] on div "Bienvenido a Contrataciones Internet Totalplay Mérida ¡Conéctate a lo mejor de …" at bounding box center [417, 139] width 752 height 130
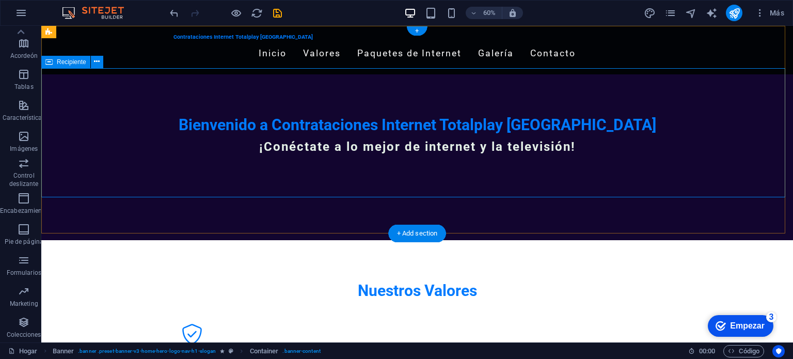
click at [344, 94] on div "Bienvenido a Contrataciones Internet Totalplay Mérida ¡Conéctate a lo mejor de …" at bounding box center [417, 139] width 752 height 130
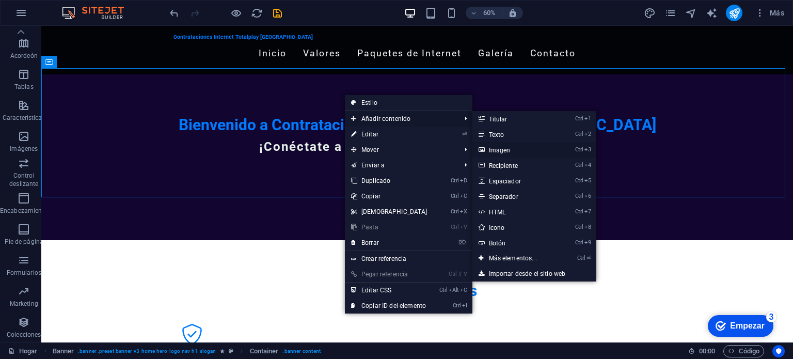
click at [498, 149] on font "Imagen" at bounding box center [500, 150] width 22 height 7
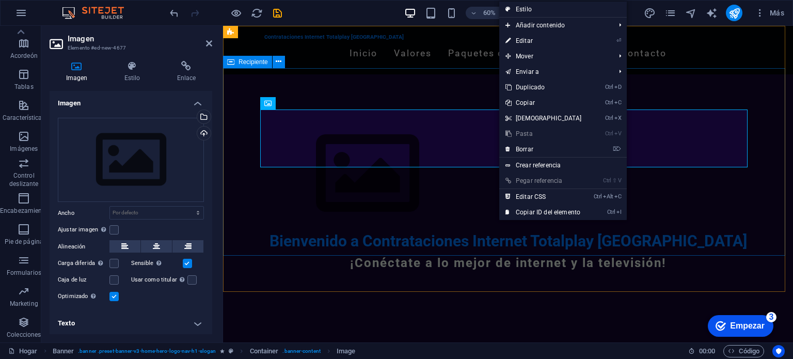
click at [399, 78] on div "Bienvenido a Contrataciones Internet Totalplay Mérida ¡Conéctate a lo mejor de …" at bounding box center [508, 197] width 570 height 246
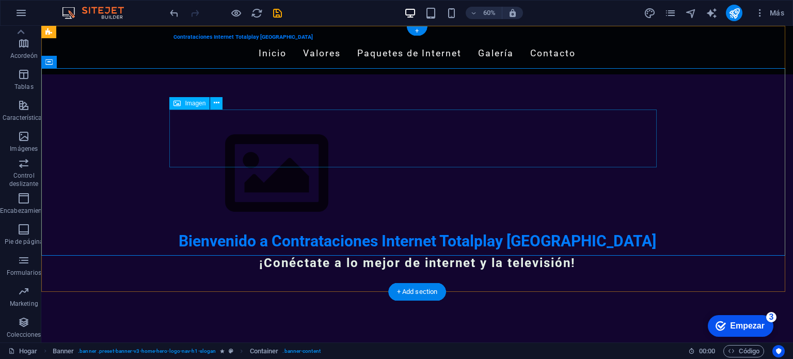
click at [407, 130] on figure at bounding box center [416, 174] width 487 height 116
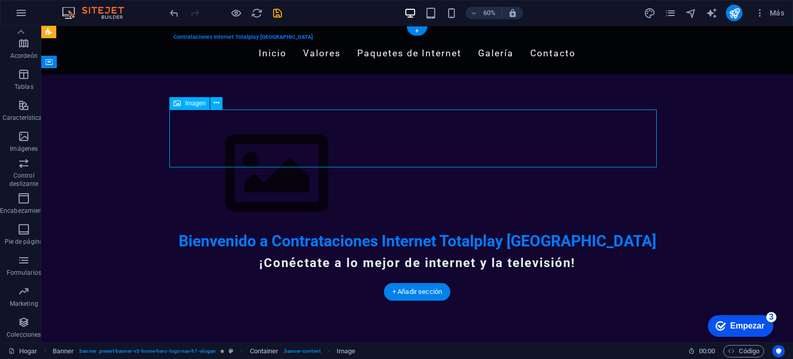
click at [235, 150] on figure at bounding box center [416, 174] width 487 height 116
drag, startPoint x: 235, startPoint y: 150, endPoint x: 54, endPoint y: 150, distance: 181.7
click at [54, 150] on div "Bienvenido a Contrataciones Internet Totalplay Mérida ¡Conéctate a lo mejor de …" at bounding box center [417, 197] width 752 height 246
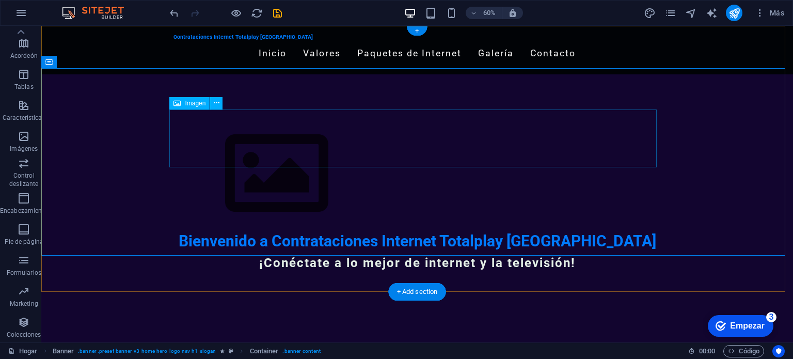
click at [474, 126] on figure at bounding box center [416, 174] width 487 height 116
click at [217, 107] on icon at bounding box center [217, 103] width 6 height 11
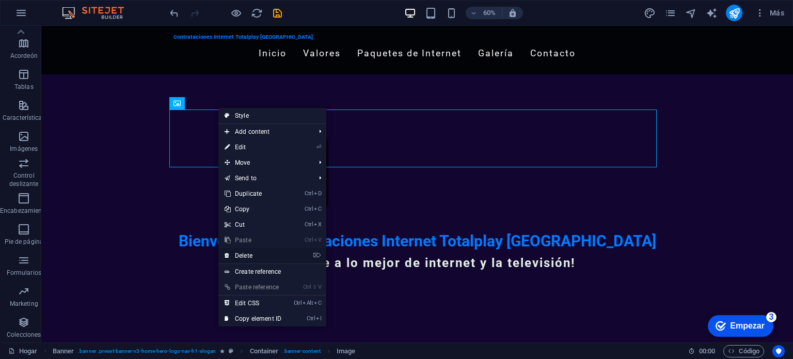
click at [249, 258] on link "⌦ Delete" at bounding box center [252, 255] width 69 height 15
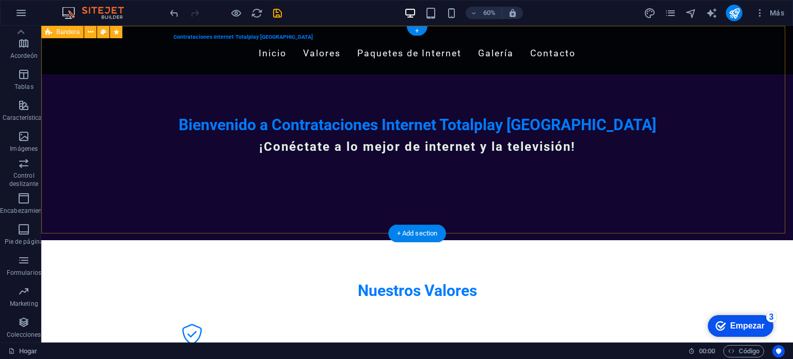
click at [593, 220] on div "Contrataciones Internet Totalplay [GEOGRAPHIC_DATA] Inicio Valores Paquetes de …" at bounding box center [417, 133] width 752 height 214
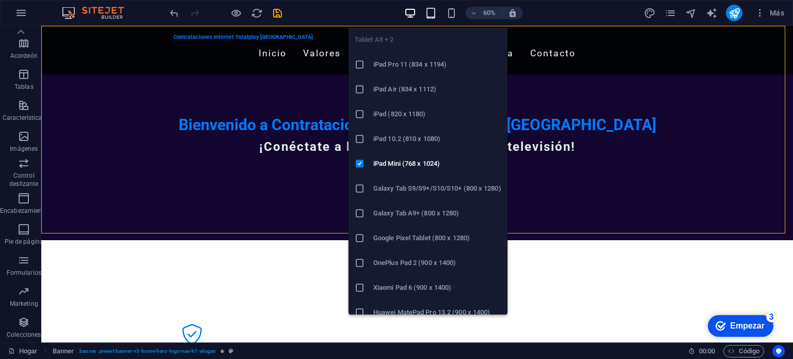
click at [435, 14] on icon "button" at bounding box center [431, 13] width 12 height 12
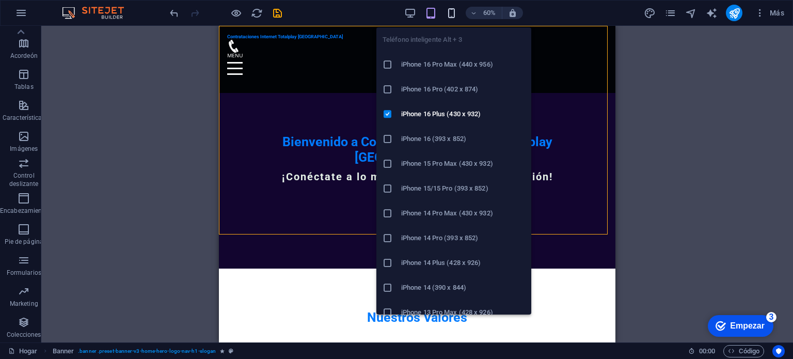
click at [450, 12] on icon "button" at bounding box center [452, 13] width 12 height 12
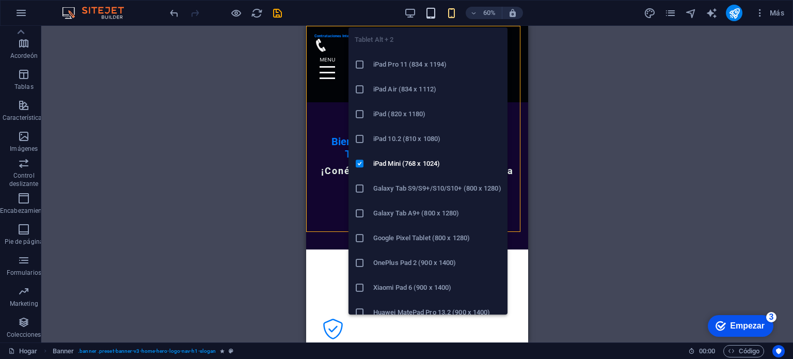
click at [431, 13] on icon "button" at bounding box center [431, 13] width 12 height 12
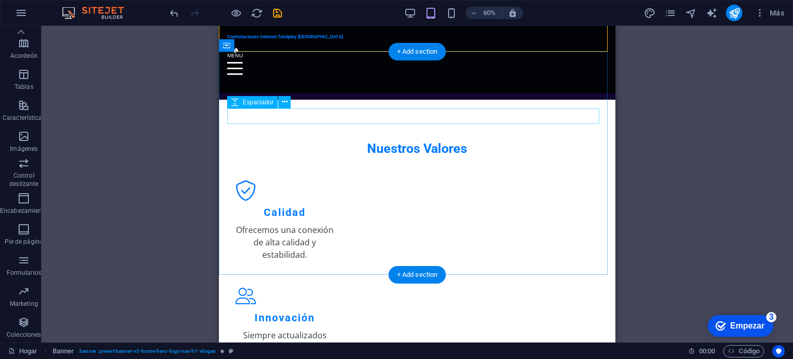
scroll to position [183, 0]
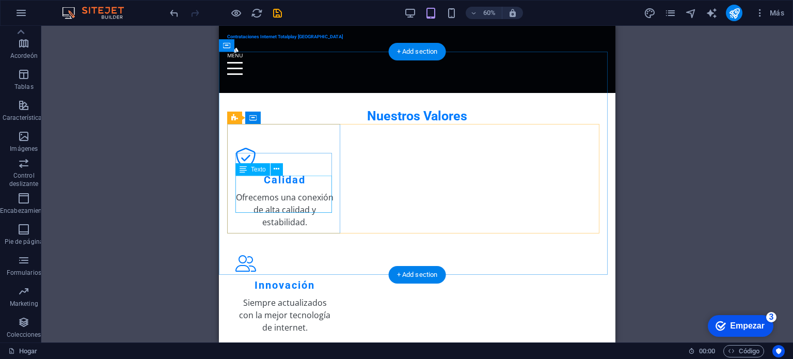
click at [298, 196] on div "Ofrecemos una conexión de alta calidad y estabilidad." at bounding box center [284, 209] width 99 height 37
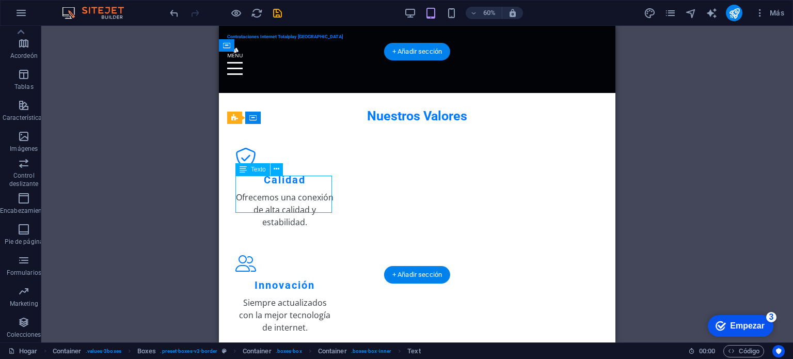
click at [298, 196] on div "Ofrecemos una conexión de alta calidad y estabilidad." at bounding box center [284, 209] width 99 height 37
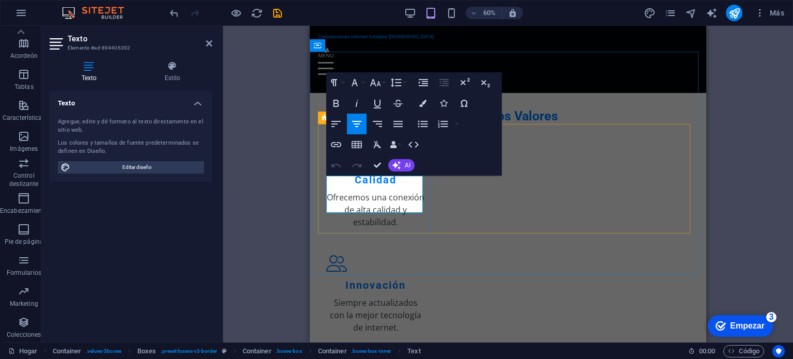
click at [392, 208] on font "Ofrecemos una conexión de alta calidad y estabilidad." at bounding box center [376, 210] width 98 height 36
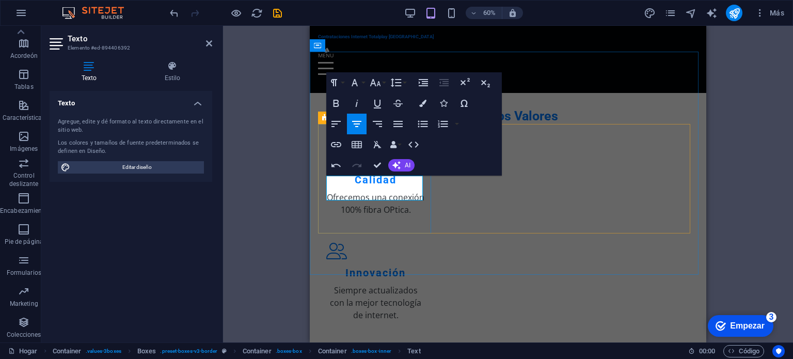
click at [392, 194] on font "Ofrecemos una conexión 100% fibra OPtica ." at bounding box center [376, 204] width 98 height 24
click at [365, 195] on font "Ofrecemos una conexión 100% fibra Optica." at bounding box center [376, 204] width 98 height 24
click at [409, 197] on font "Ofrecemos una conexión 100% Fibra Optica." at bounding box center [376, 204] width 98 height 24
click at [421, 192] on font "Ofrecemos una conexión 100% Fibra Optica." at bounding box center [376, 204] width 98 height 24
click at [376, 192] on font "Ofrecemos 100% Fibra Optica." at bounding box center [375, 204] width 87 height 24
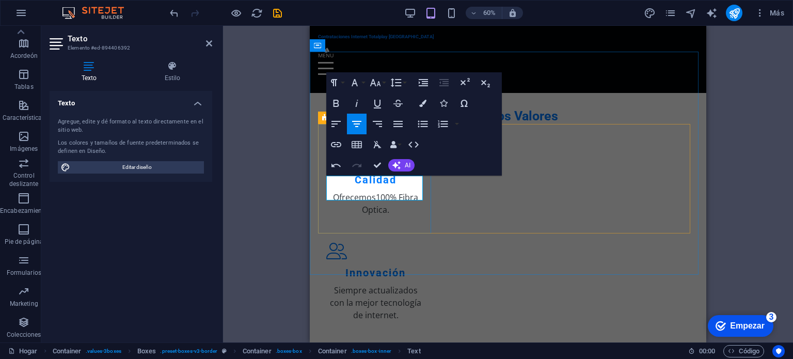
click at [385, 194] on font "Ofrecemos100% Fibra Optica." at bounding box center [375, 204] width 85 height 24
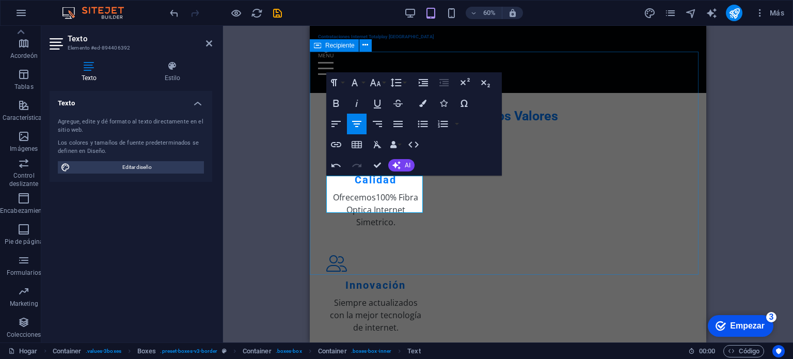
click at [438, 246] on div "Nuestros Valores Calidad Ofrecemos100% Fibra Optica Internet Simetrico . Innova…" at bounding box center [508, 284] width 397 height 434
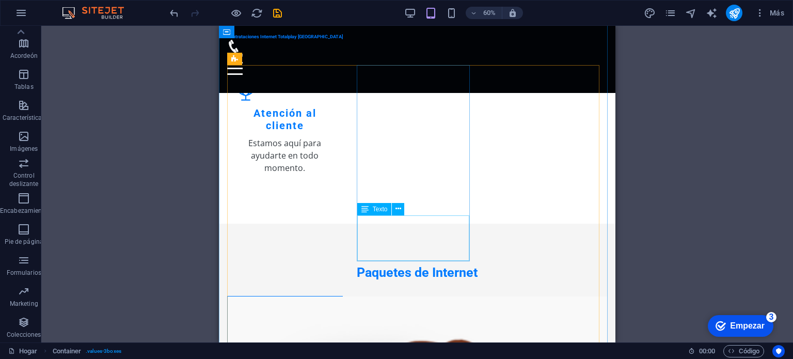
scroll to position [465, 0]
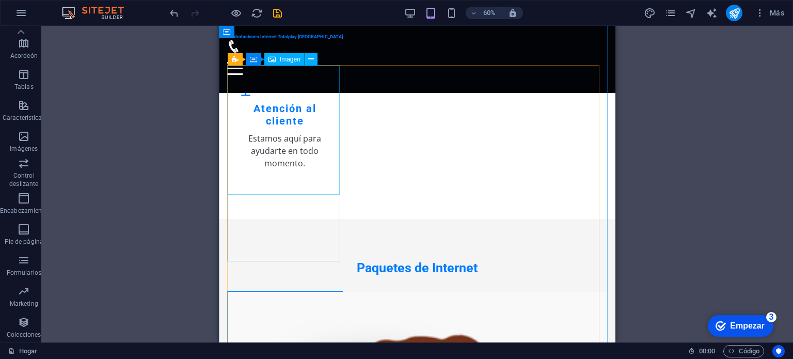
click at [293, 292] on figure at bounding box center [285, 356] width 115 height 129
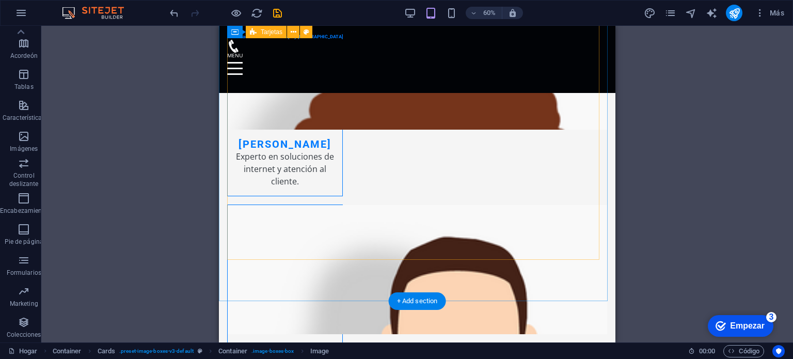
scroll to position [653, 0]
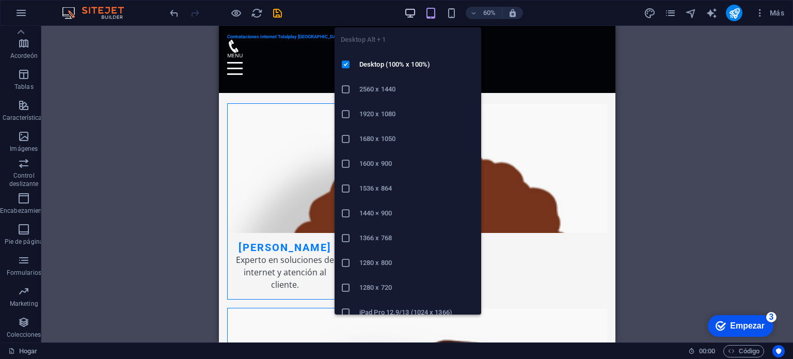
click at [411, 10] on icon "button" at bounding box center [410, 13] width 12 height 12
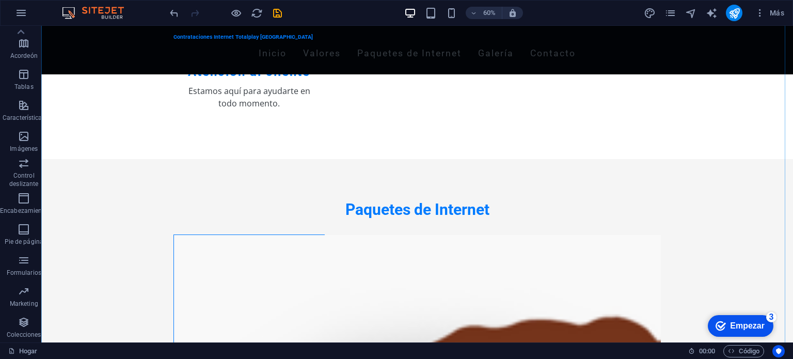
scroll to position [483, 0]
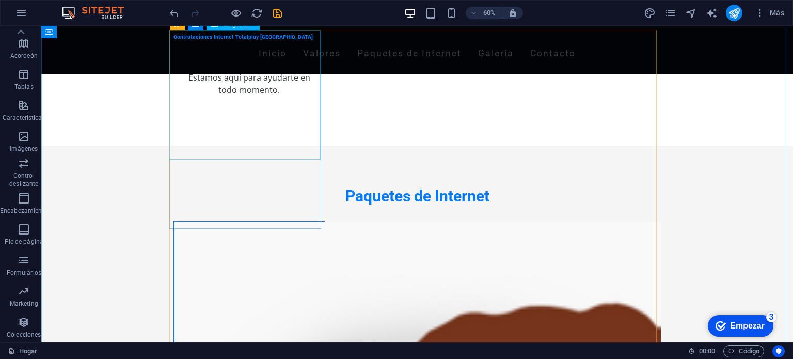
click at [252, 221] on figure at bounding box center [249, 285] width 150 height 129
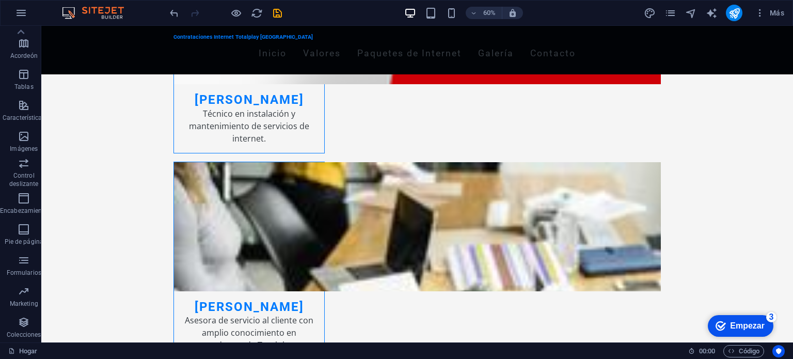
scroll to position [1165, 0]
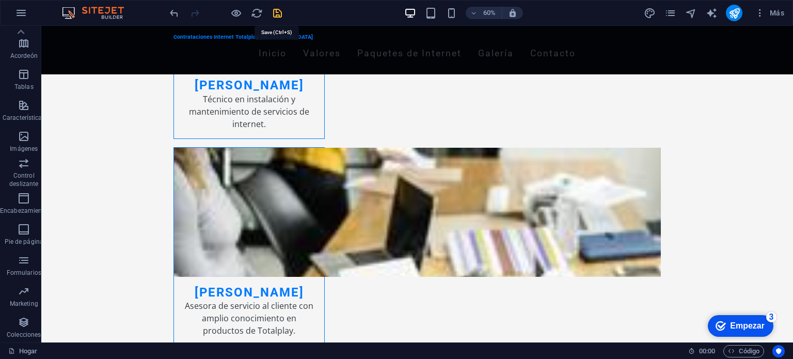
click at [275, 15] on icon "ahorrar" at bounding box center [278, 13] width 12 height 12
